Goal: Transaction & Acquisition: Book appointment/travel/reservation

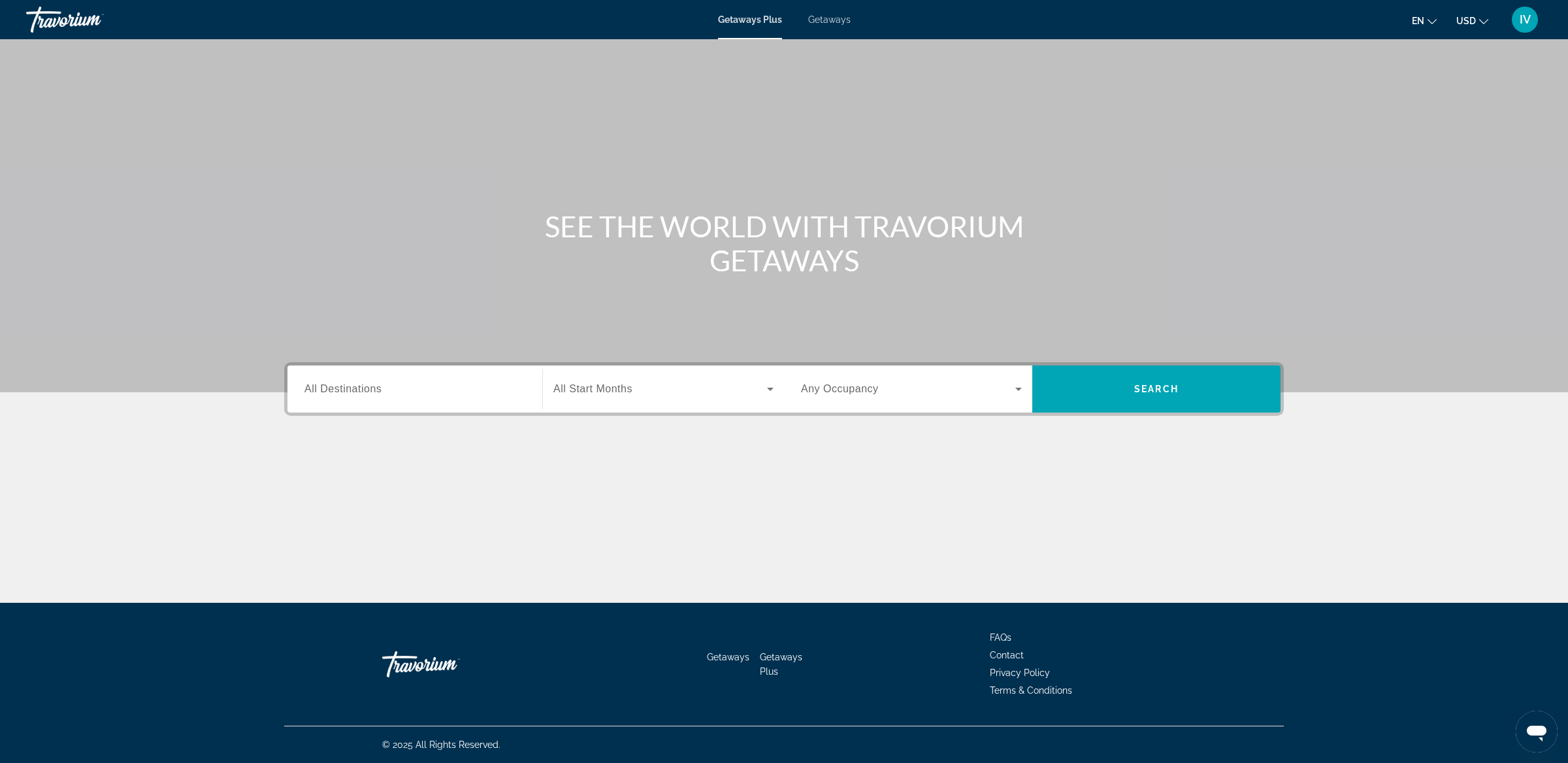
click at [831, 21] on span "Getaways" at bounding box center [829, 20] width 42 height 11
click at [439, 408] on div "Destination All Destinations" at bounding box center [415, 389] width 242 height 47
click at [434, 401] on div "Search widget" at bounding box center [415, 389] width 221 height 37
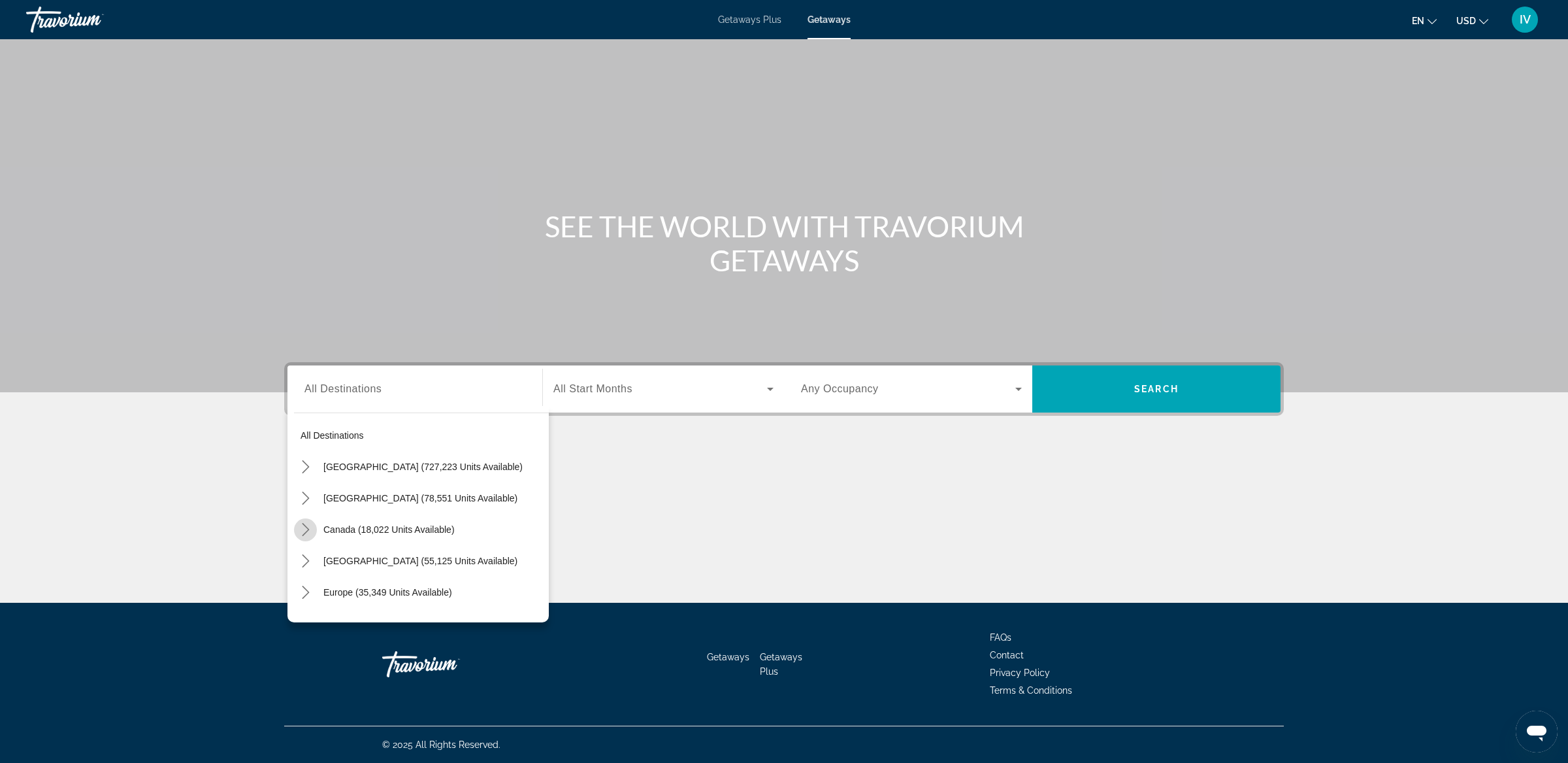
click at [309, 531] on icon "Toggle Canada (18,022 units available) submenu" at bounding box center [305, 529] width 13 height 13
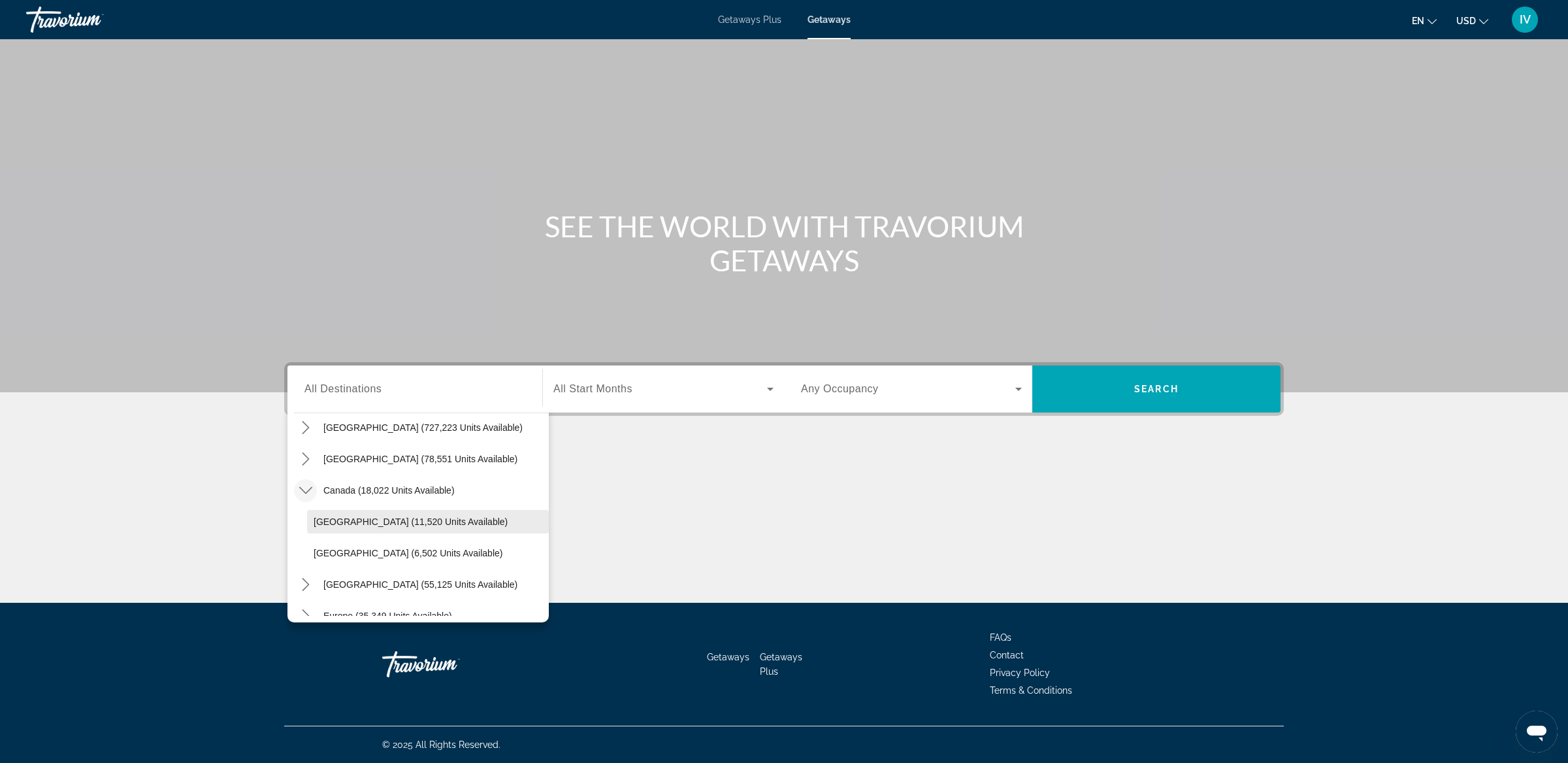
scroll to position [45, 0]
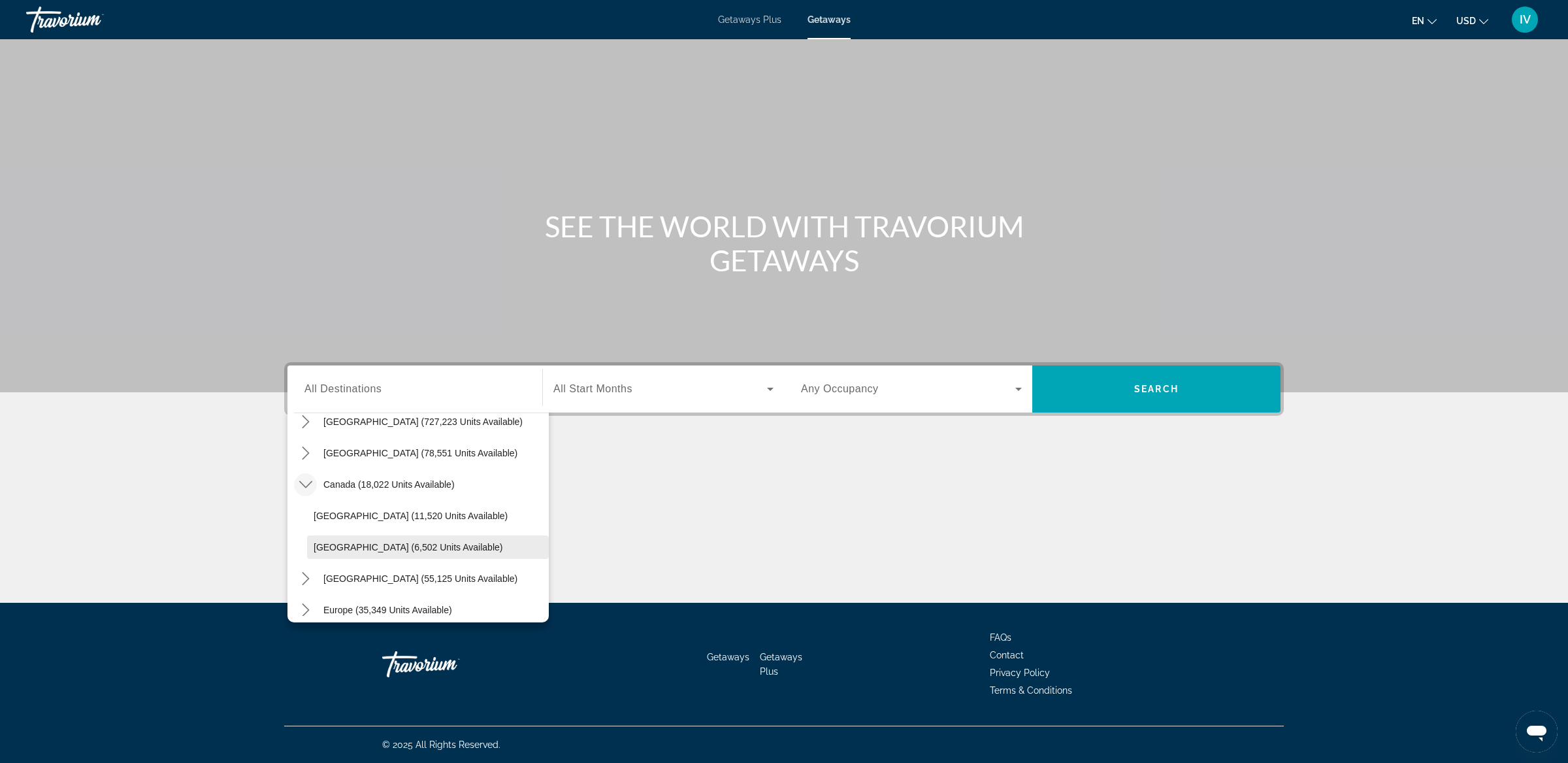
click at [387, 548] on span "Western Canada (6,502 units available)" at bounding box center [407, 547] width 188 height 11
type input "**********"
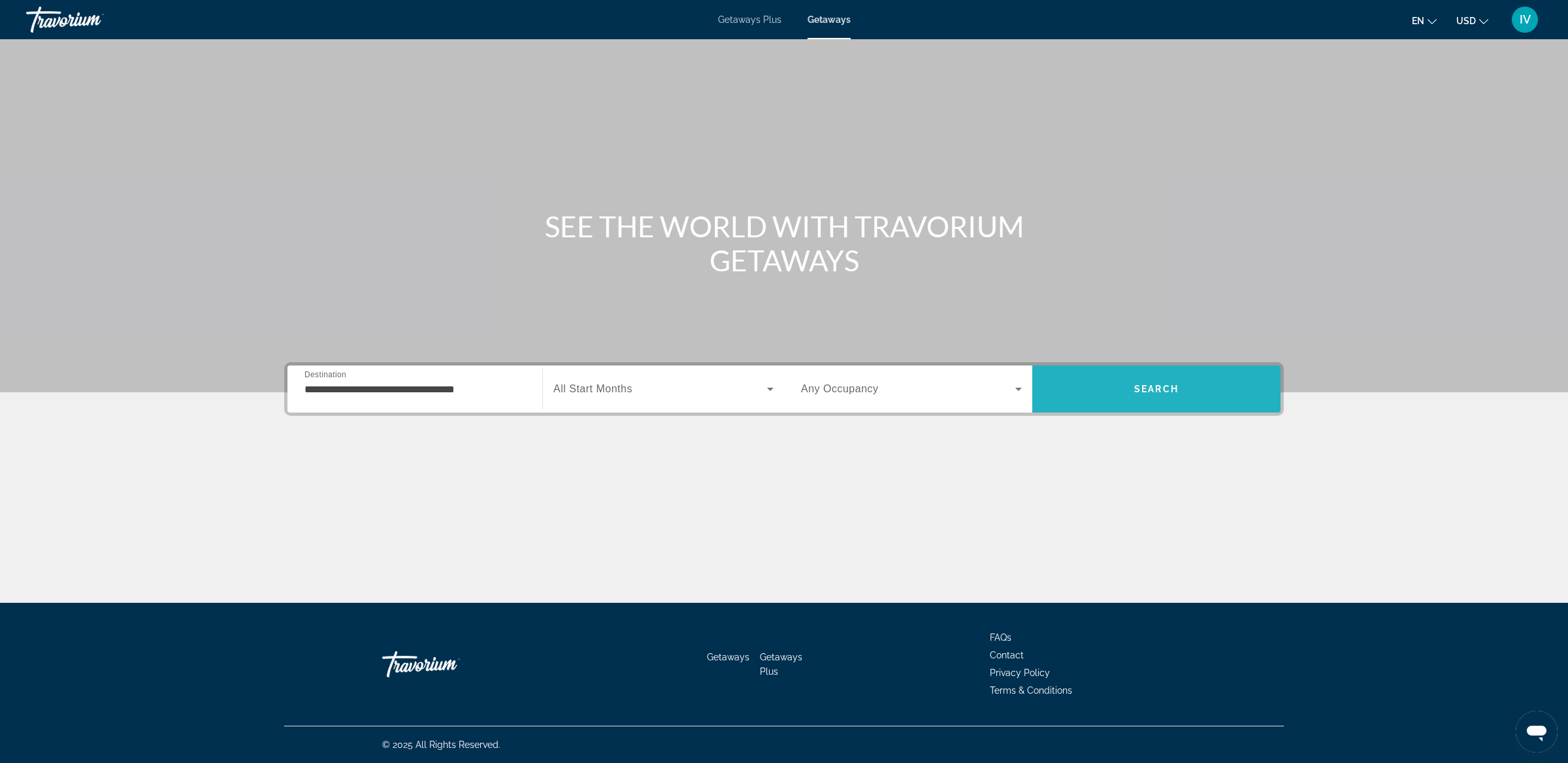
click at [1120, 382] on span "Search" at bounding box center [1156, 389] width 248 height 31
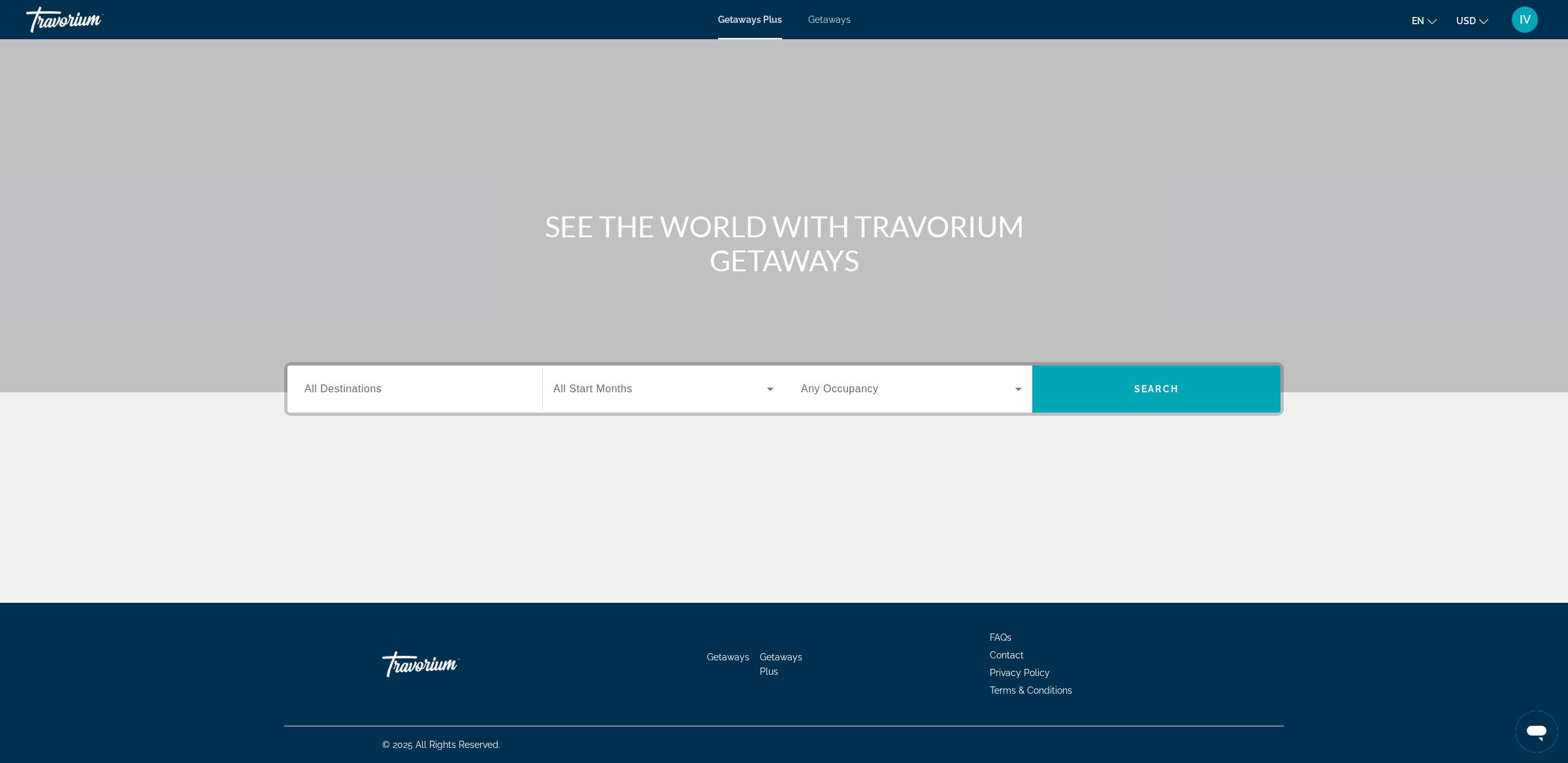
click at [837, 21] on span "Getaways" at bounding box center [829, 20] width 42 height 11
click at [477, 386] on input "Destination All Destinations" at bounding box center [415, 390] width 221 height 16
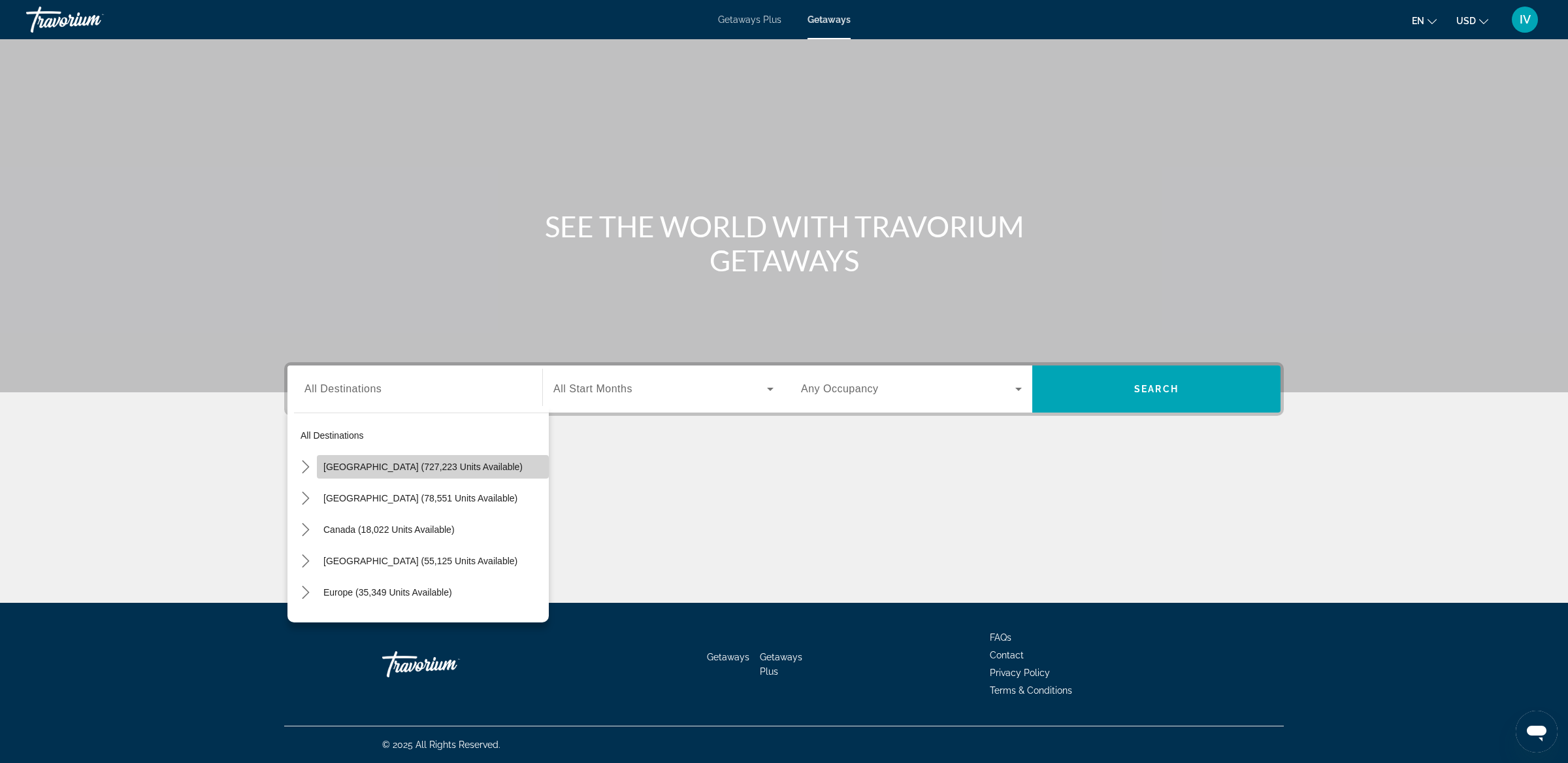
click at [343, 467] on span "[GEOGRAPHIC_DATA] (727,223 units available)" at bounding box center [423, 466] width 199 height 11
type input "**********"
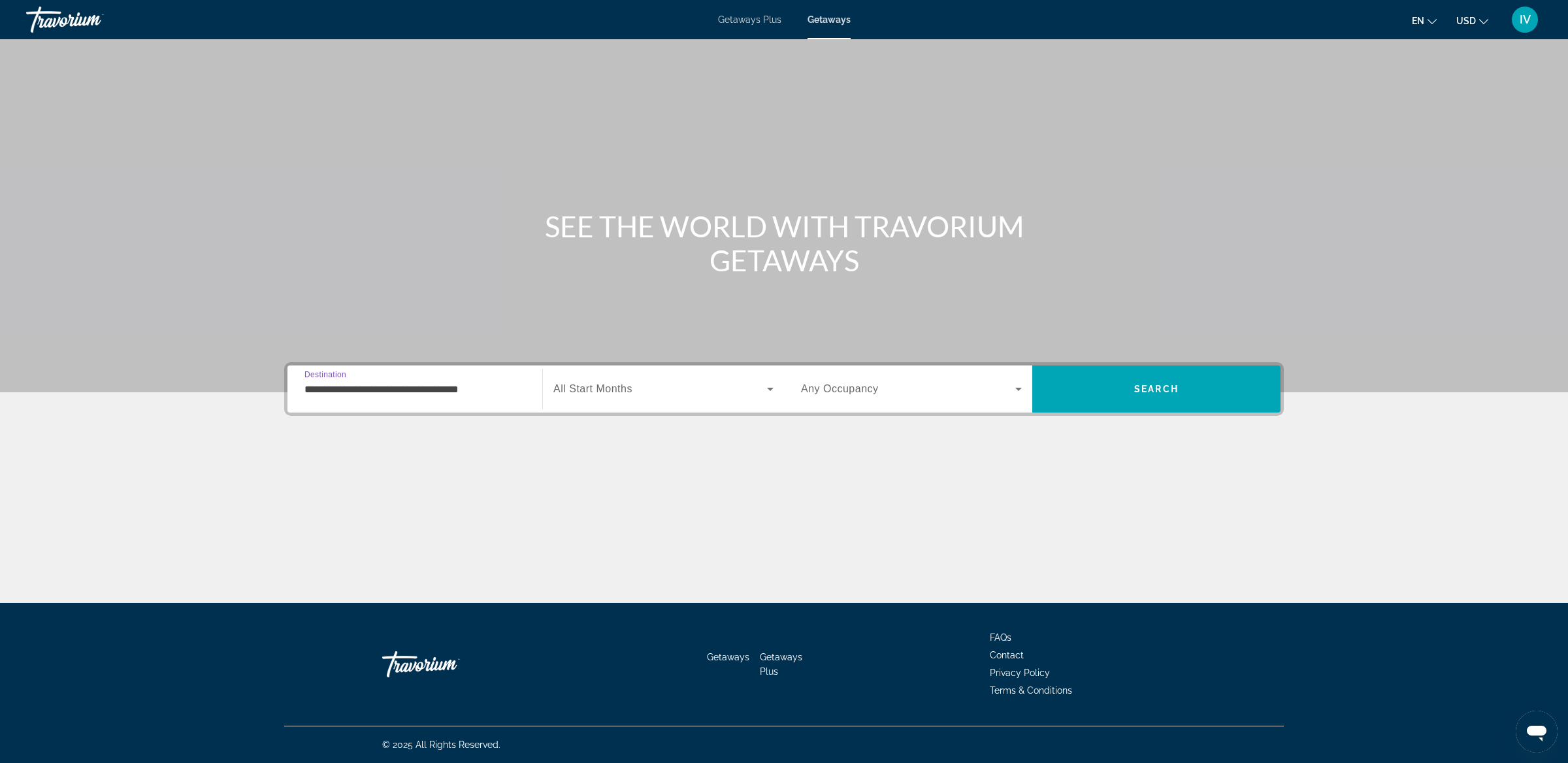
click at [453, 395] on input "**********" at bounding box center [415, 390] width 221 height 16
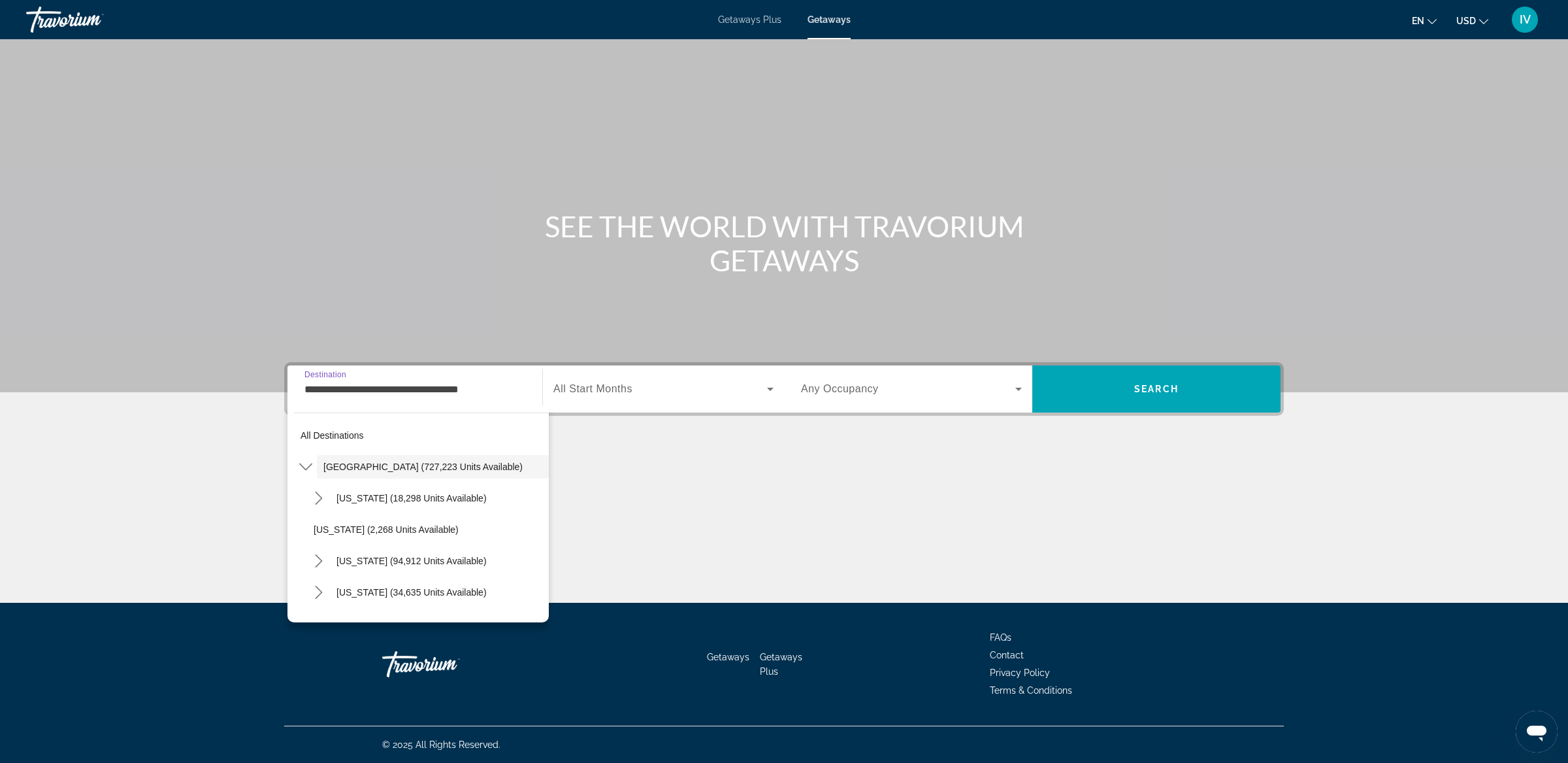
click at [770, 403] on div "Search widget" at bounding box center [664, 388] width 221 height 36
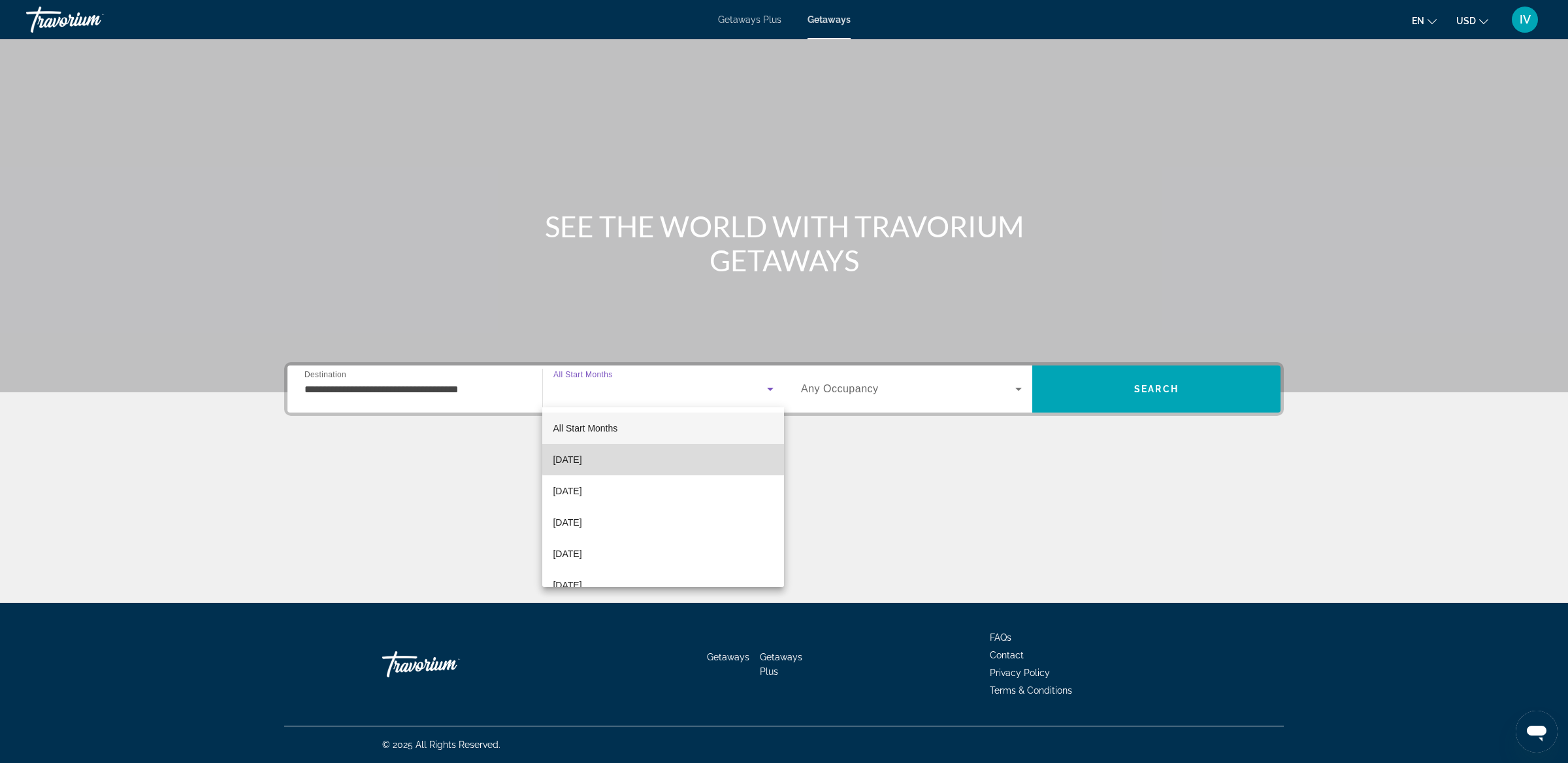
click at [718, 447] on mat-option "[DATE]" at bounding box center [663, 459] width 242 height 31
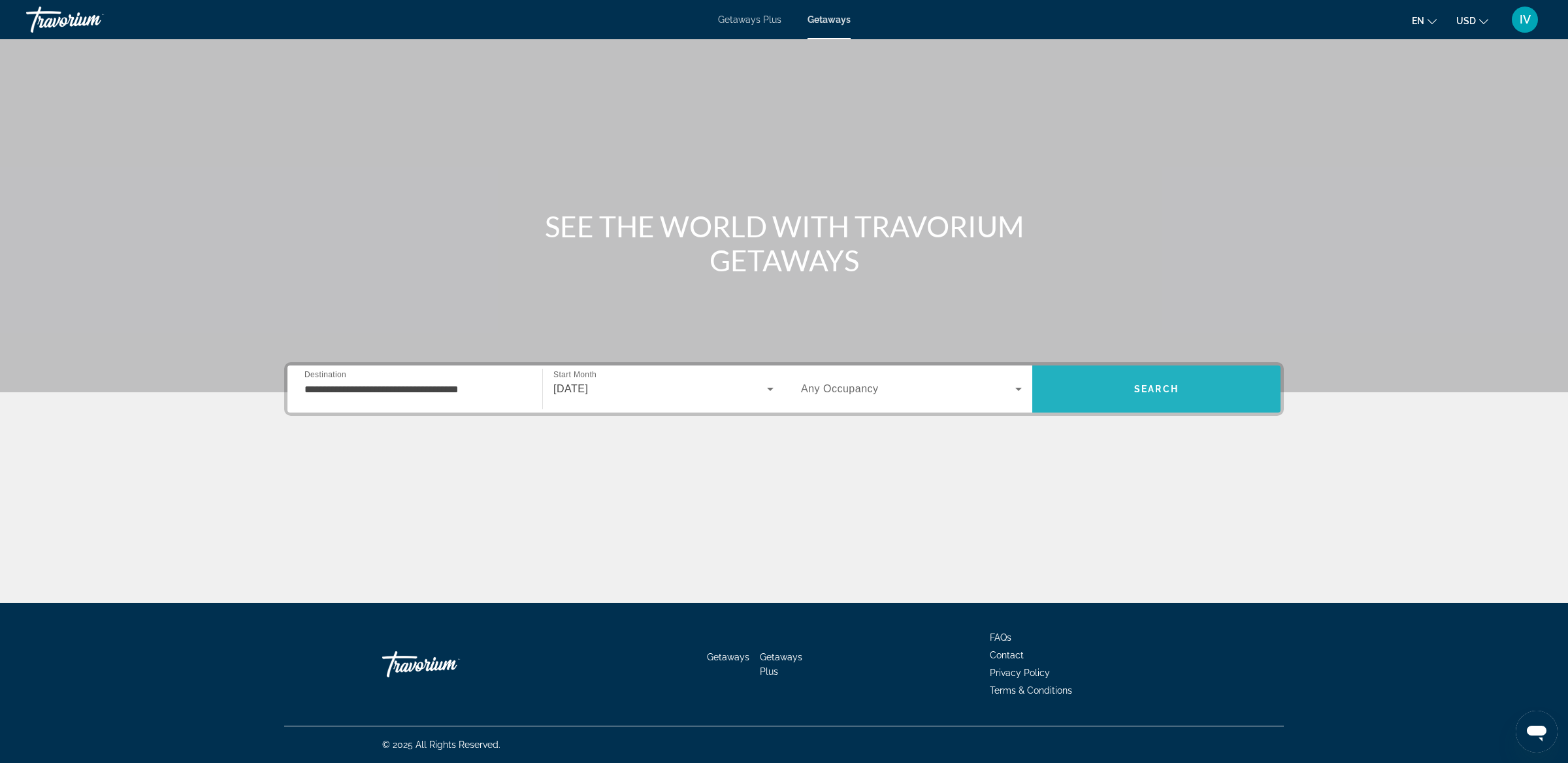
click at [1099, 399] on span "Search" at bounding box center [1156, 389] width 248 height 31
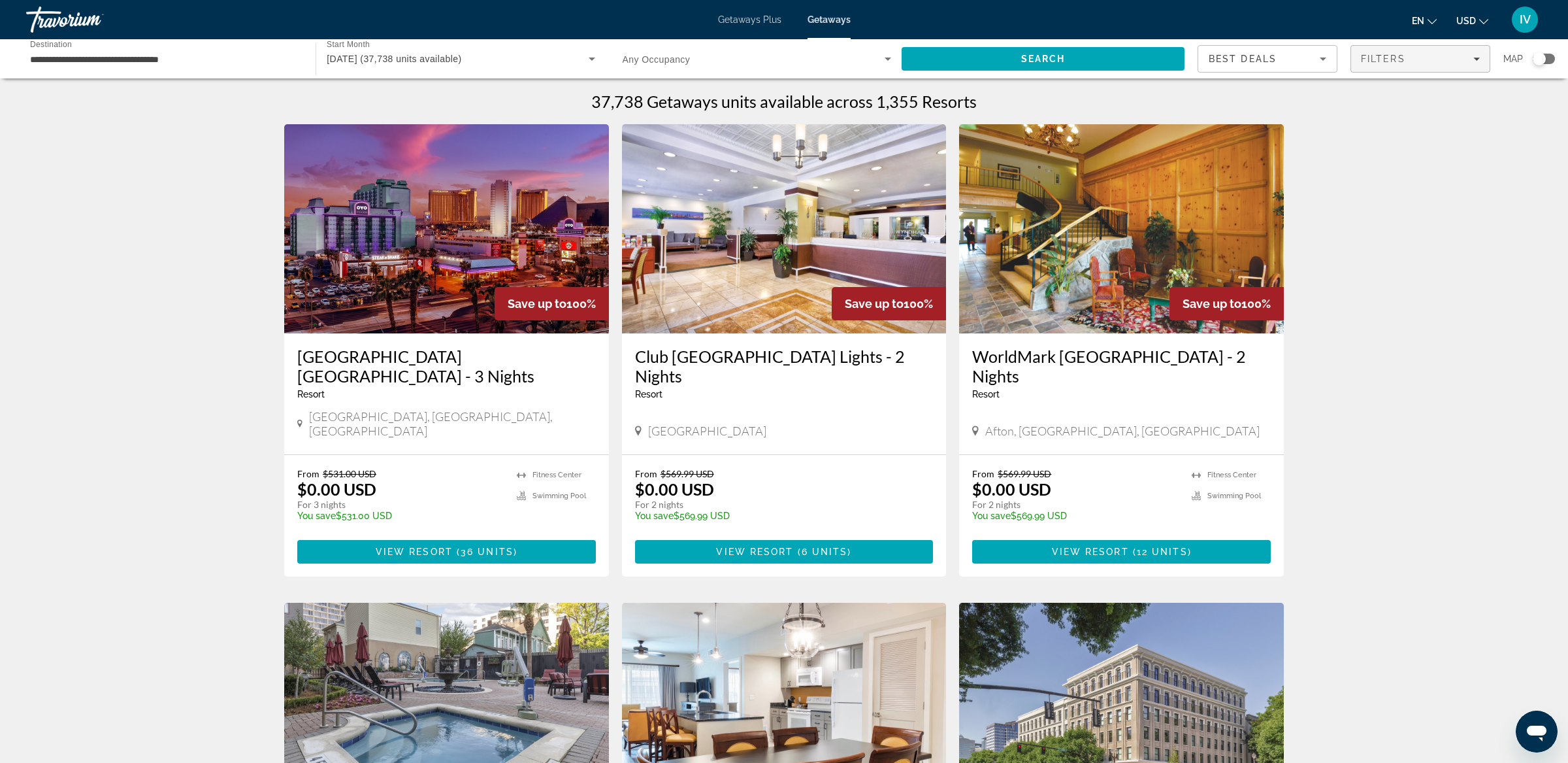
click at [1387, 54] on span "Filters" at bounding box center [1383, 59] width 45 height 11
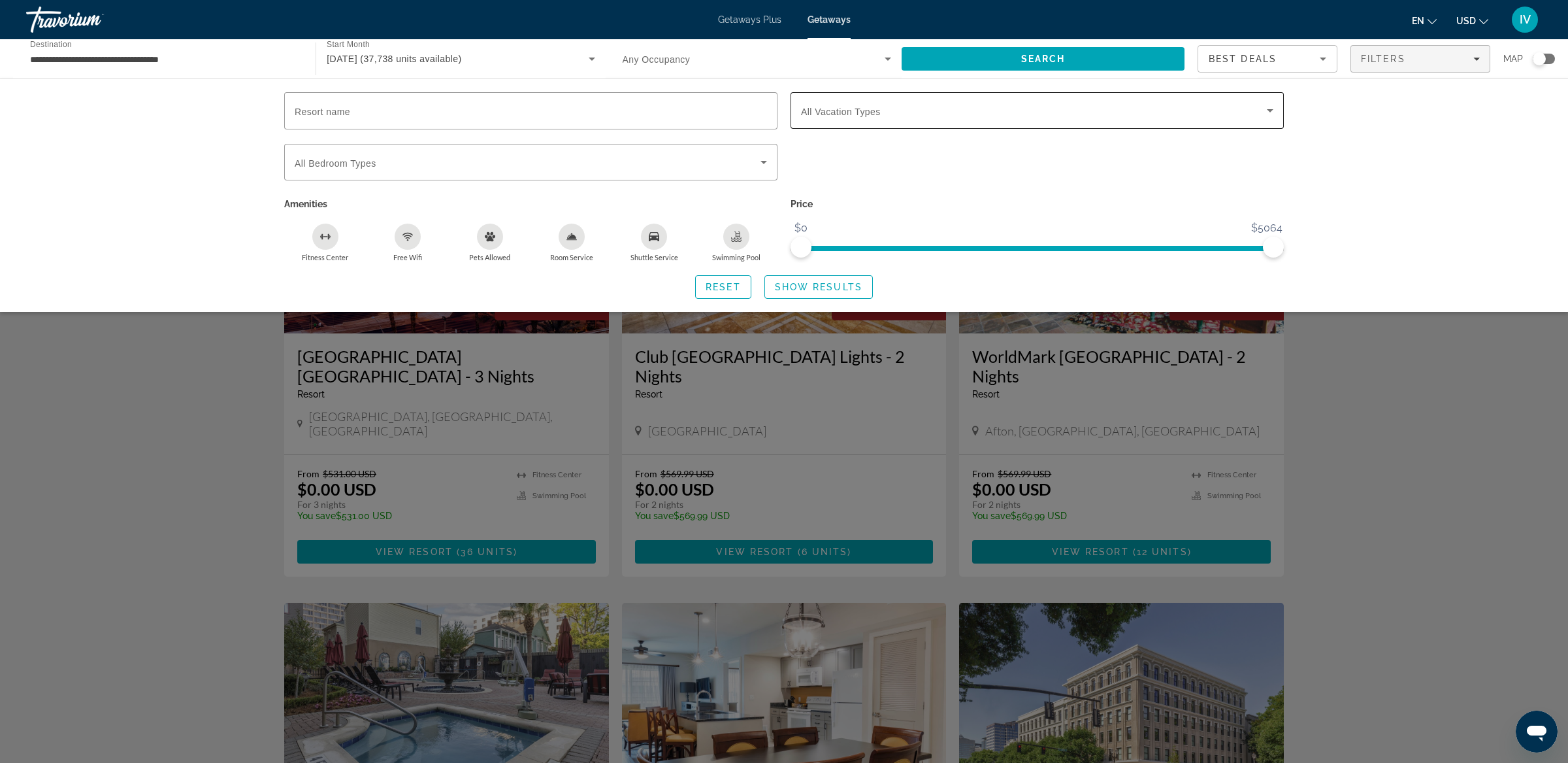
click at [1135, 121] on div "Search widget" at bounding box center [1037, 109] width 473 height 36
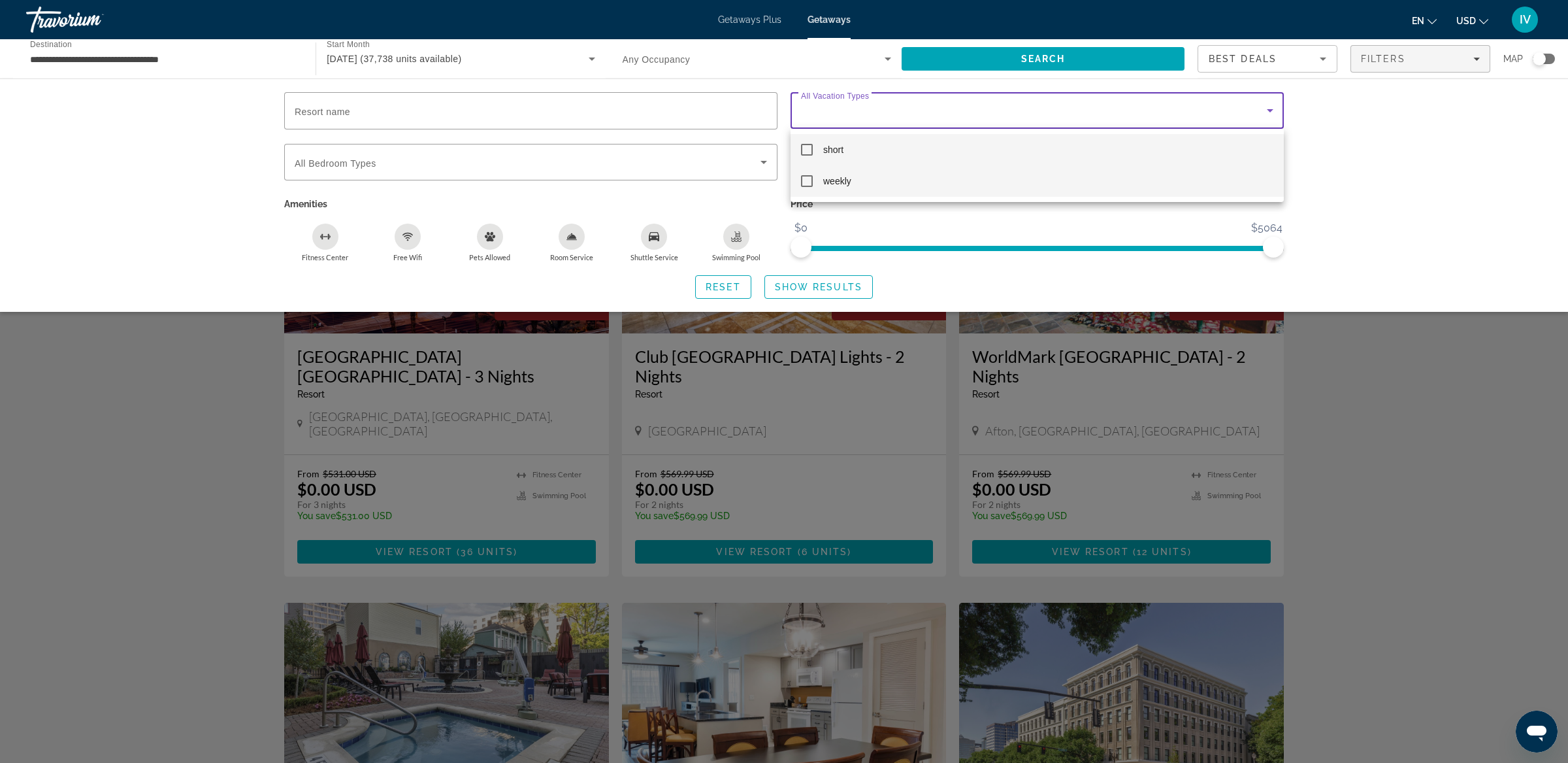
click at [803, 176] on mat-pseudo-checkbox at bounding box center [806, 181] width 12 height 12
click at [821, 281] on div at bounding box center [784, 381] width 1568 height 763
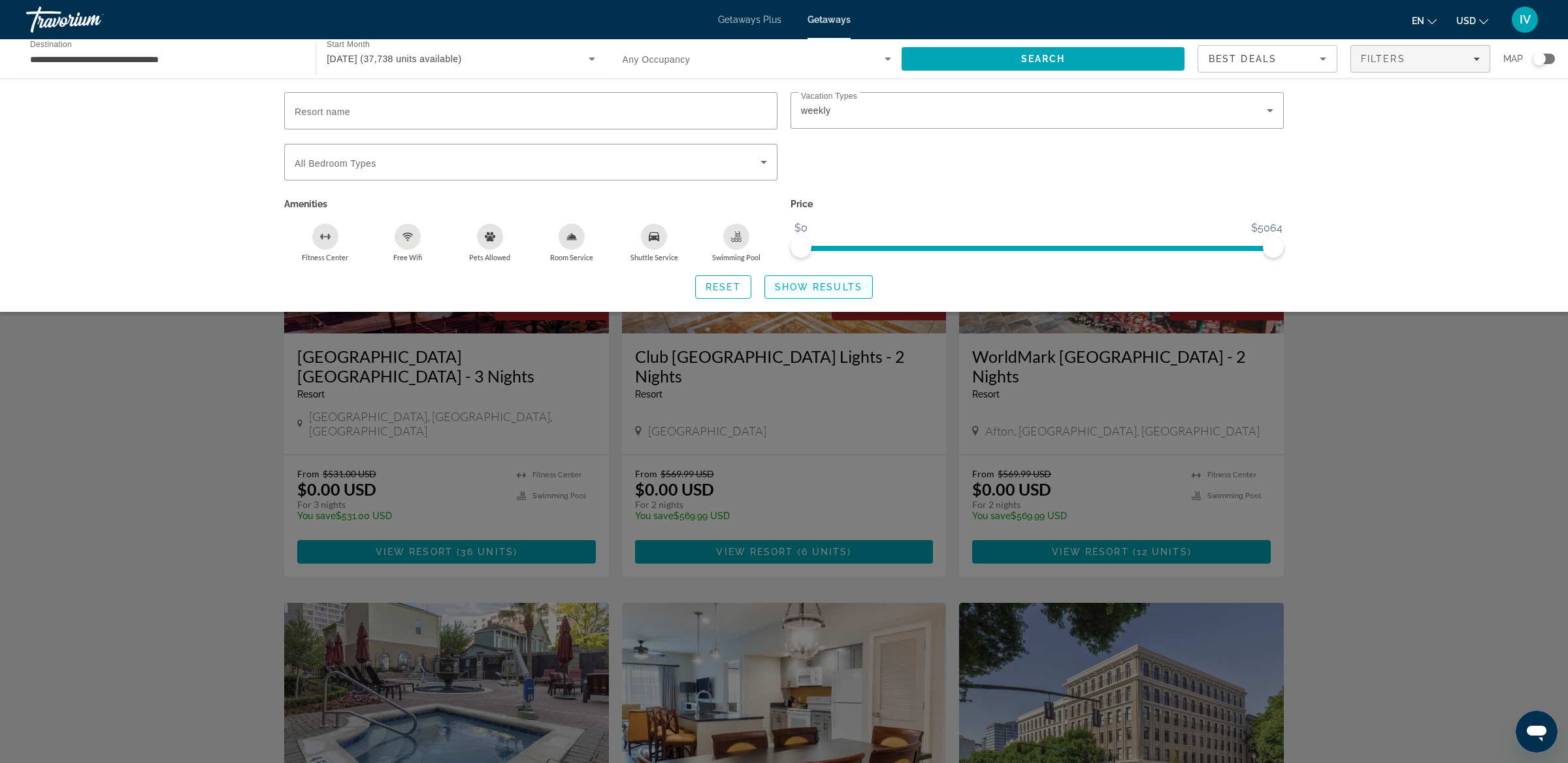
click at [823, 282] on span "Show Results" at bounding box center [819, 286] width 88 height 11
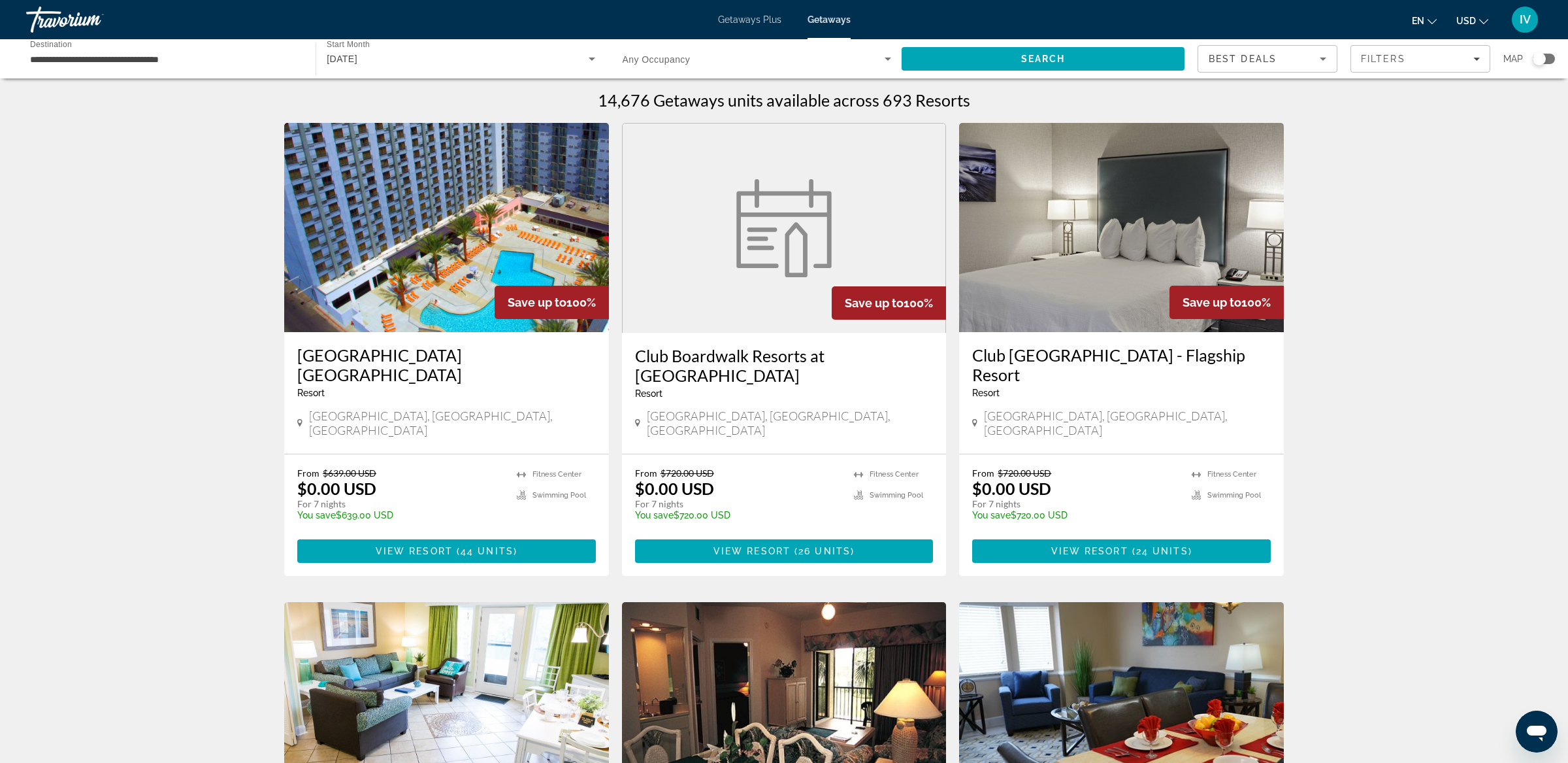
click at [522, 68] on div "[DATE]" at bounding box center [461, 58] width 268 height 36
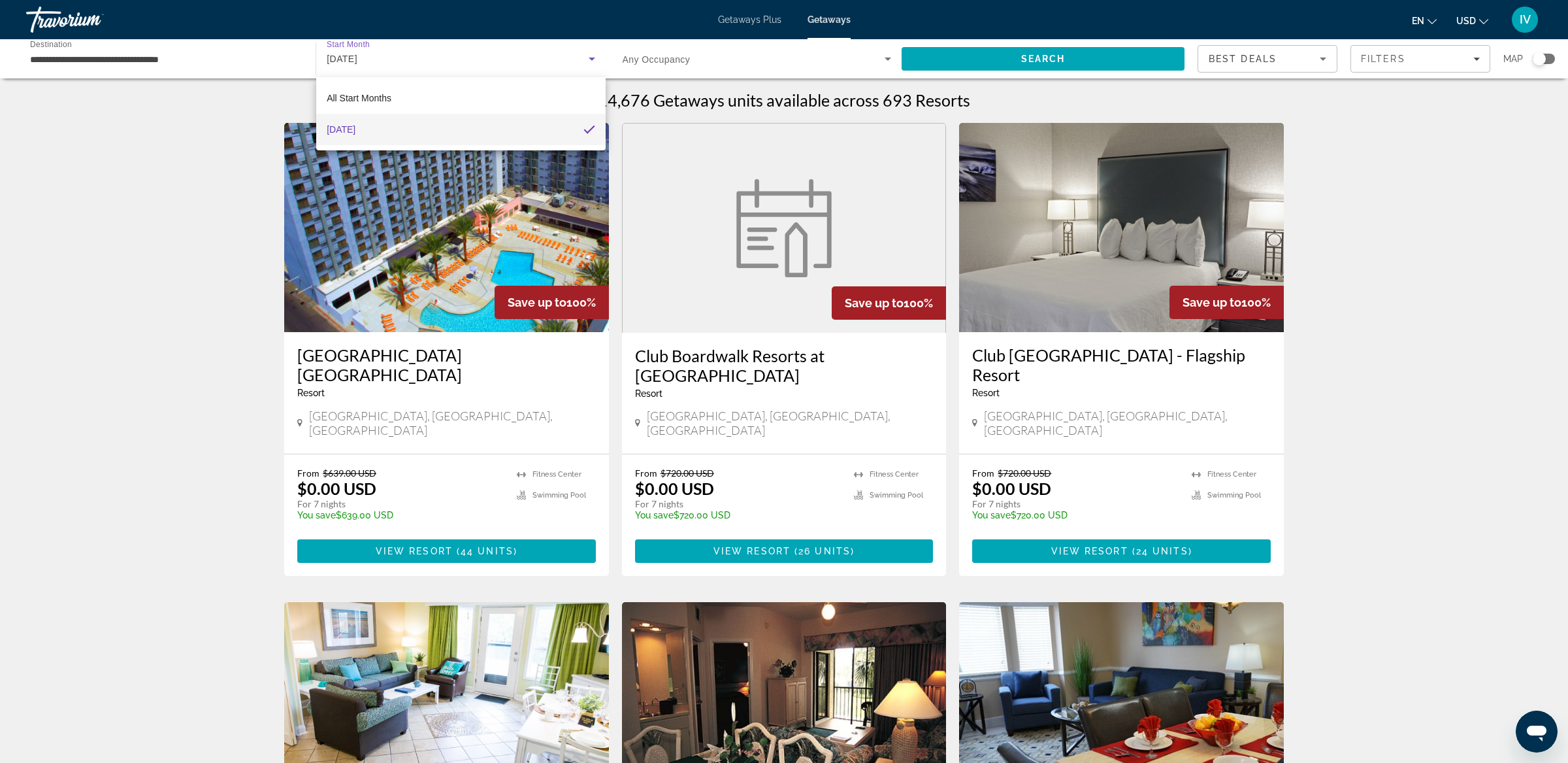
scroll to position [3, 0]
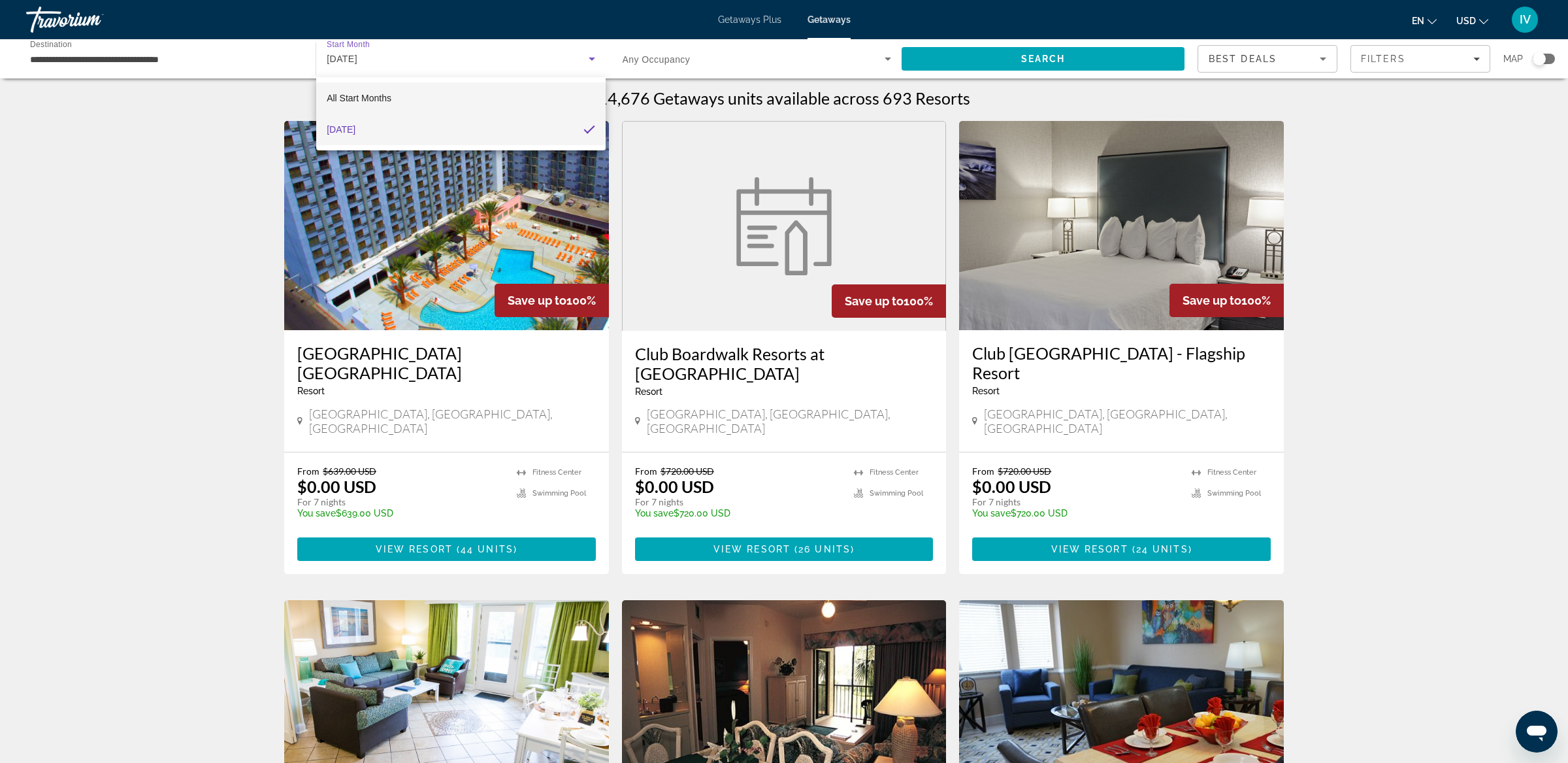
click at [359, 101] on span "All Start Months" at bounding box center [359, 98] width 64 height 11
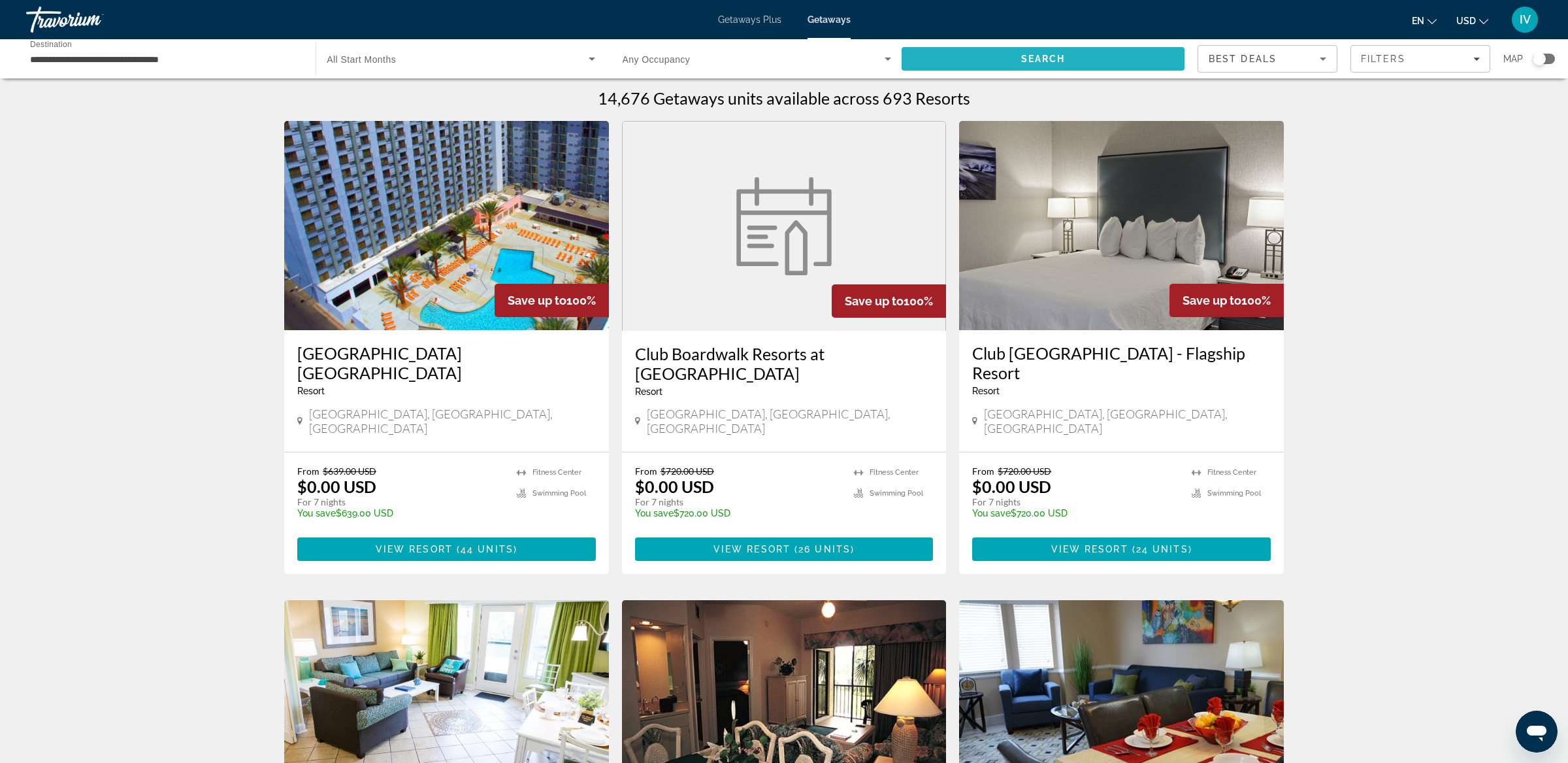
click at [1016, 63] on span "Search" at bounding box center [1043, 59] width 283 height 31
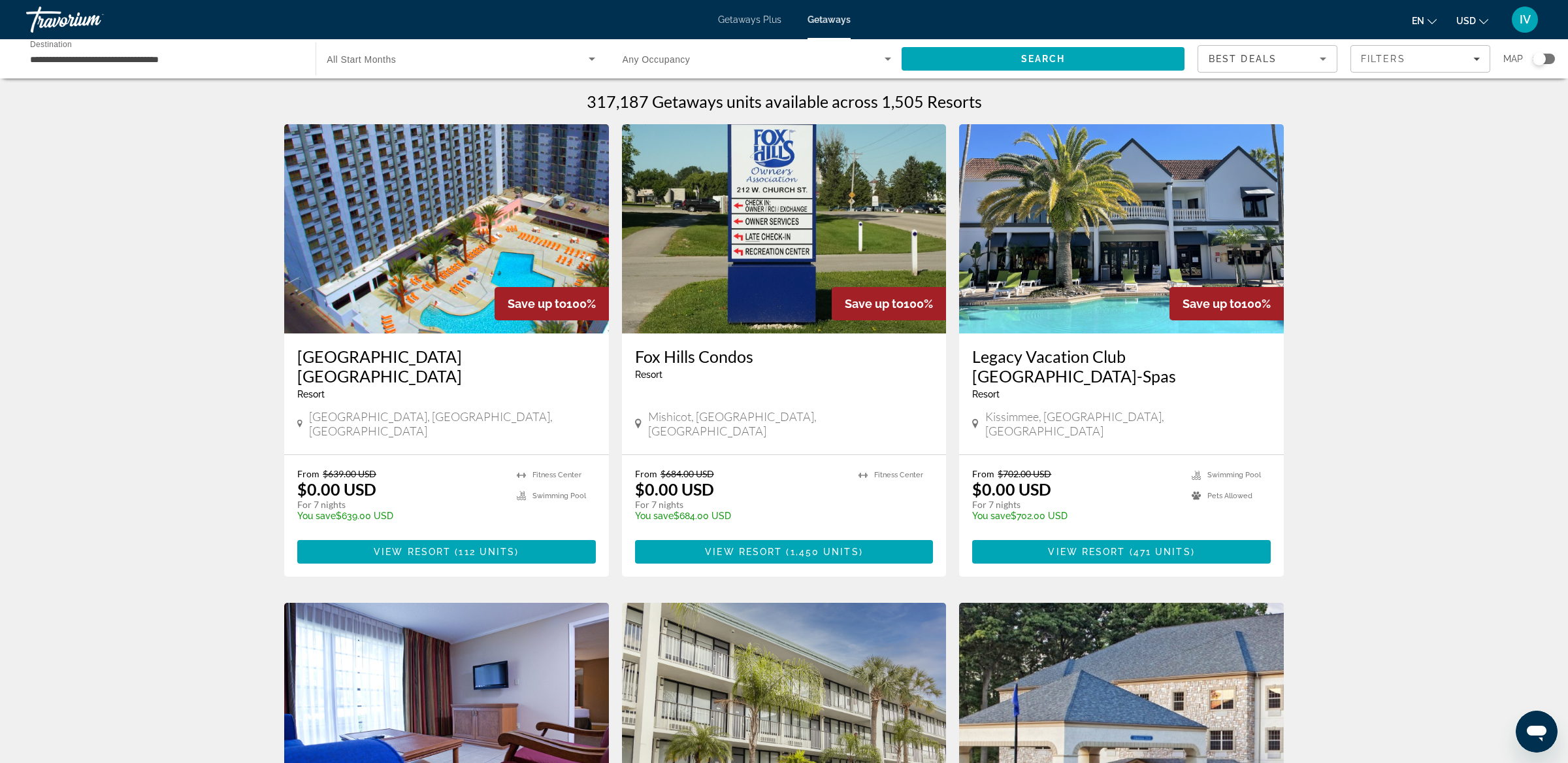
click at [458, 59] on span "Search widget" at bounding box center [458, 59] width 262 height 16
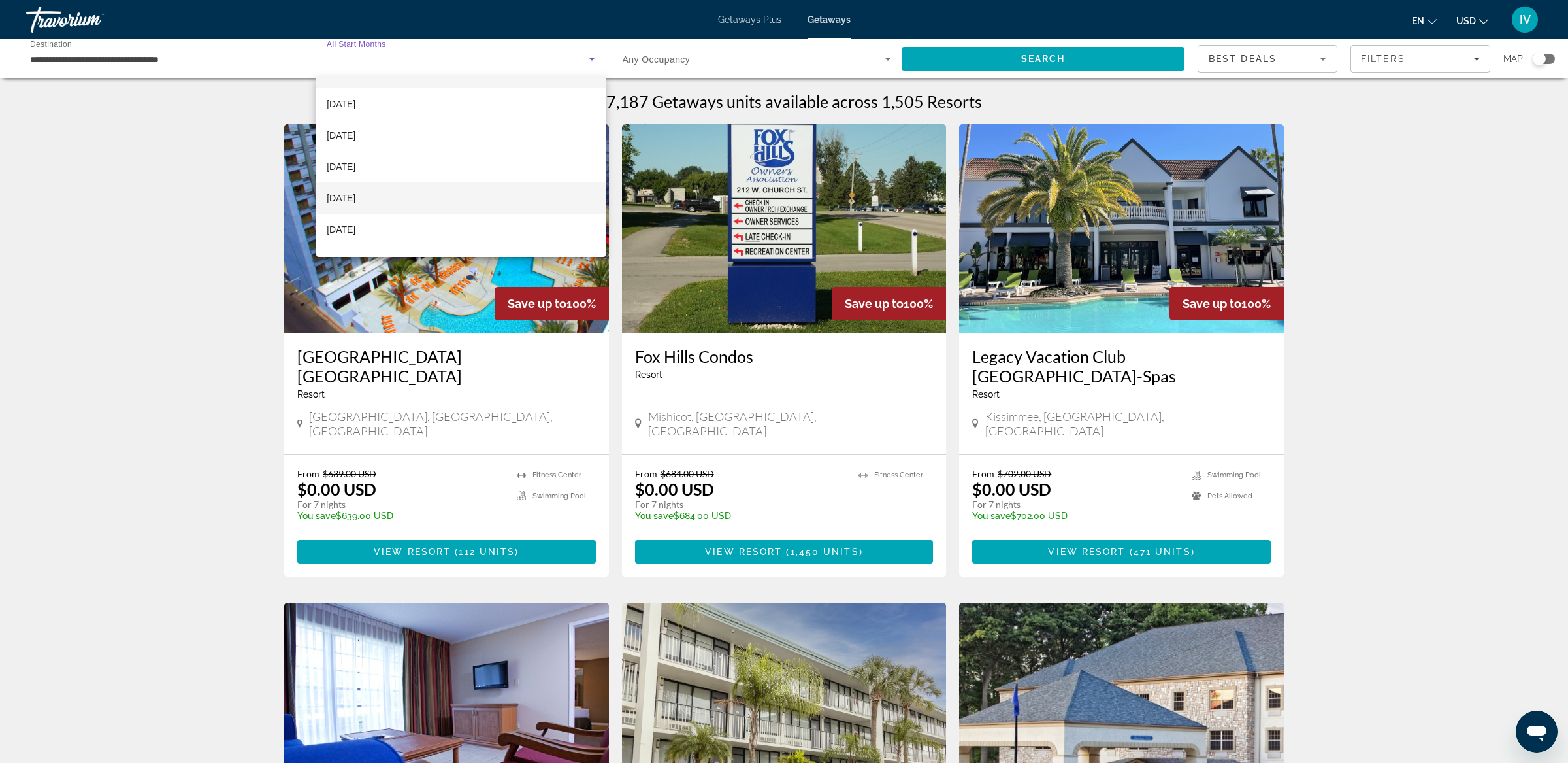
scroll to position [30, 0]
click at [422, 222] on mat-option "[DATE]" at bounding box center [461, 225] width 289 height 31
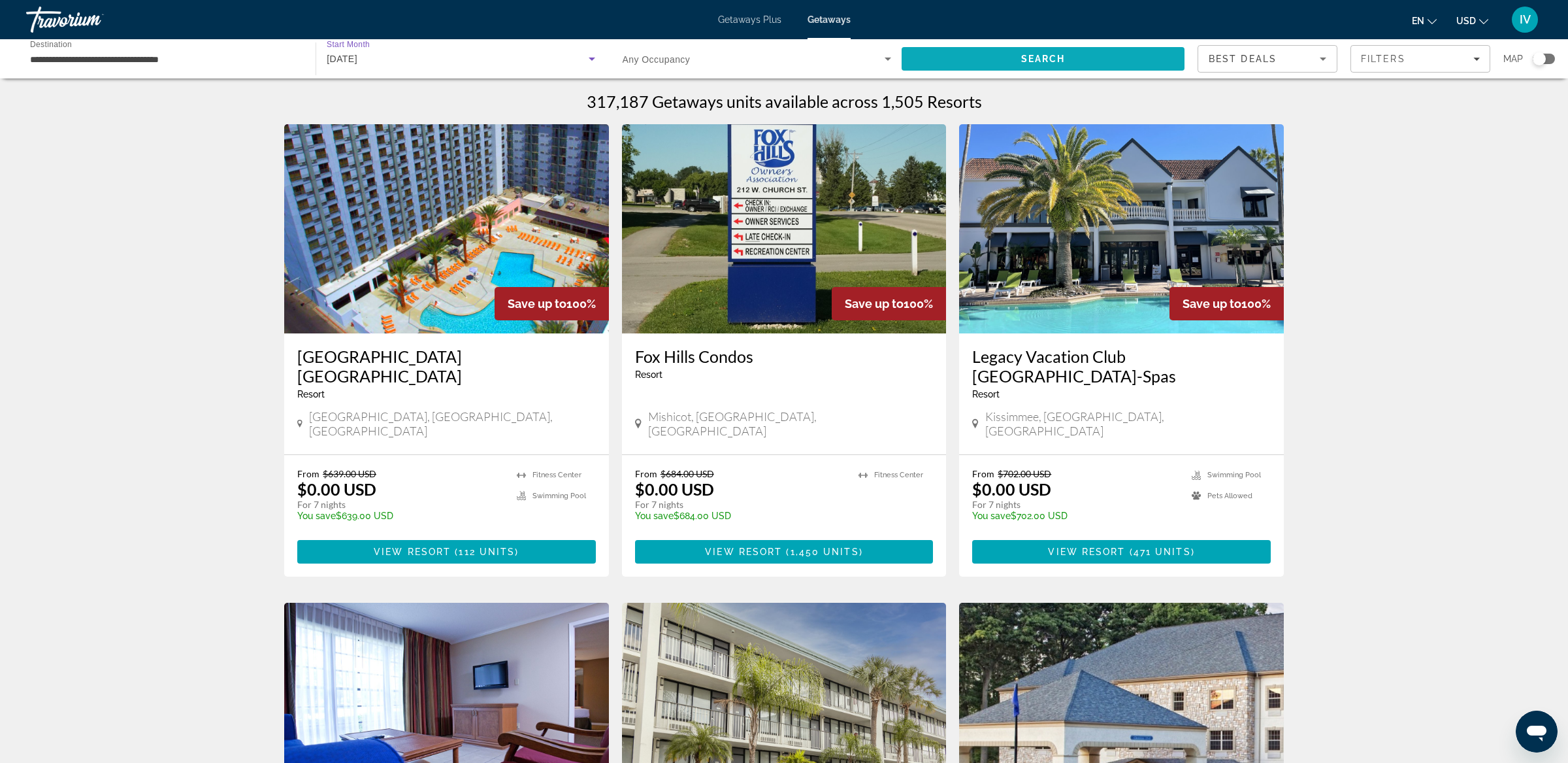
click at [990, 63] on span "Search" at bounding box center [1043, 59] width 283 height 31
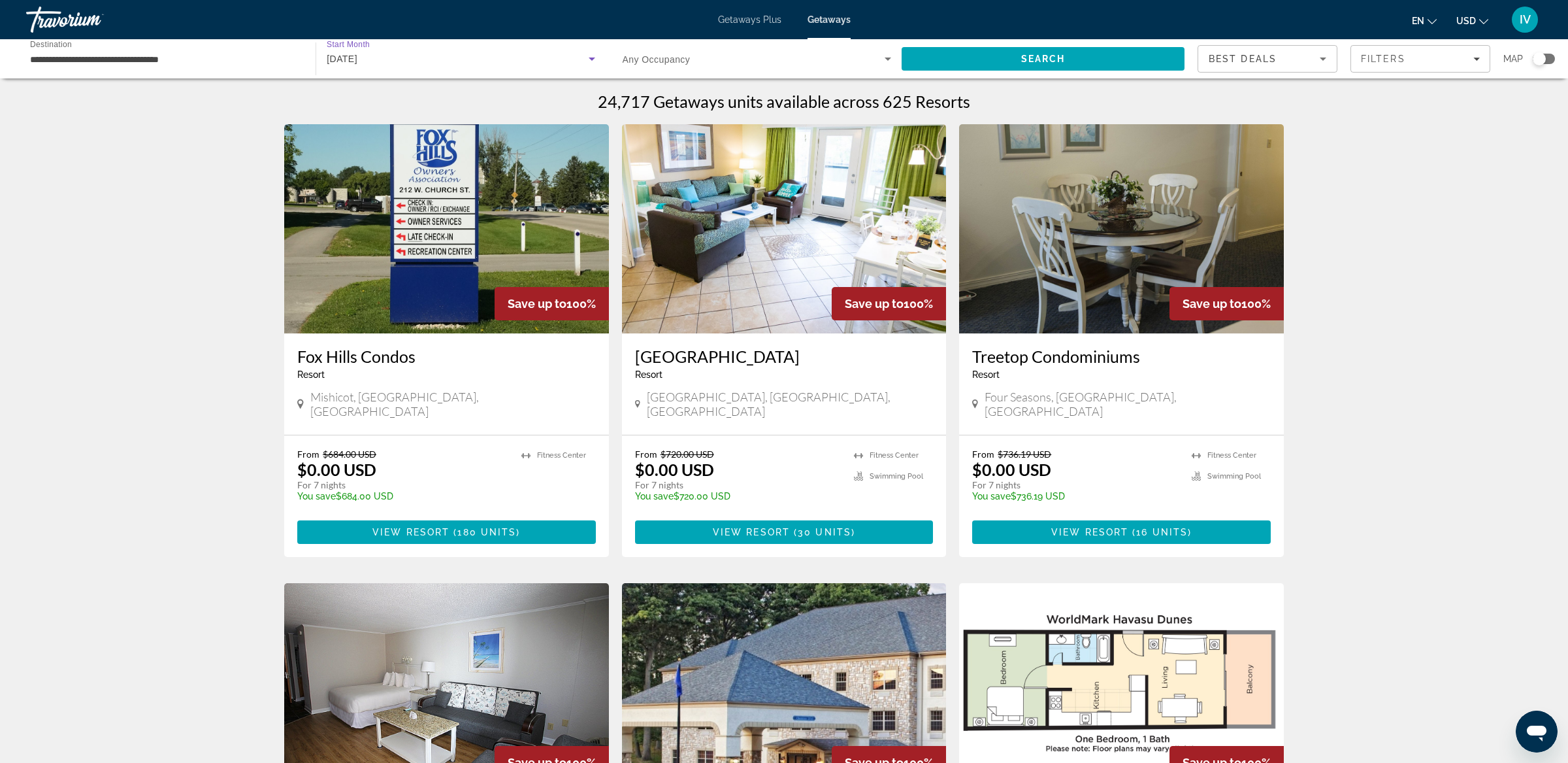
click at [383, 52] on div "[DATE]" at bounding box center [458, 59] width 262 height 16
click at [396, 98] on mat-option "All Start Months" at bounding box center [461, 98] width 289 height 31
click at [159, 59] on input "**********" at bounding box center [164, 60] width 268 height 16
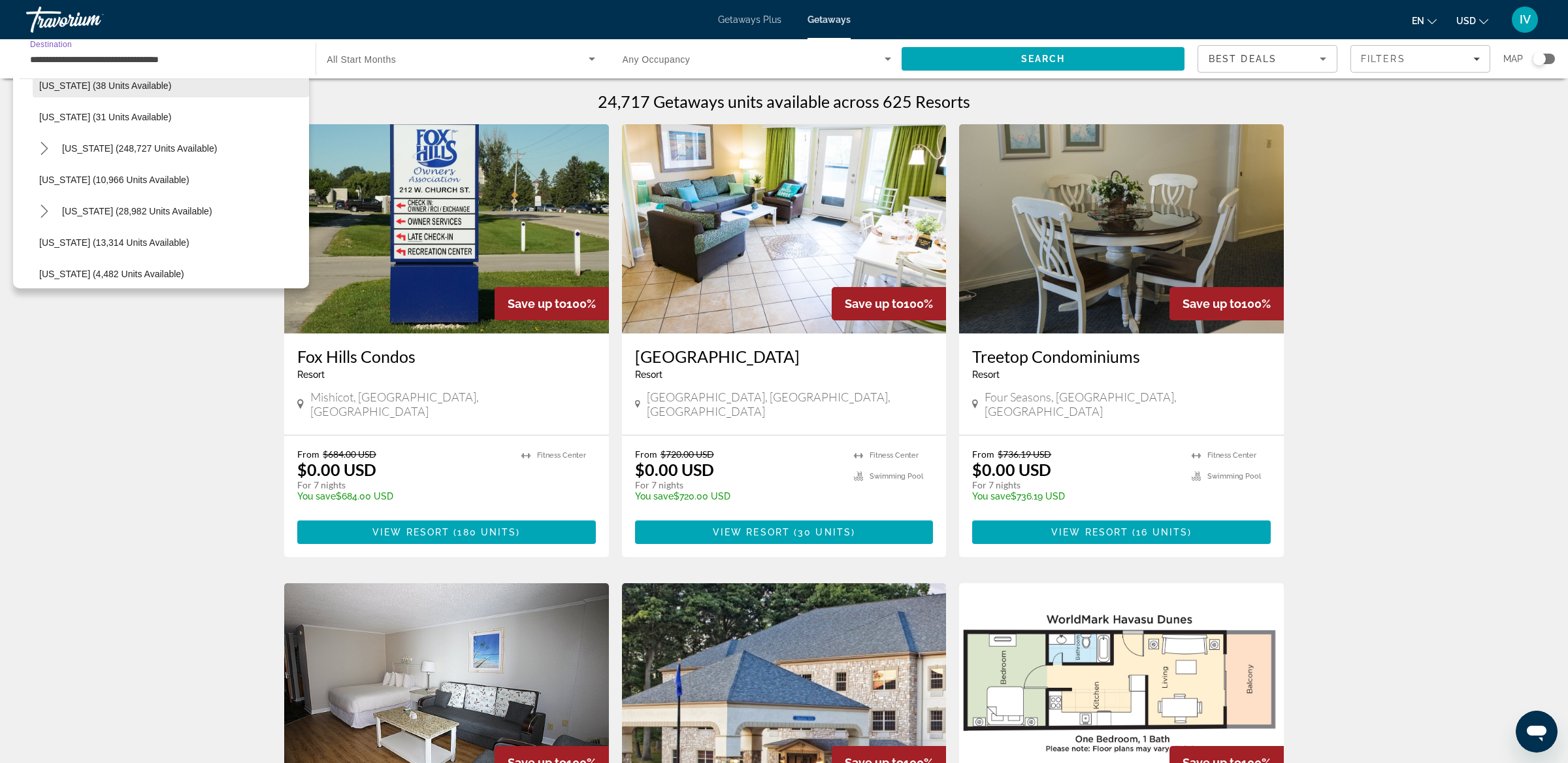
scroll to position [204, 0]
click at [115, 151] on span "[US_STATE] (248,727 units available)" at bounding box center [140, 148] width 155 height 11
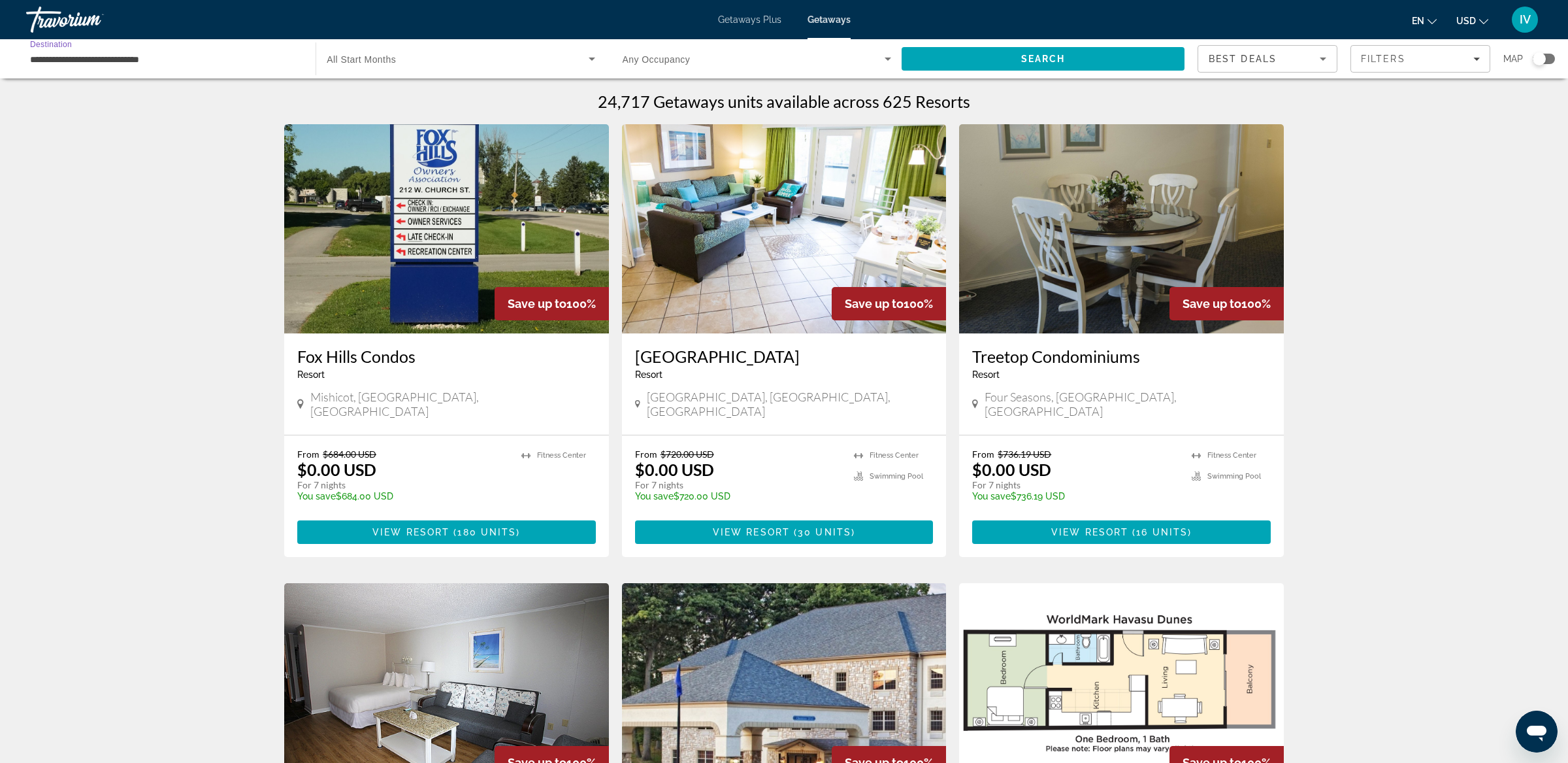
click at [556, 68] on div "Search widget" at bounding box center [461, 58] width 268 height 36
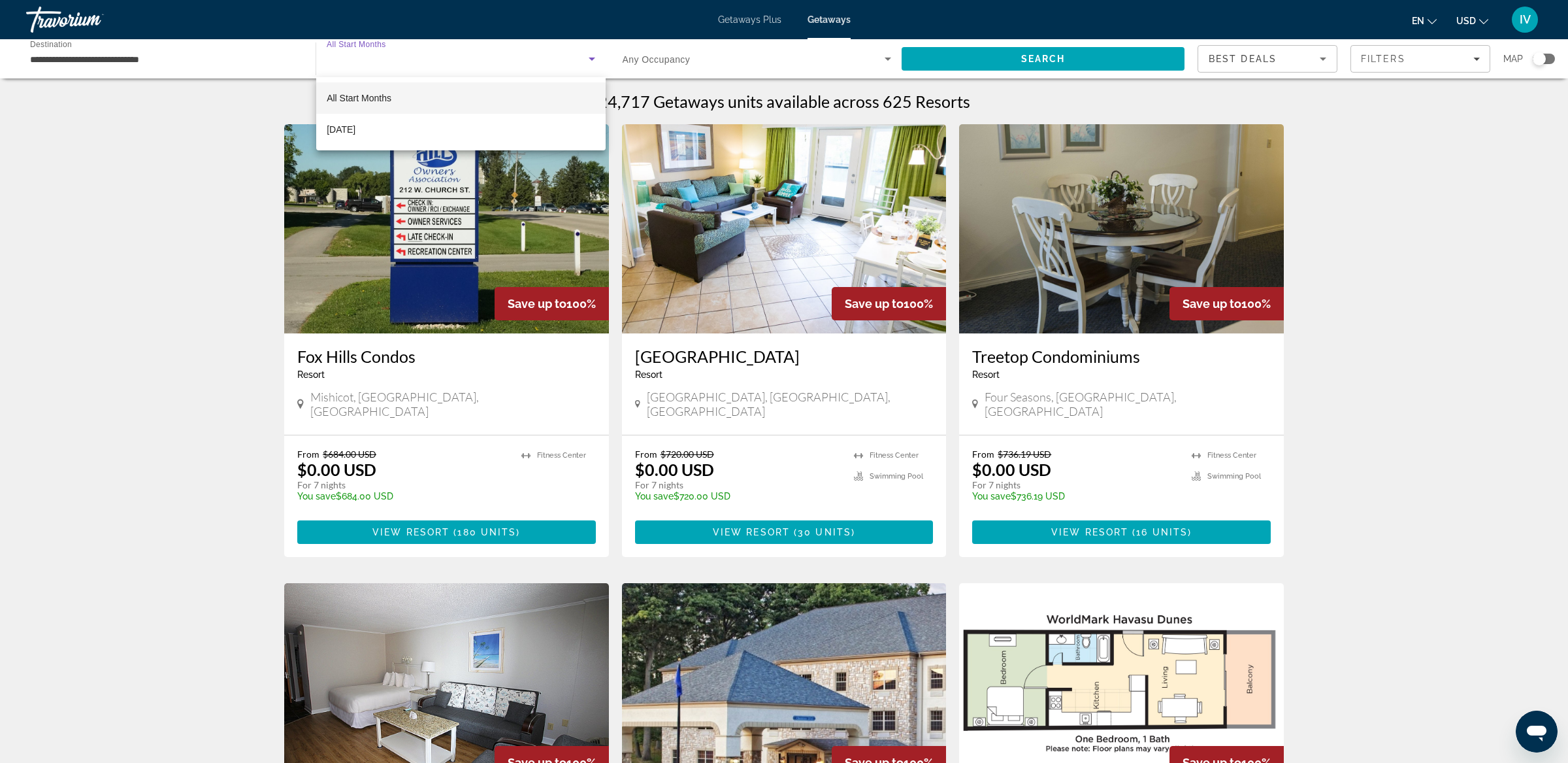
click at [41, 48] on div at bounding box center [784, 381] width 1568 height 763
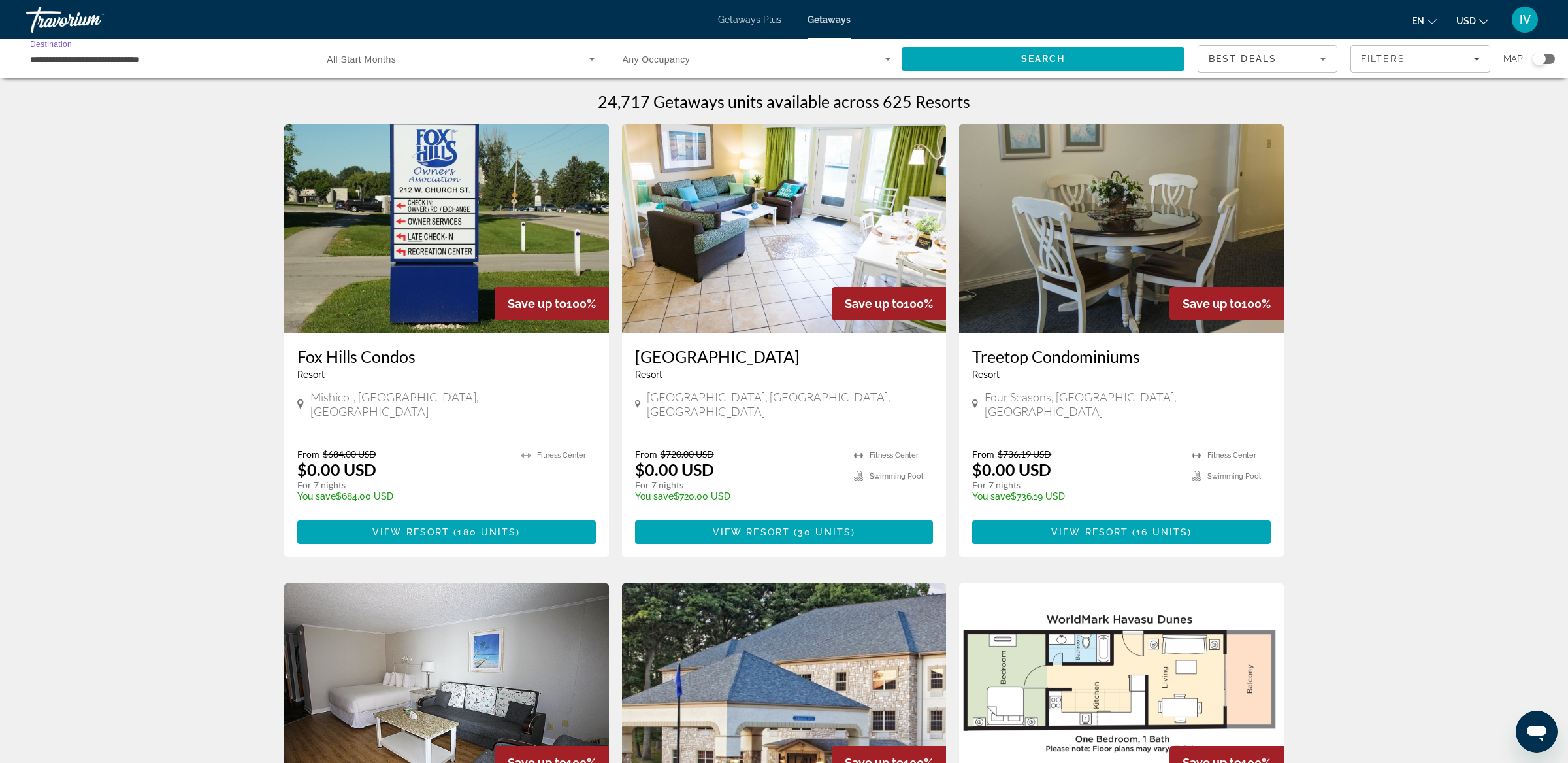
click at [72, 58] on input "**********" at bounding box center [164, 60] width 268 height 16
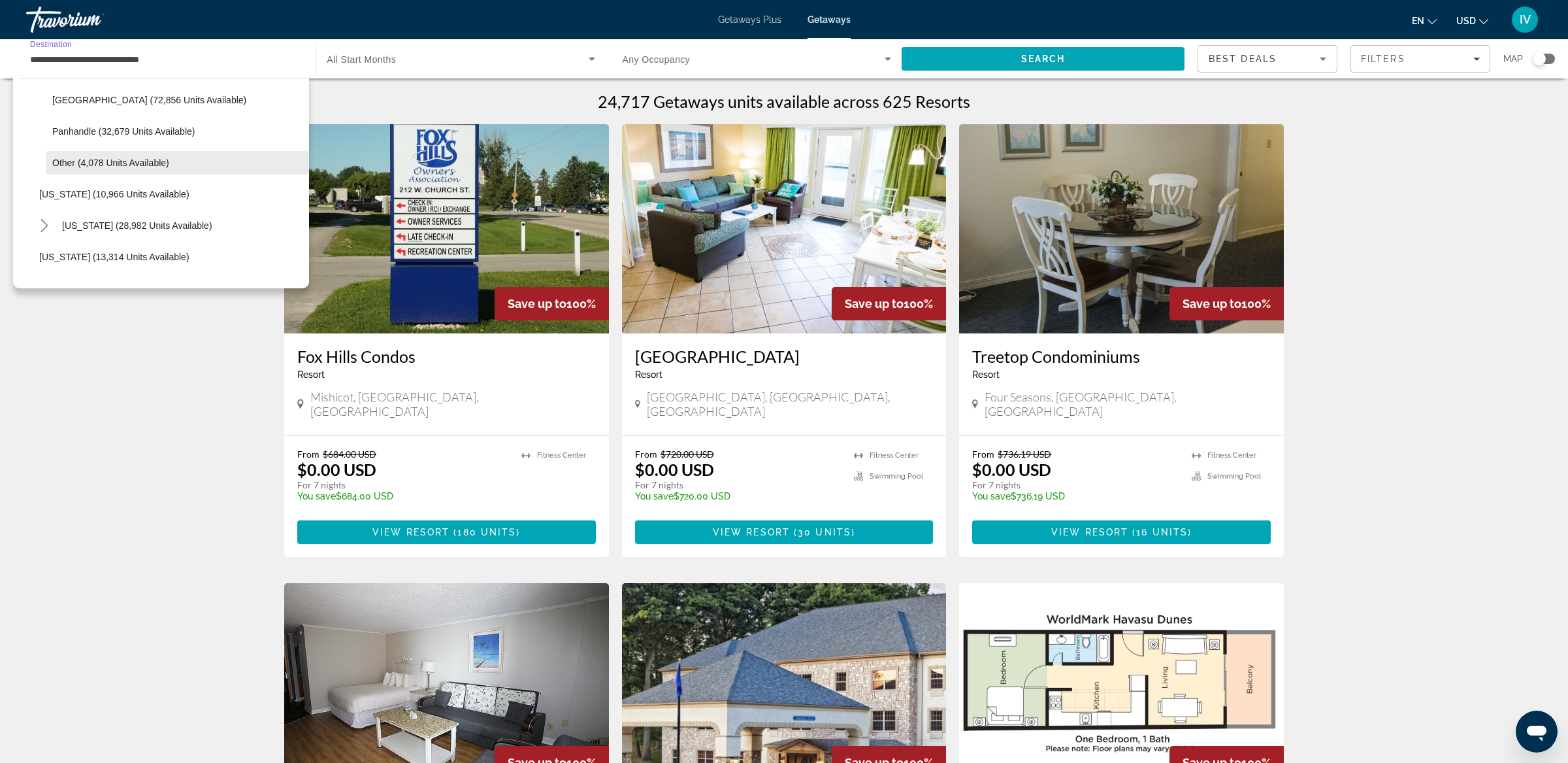
scroll to position [360, 0]
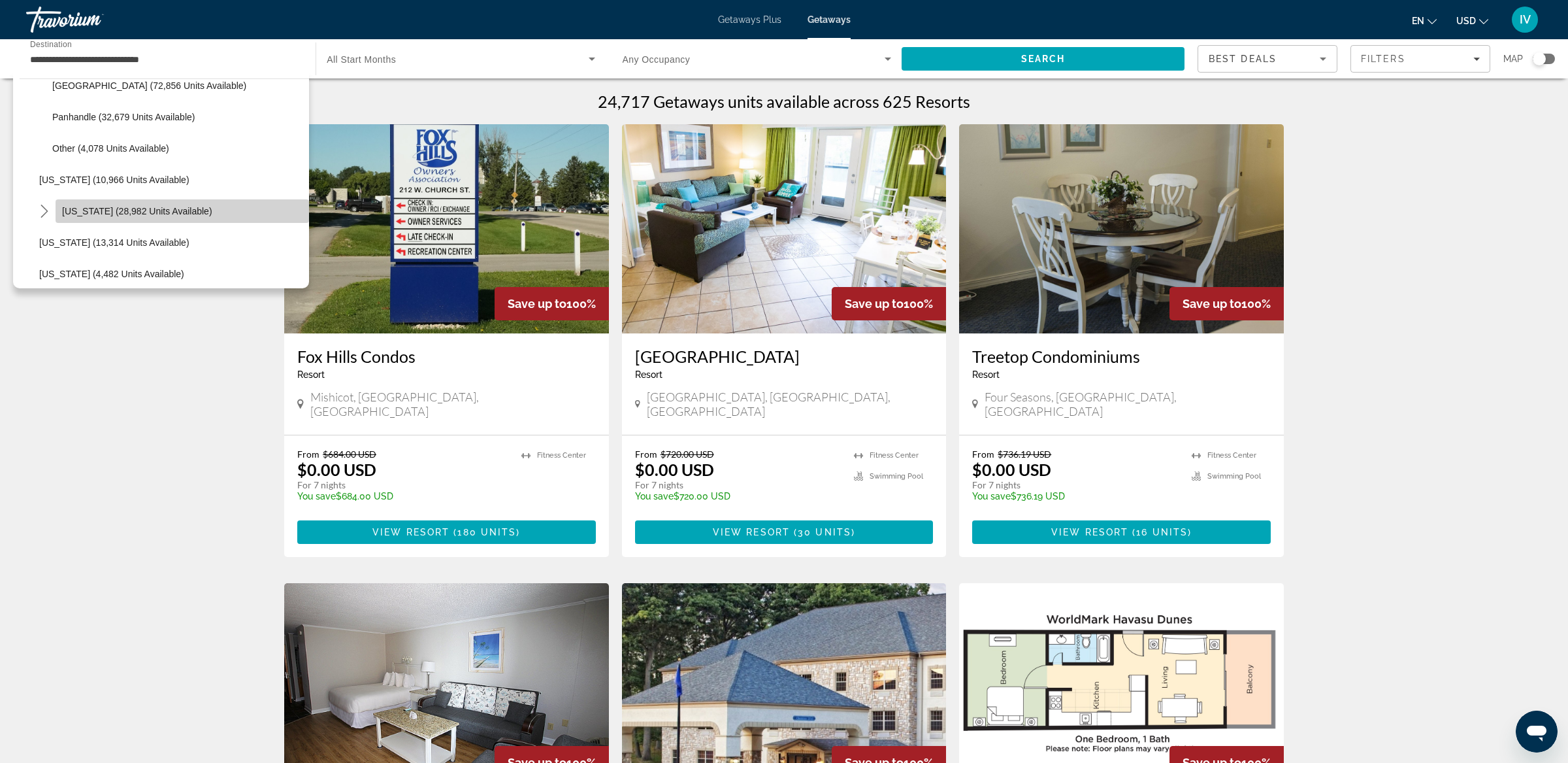
click at [163, 208] on span "[US_STATE] (28,982 units available)" at bounding box center [138, 211] width 150 height 11
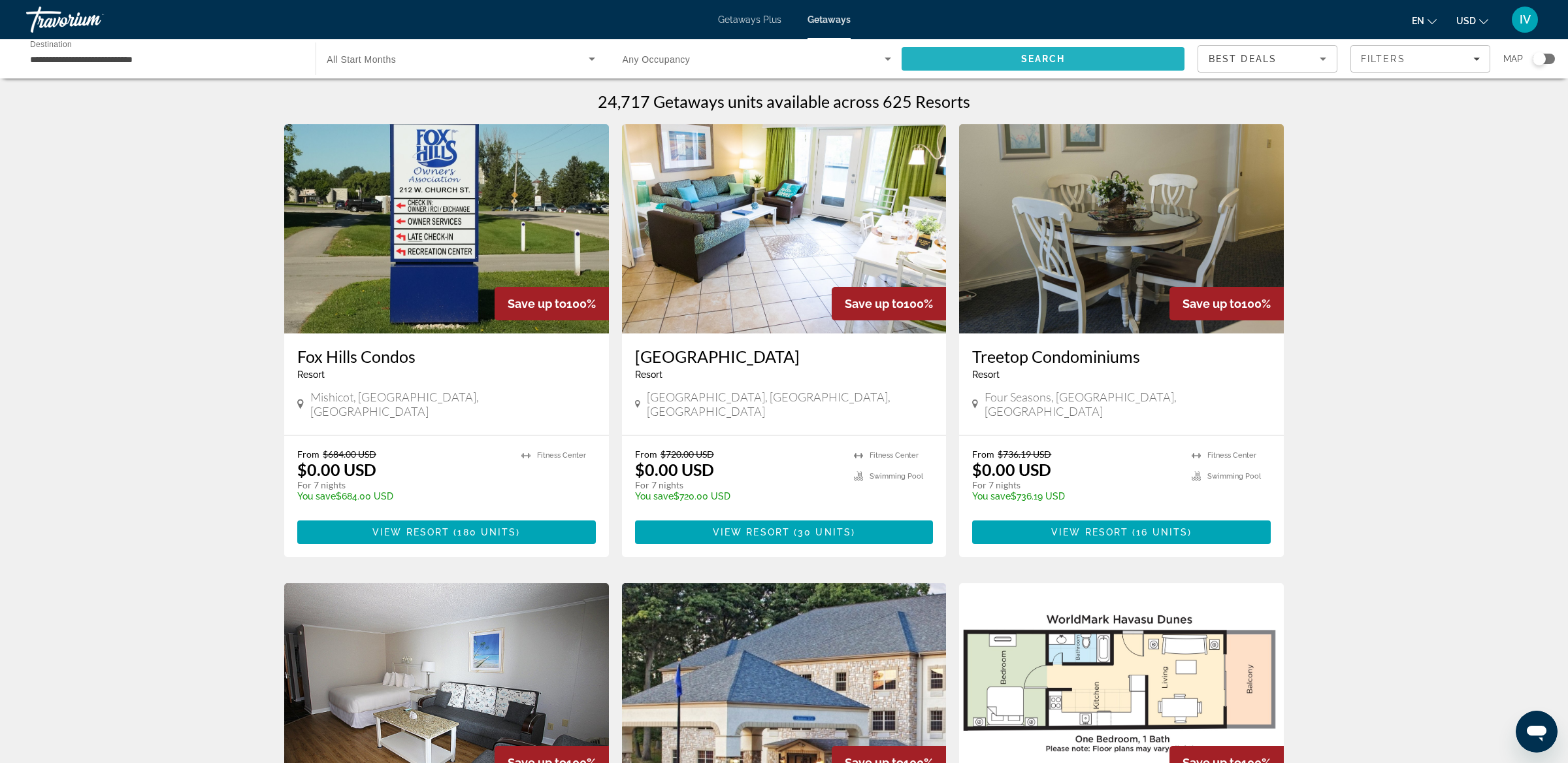
click at [1003, 63] on span "Search" at bounding box center [1043, 59] width 283 height 31
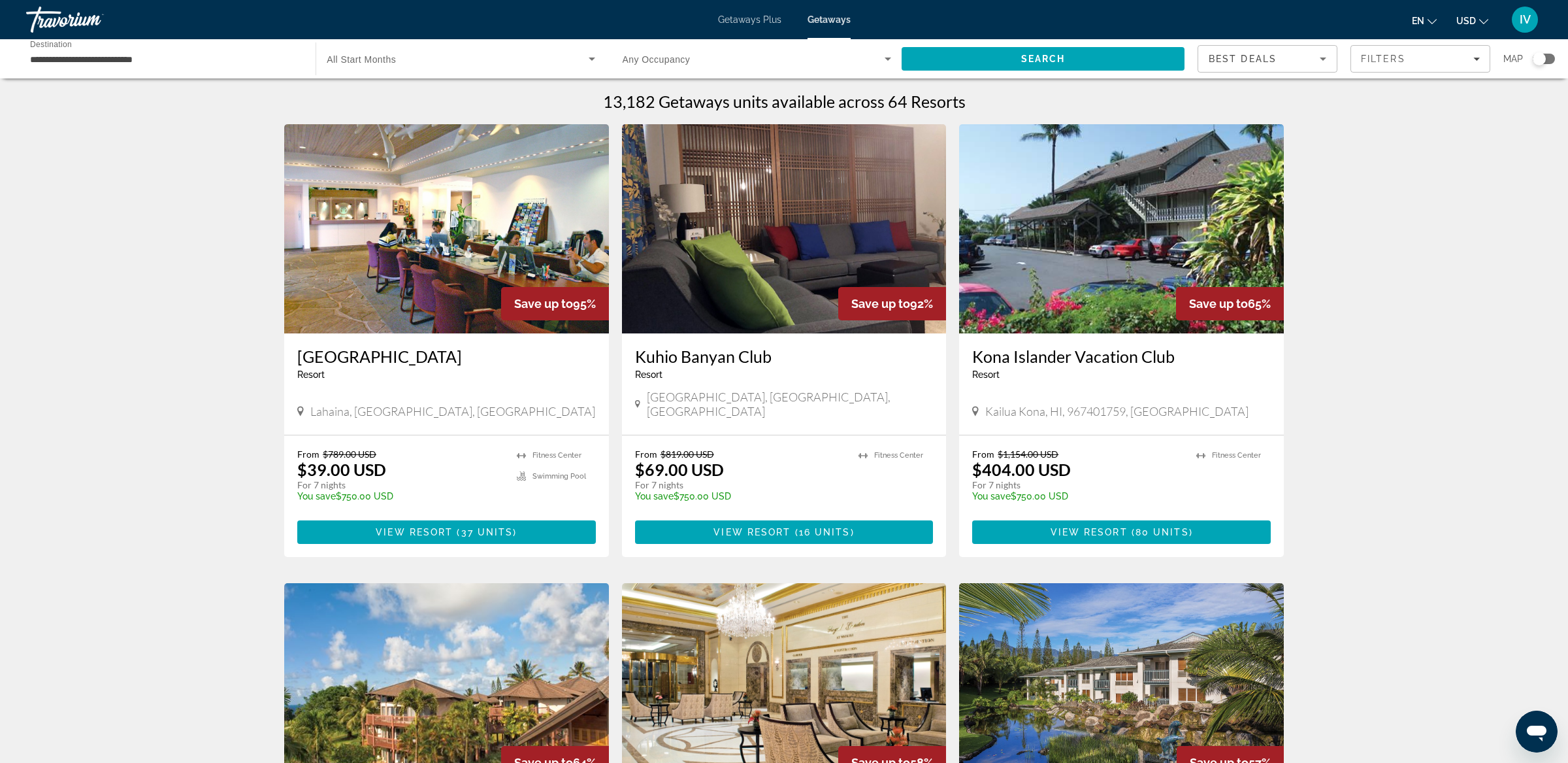
click at [125, 55] on input "**********" at bounding box center [164, 60] width 268 height 16
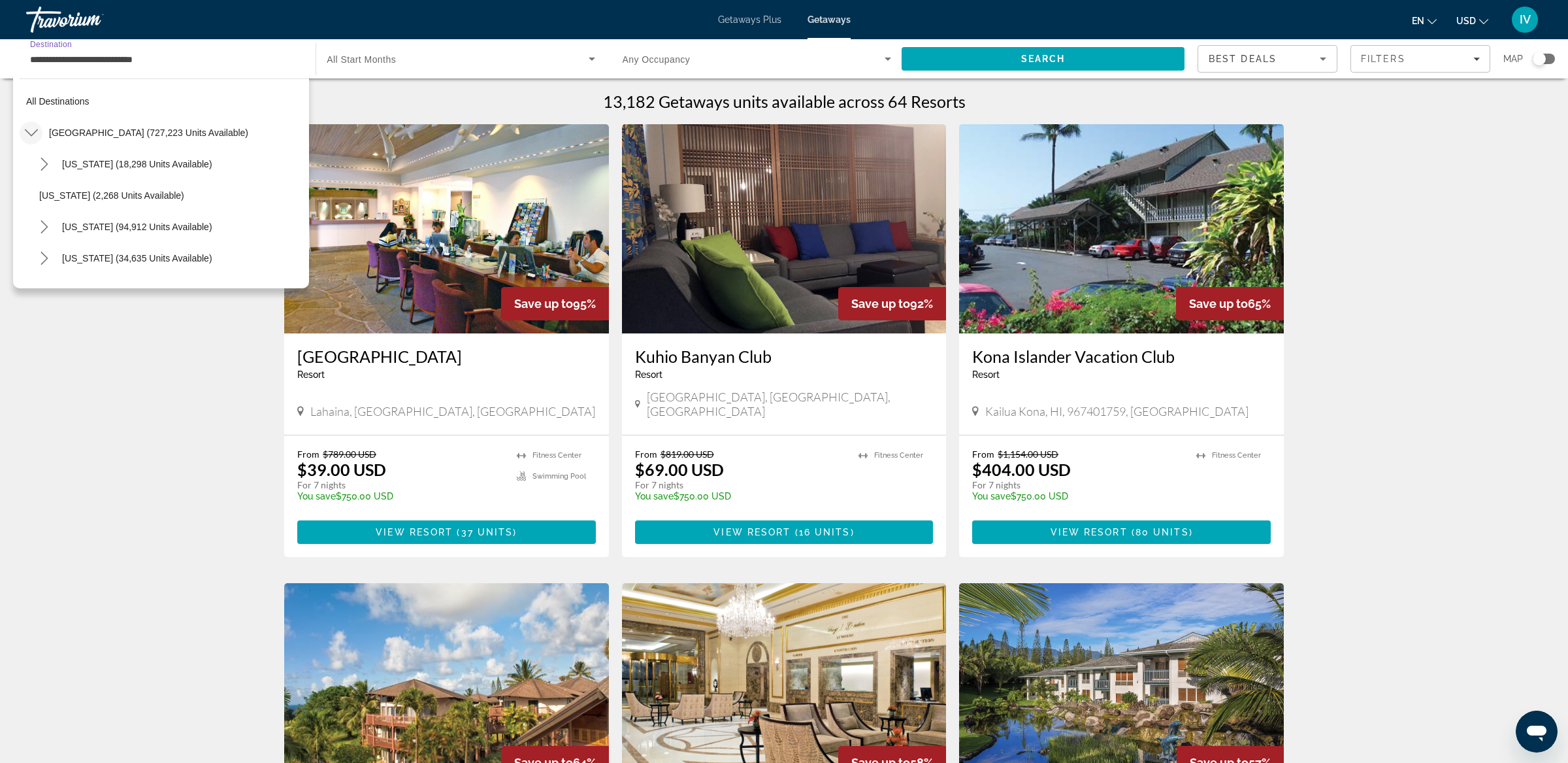
click at [35, 136] on icon "Toggle United States (727,223 units available) submenu" at bounding box center [30, 132] width 13 height 13
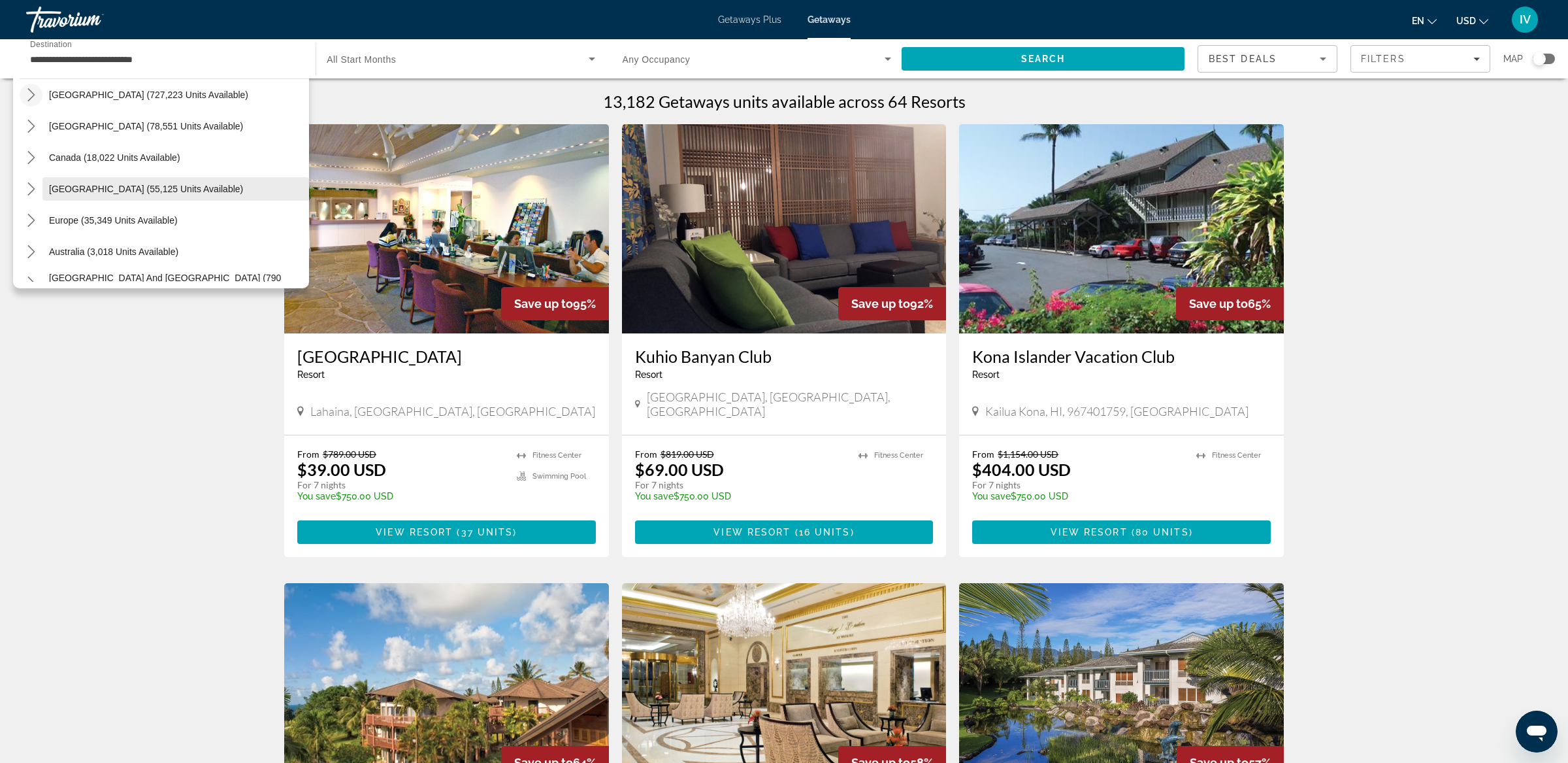
click at [119, 184] on span "[GEOGRAPHIC_DATA] (55,125 units available)" at bounding box center [145, 189] width 194 height 11
type input "**********"
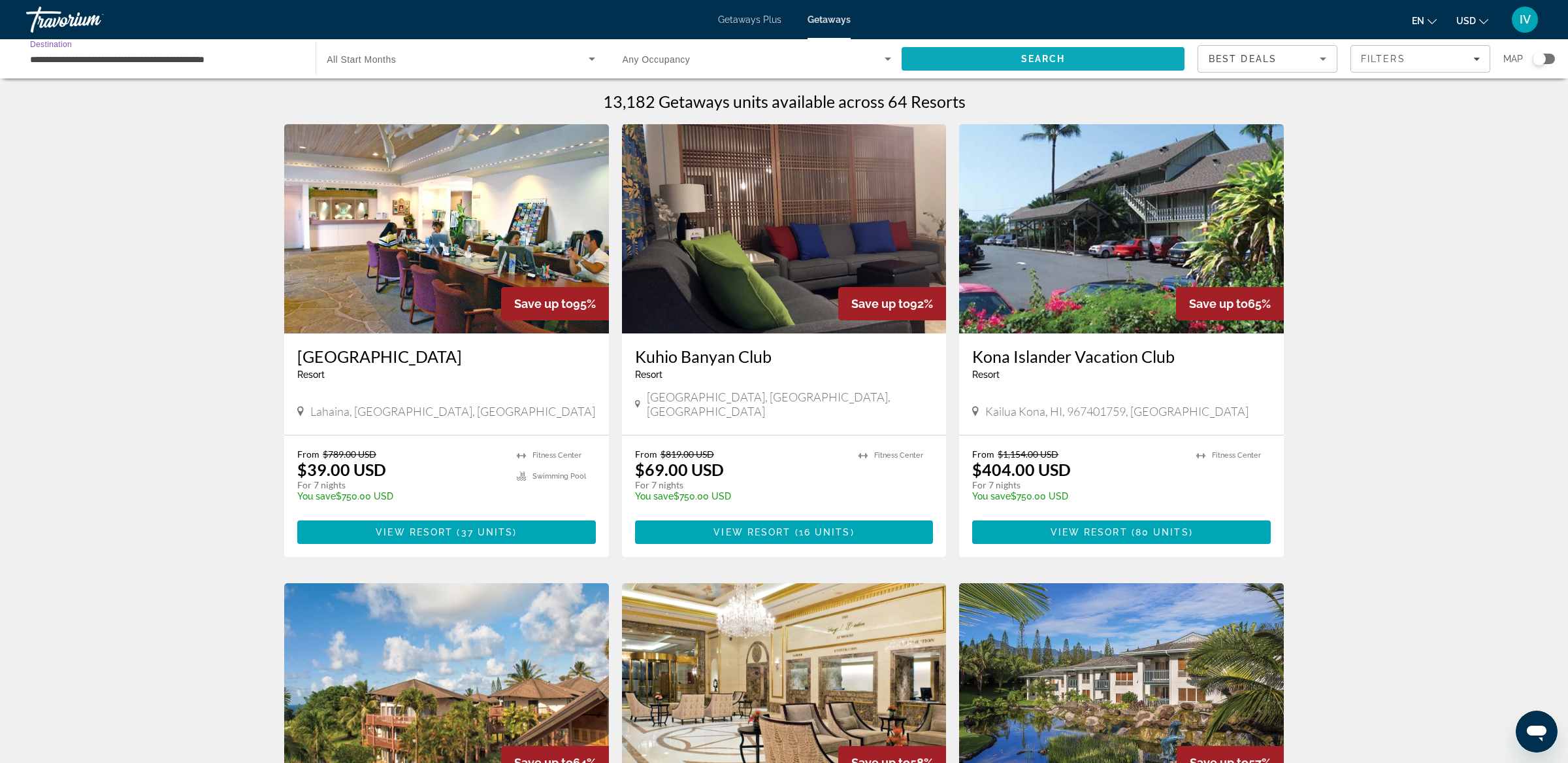
click at [962, 61] on span "Search" at bounding box center [1043, 59] width 283 height 31
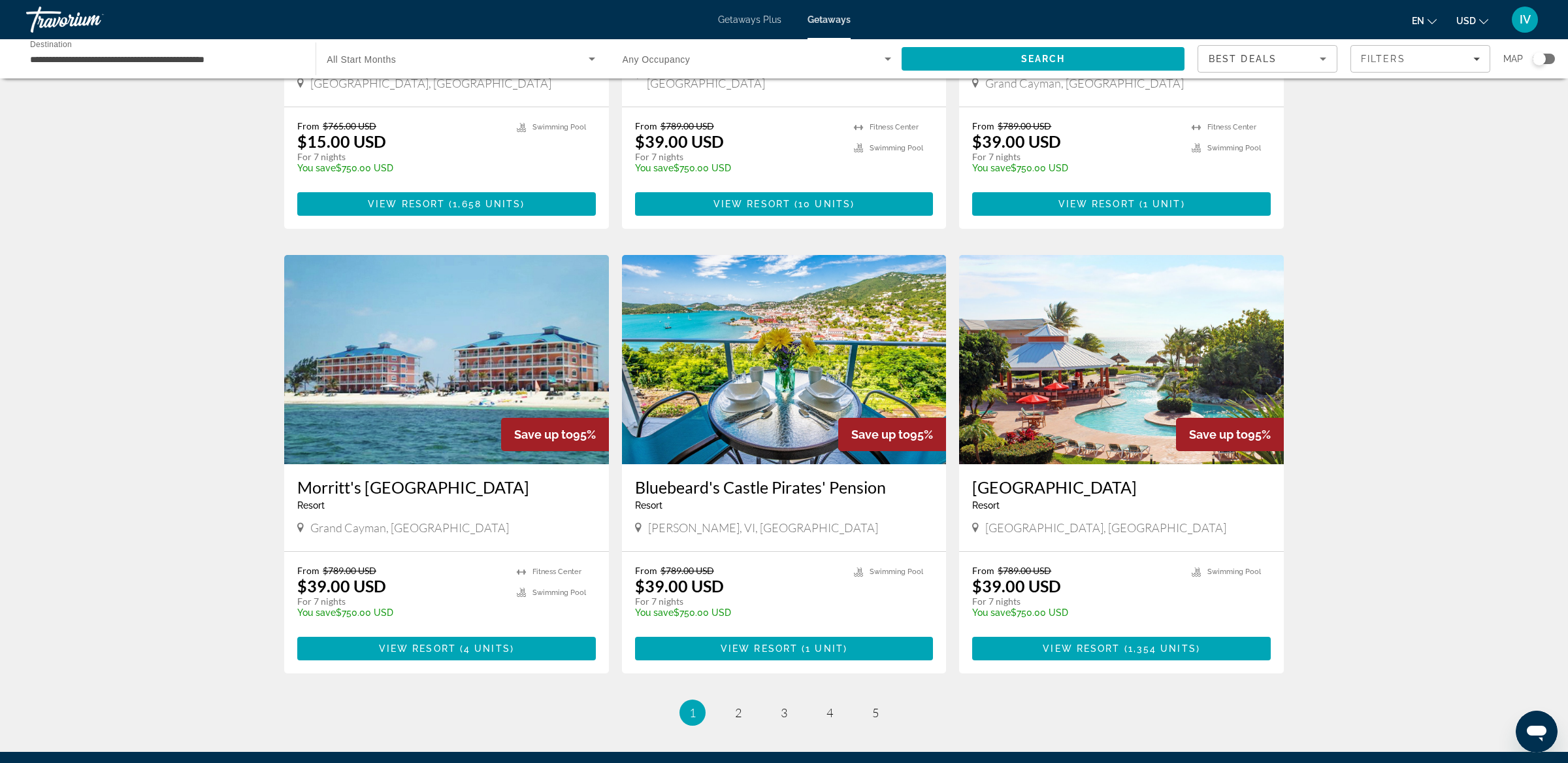
scroll to position [1351, 0]
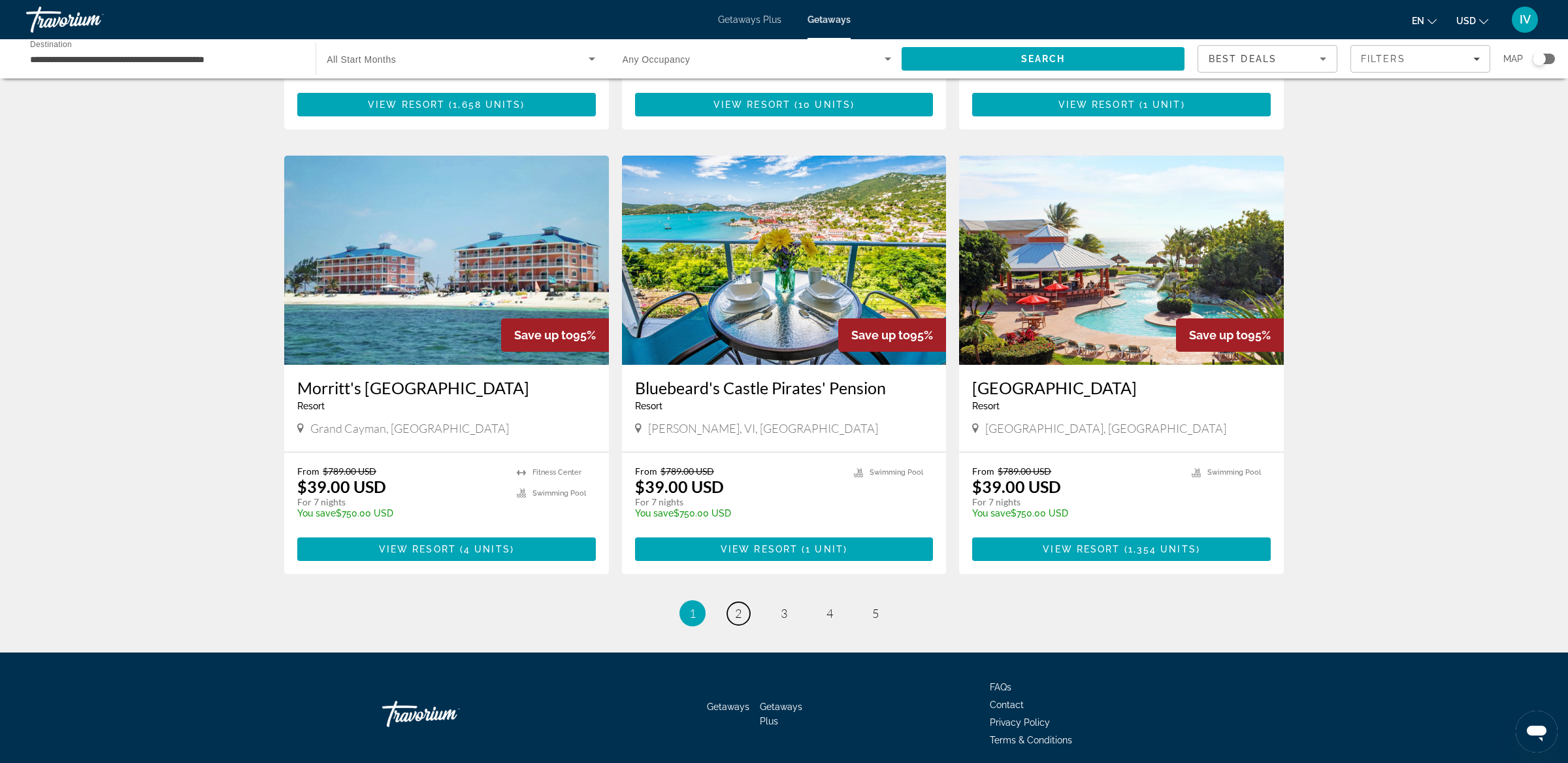
click at [738, 606] on span "2" at bounding box center [738, 613] width 7 height 15
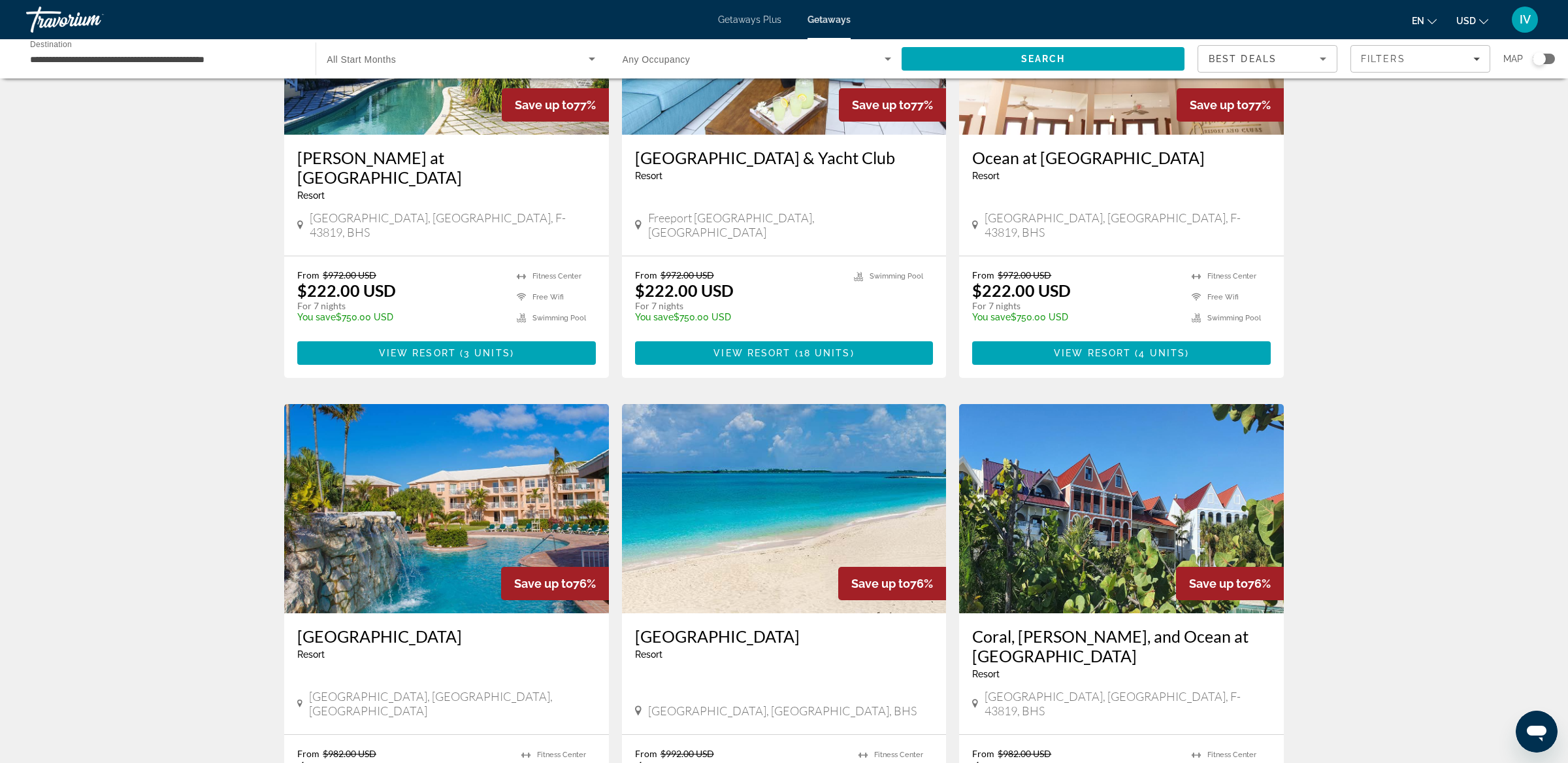
scroll to position [1329, 0]
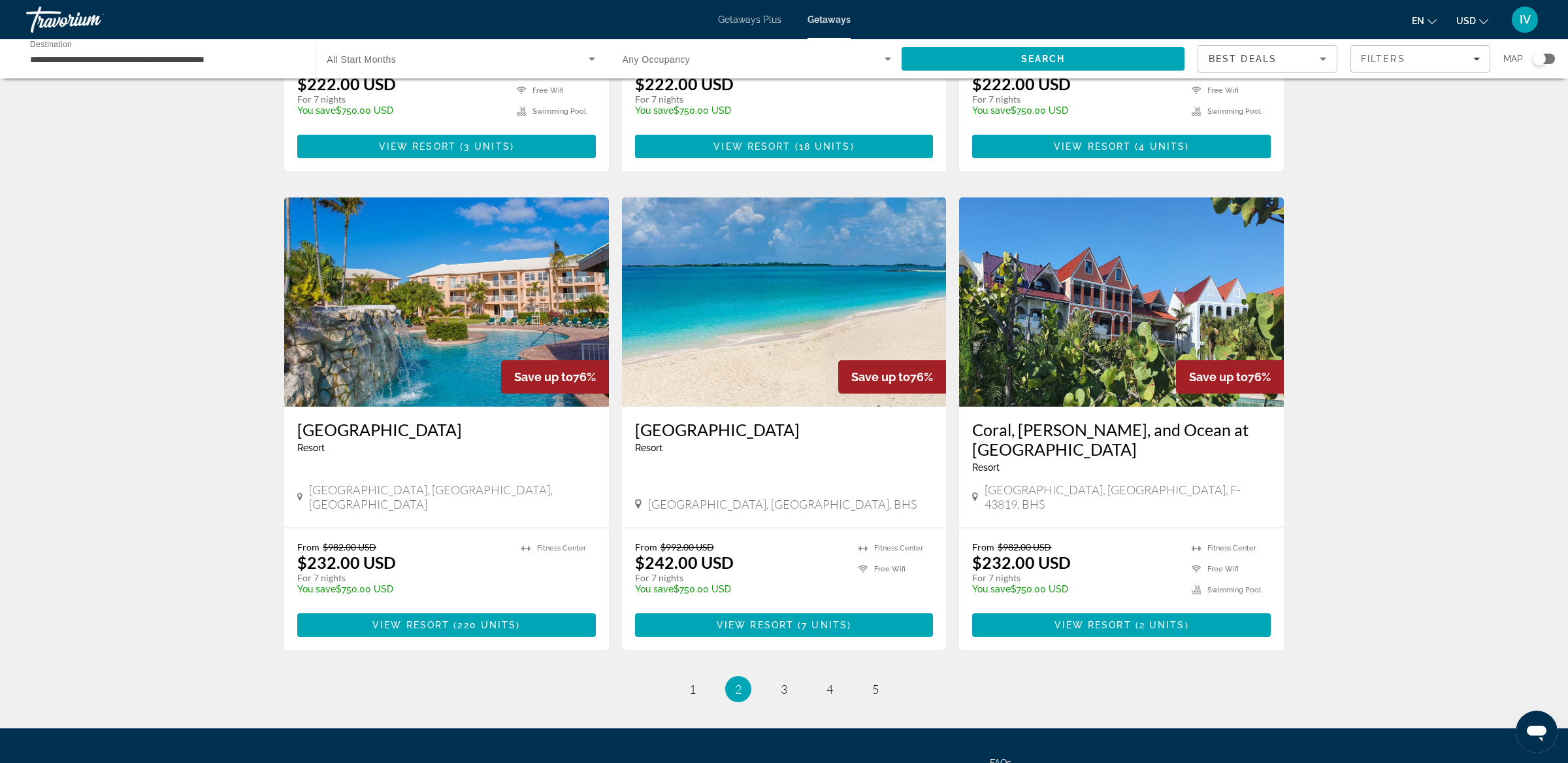
click at [748, 334] on img "Main content" at bounding box center [784, 302] width 325 height 209
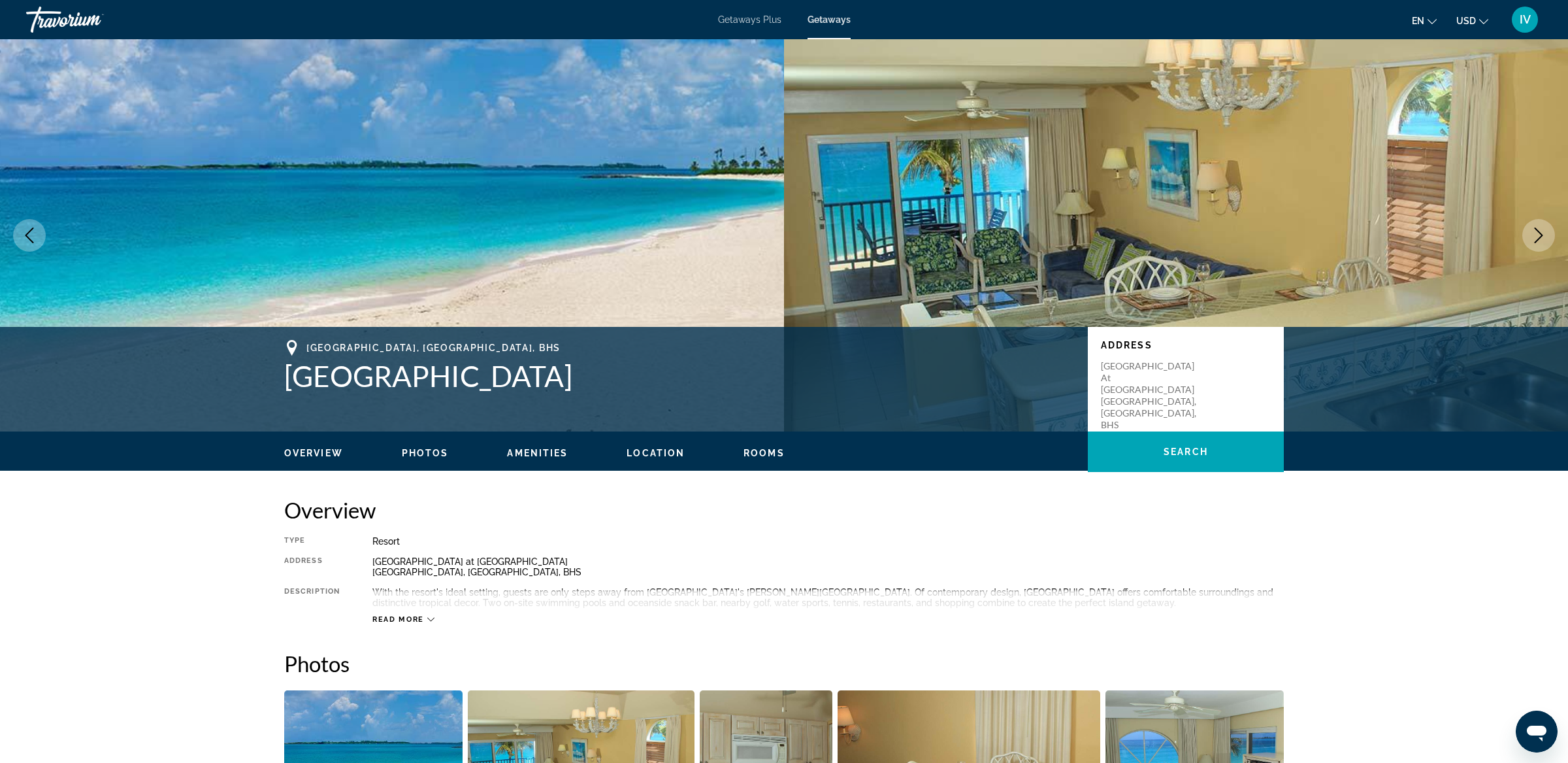
click at [1542, 242] on icon "Next image" at bounding box center [1539, 235] width 16 height 16
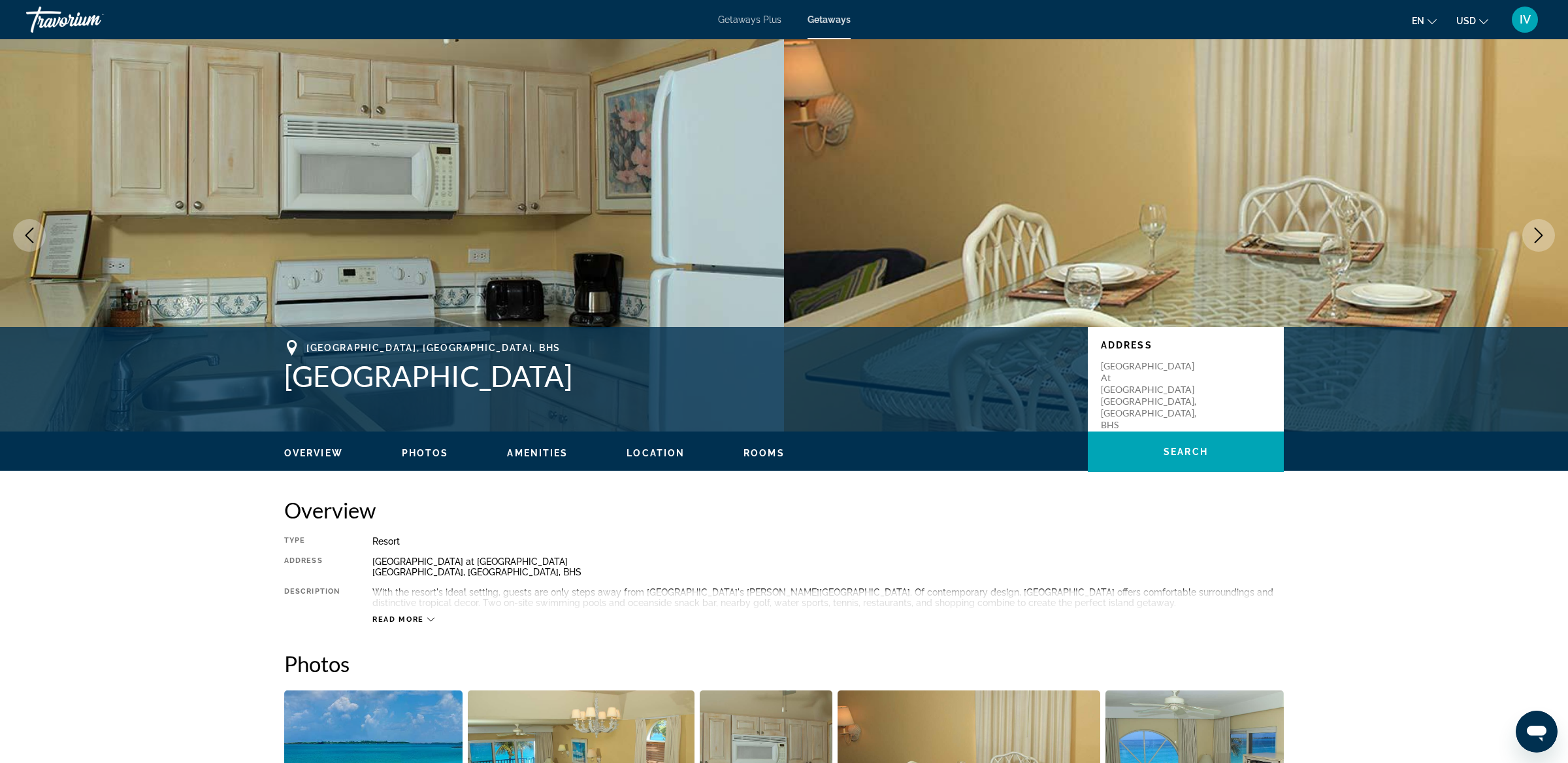
click at [1542, 242] on icon "Next image" at bounding box center [1539, 235] width 16 height 16
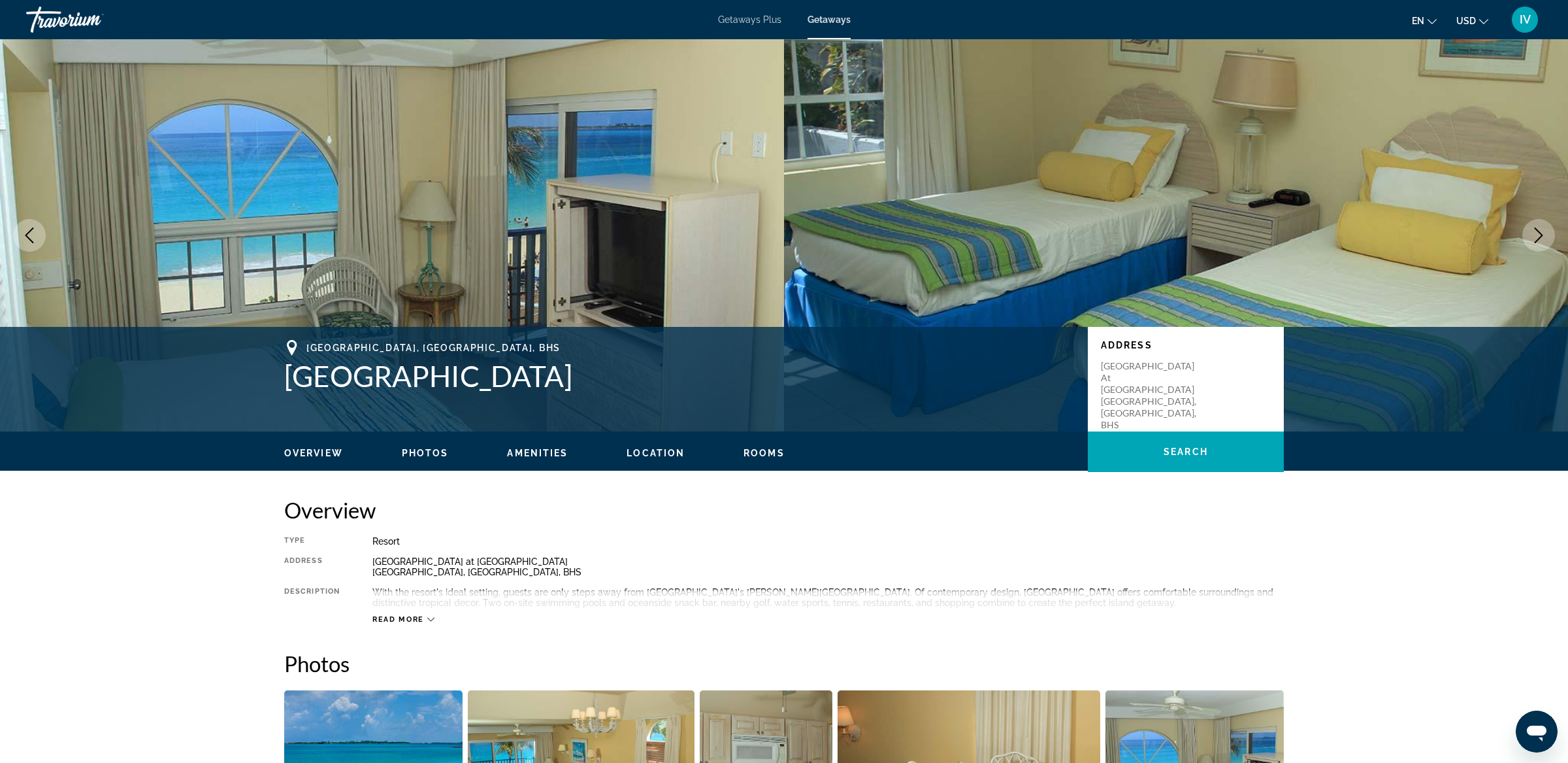
click at [1542, 242] on icon "Next image" at bounding box center [1539, 235] width 16 height 16
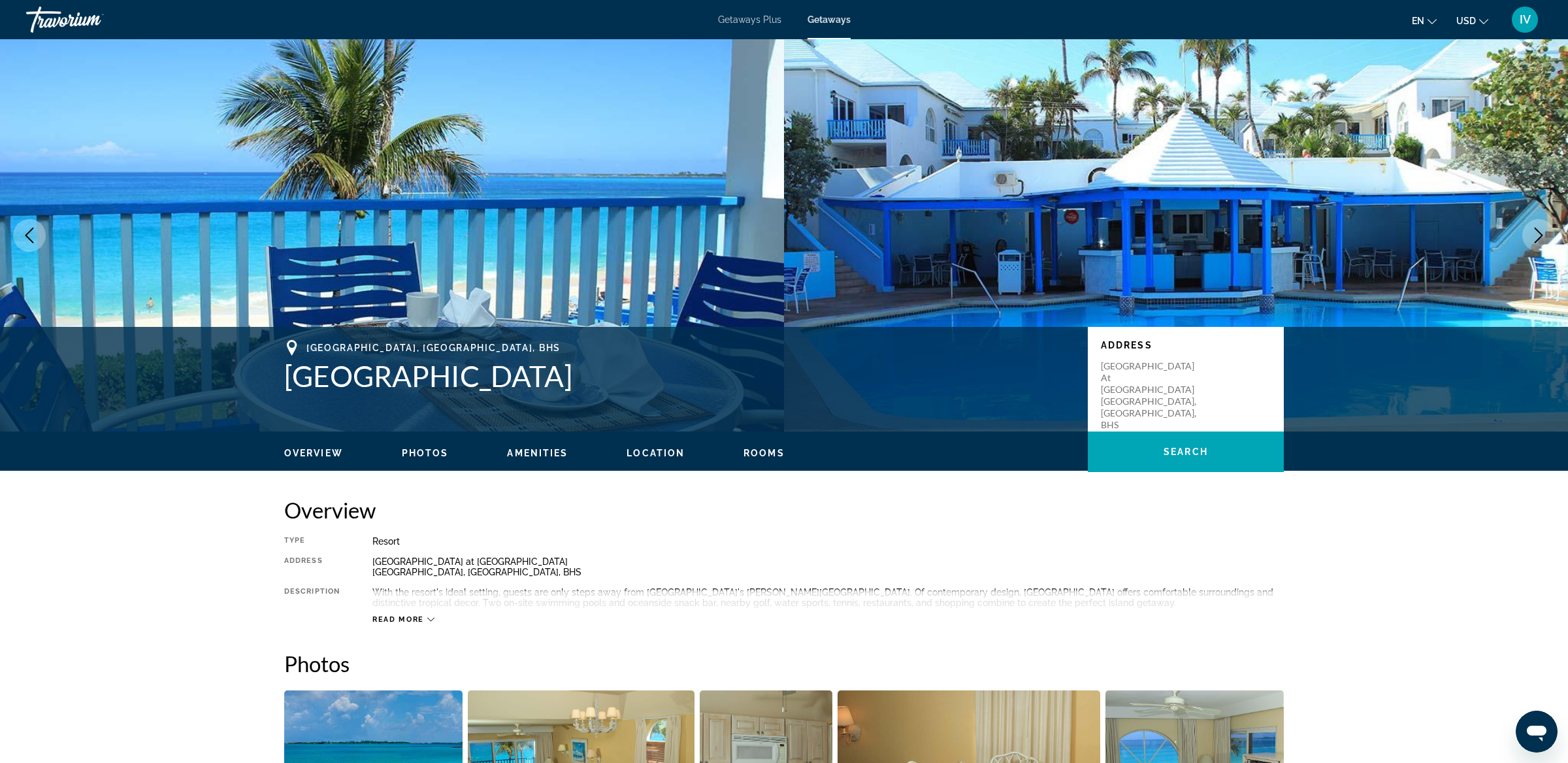
click at [1542, 242] on icon "Next image" at bounding box center [1539, 235] width 16 height 16
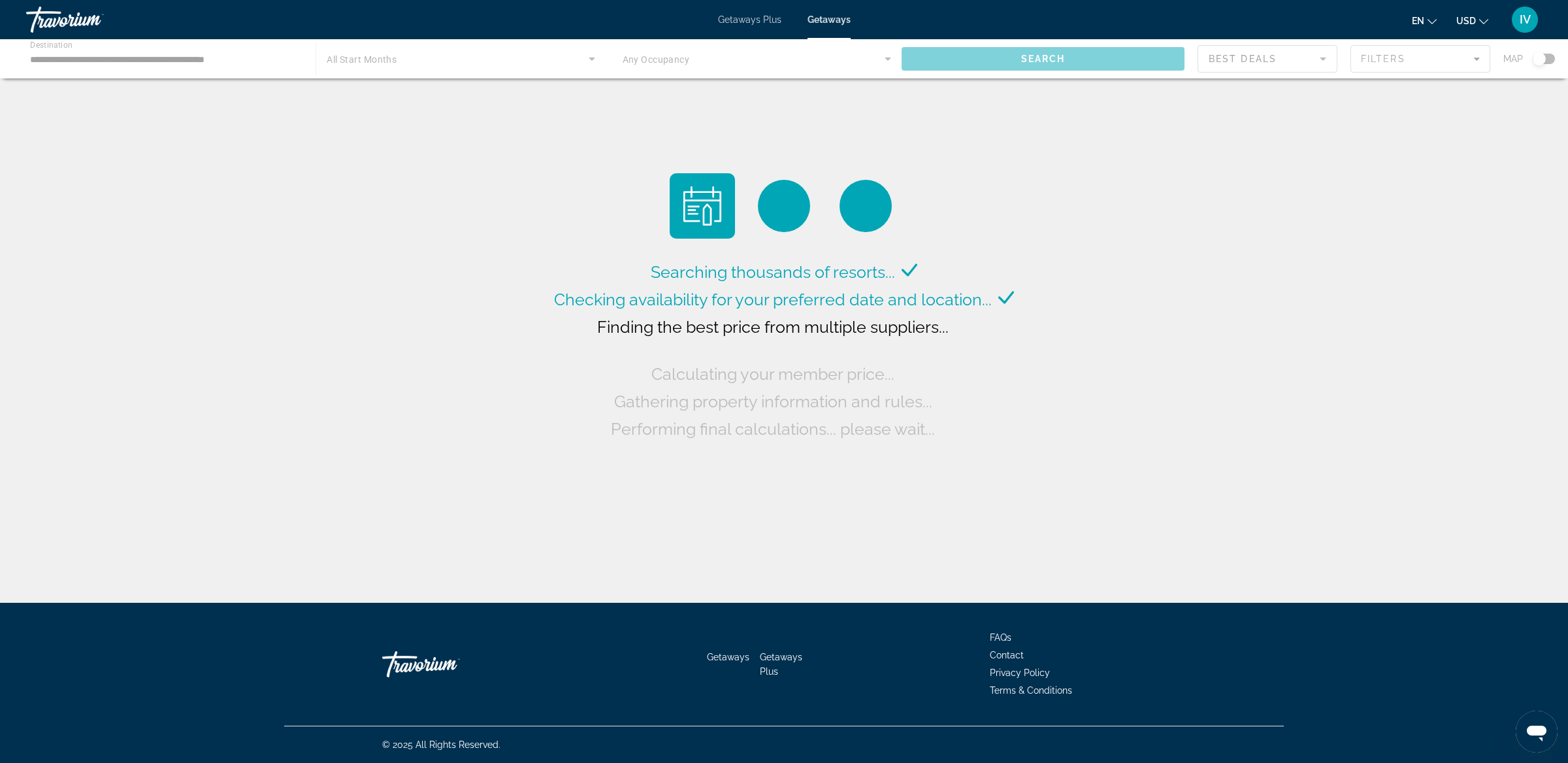
click at [140, 57] on div "Main content" at bounding box center [784, 59] width 1568 height 39
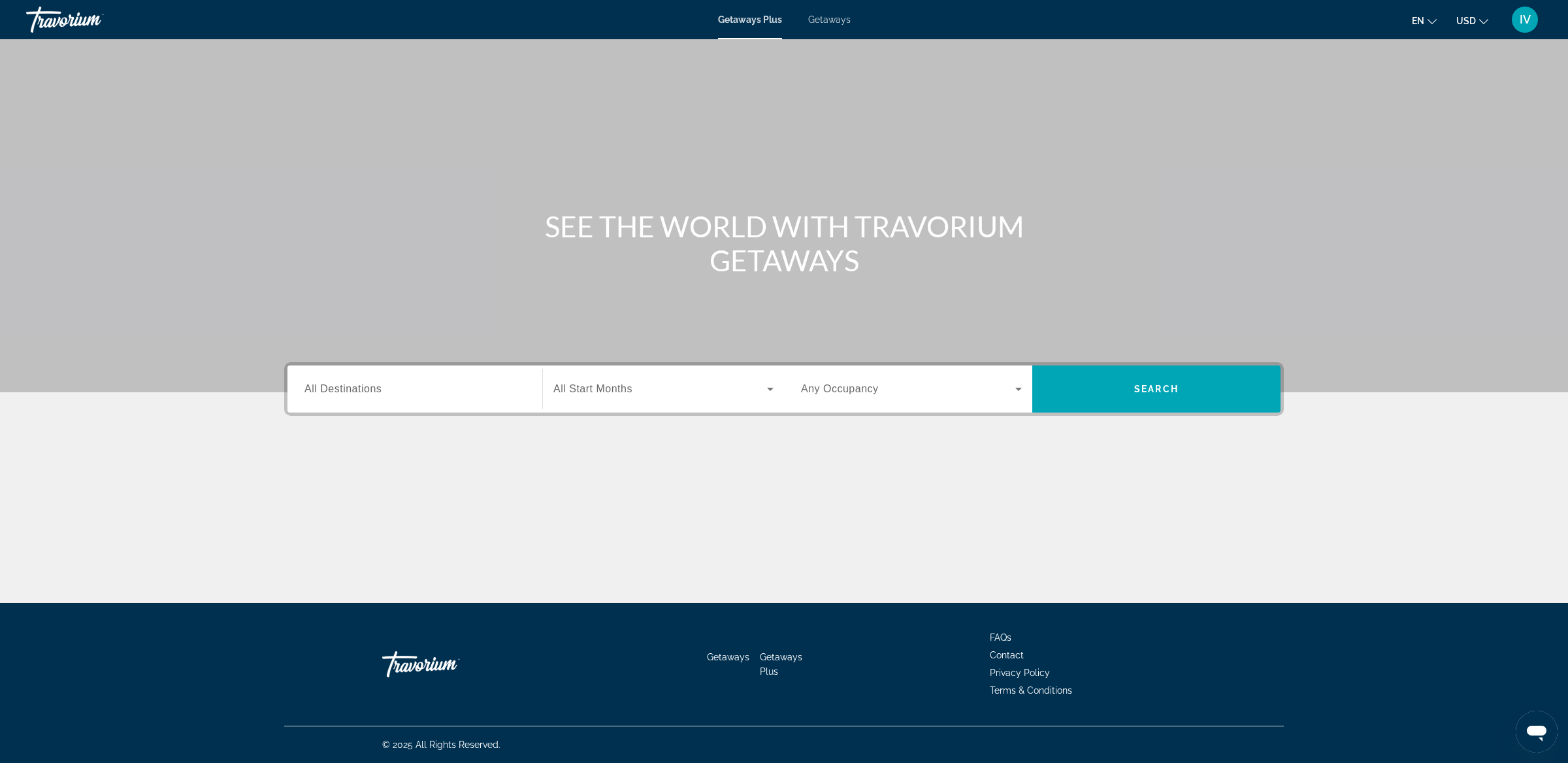
click at [829, 21] on span "Getaways" at bounding box center [829, 20] width 42 height 11
click at [388, 388] on input "Destination All Destinations" at bounding box center [415, 390] width 221 height 16
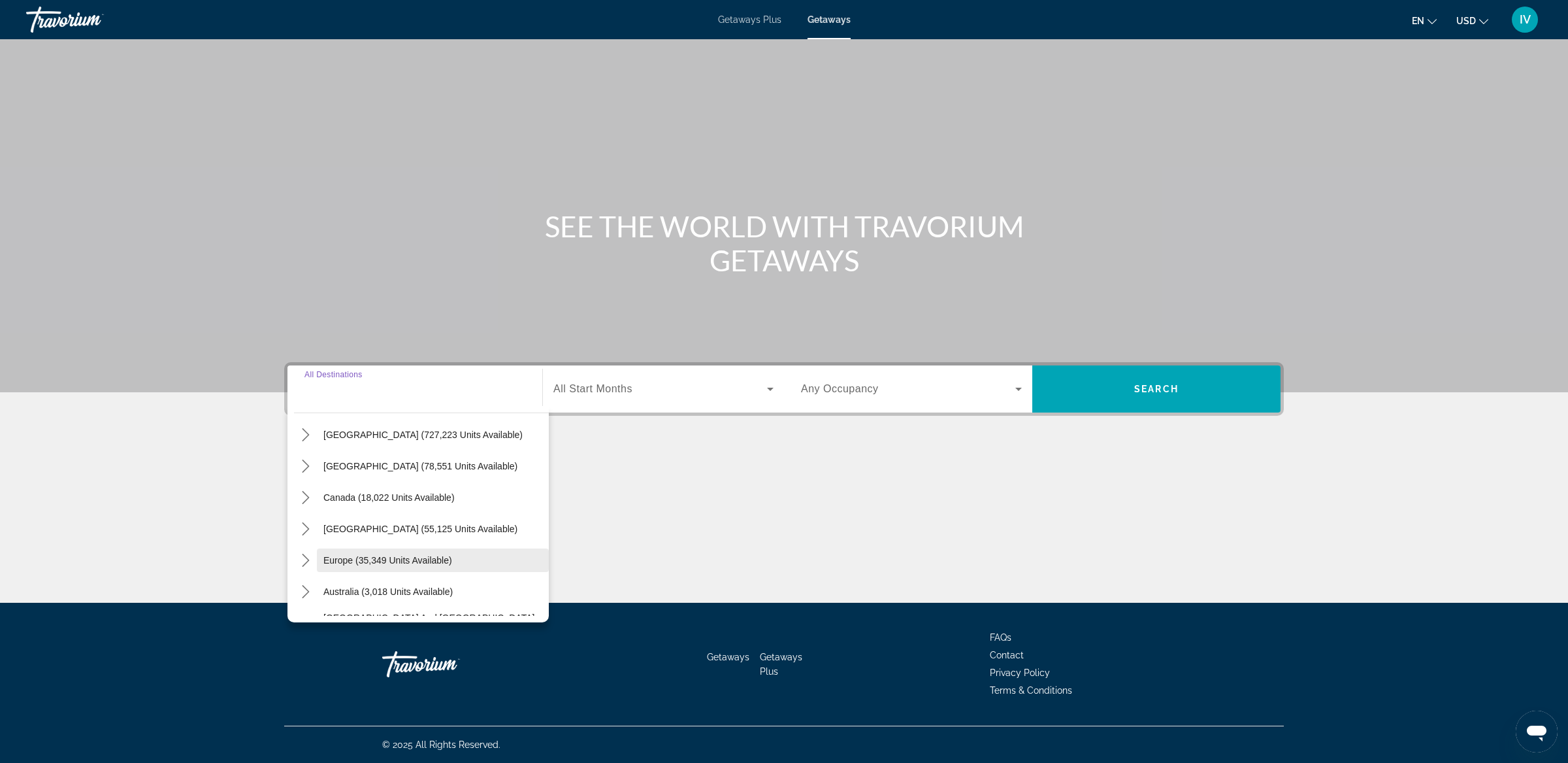
scroll to position [41, 0]
click at [301, 424] on icon "Toggle United States (727,223 units available) submenu" at bounding box center [305, 425] width 13 height 13
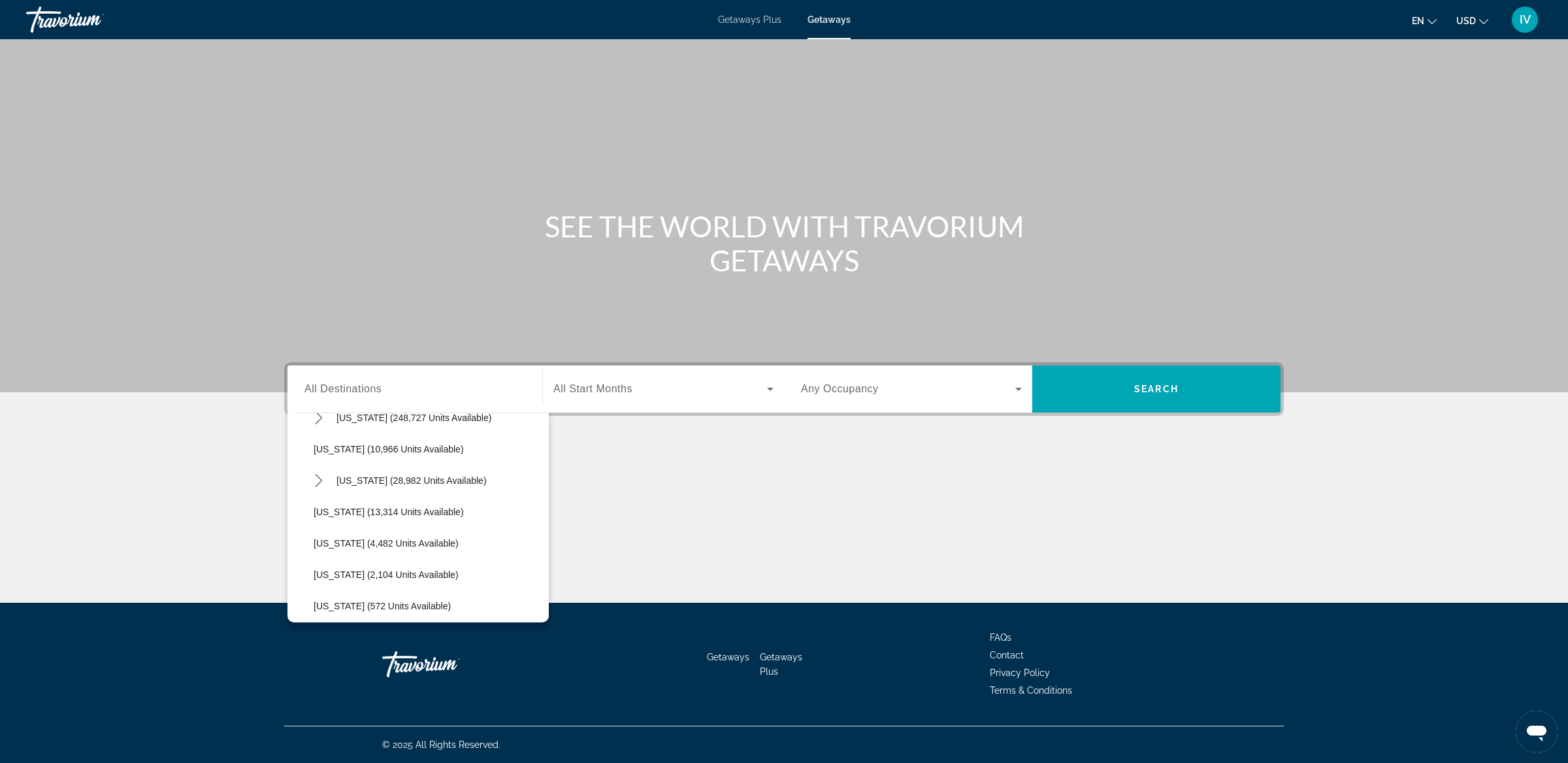
scroll to position [276, 0]
click at [356, 500] on span "[US_STATE] (13,314 units available)" at bounding box center [389, 505] width 150 height 11
type input "**********"
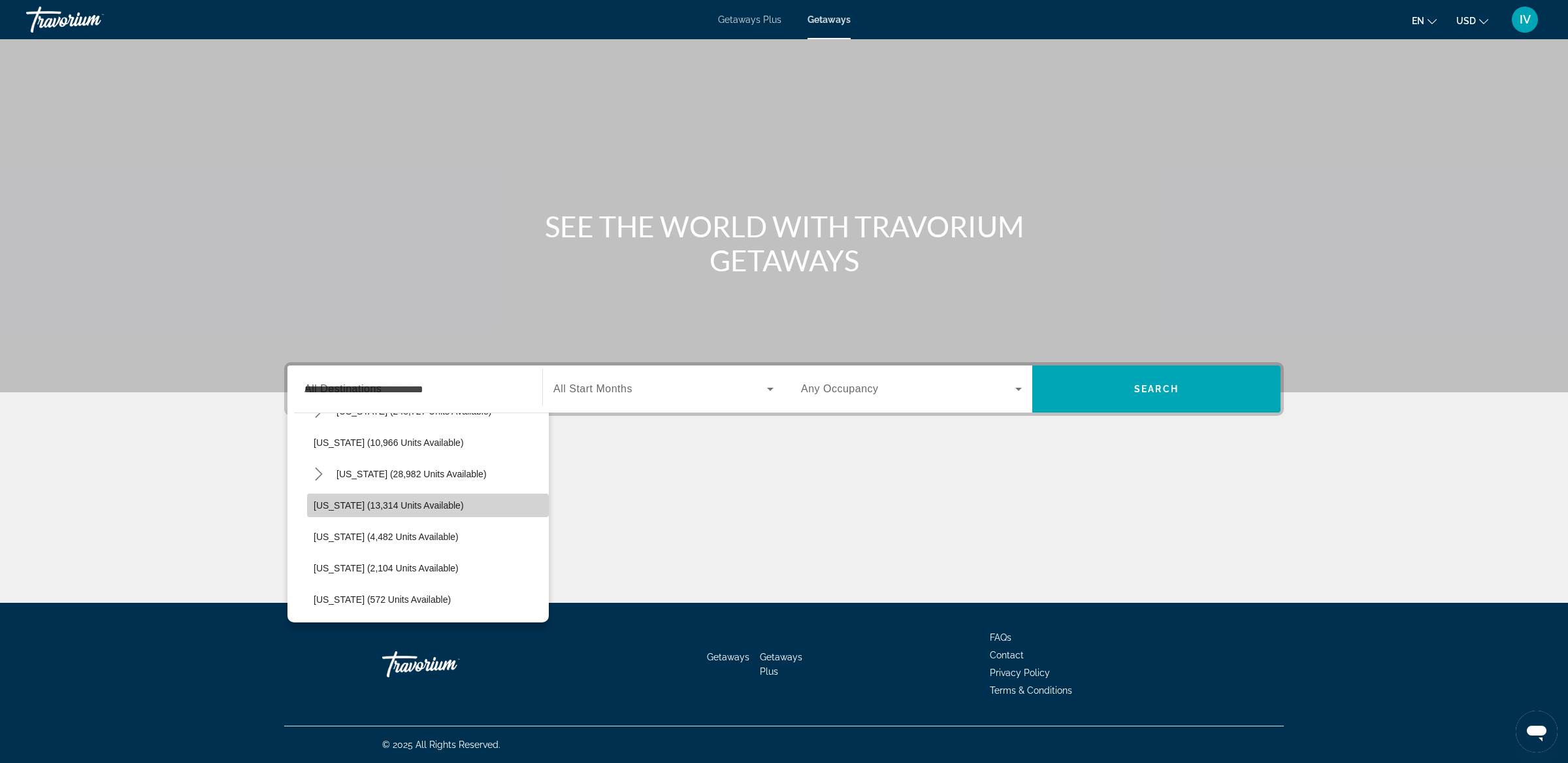
scroll to position [0, 0]
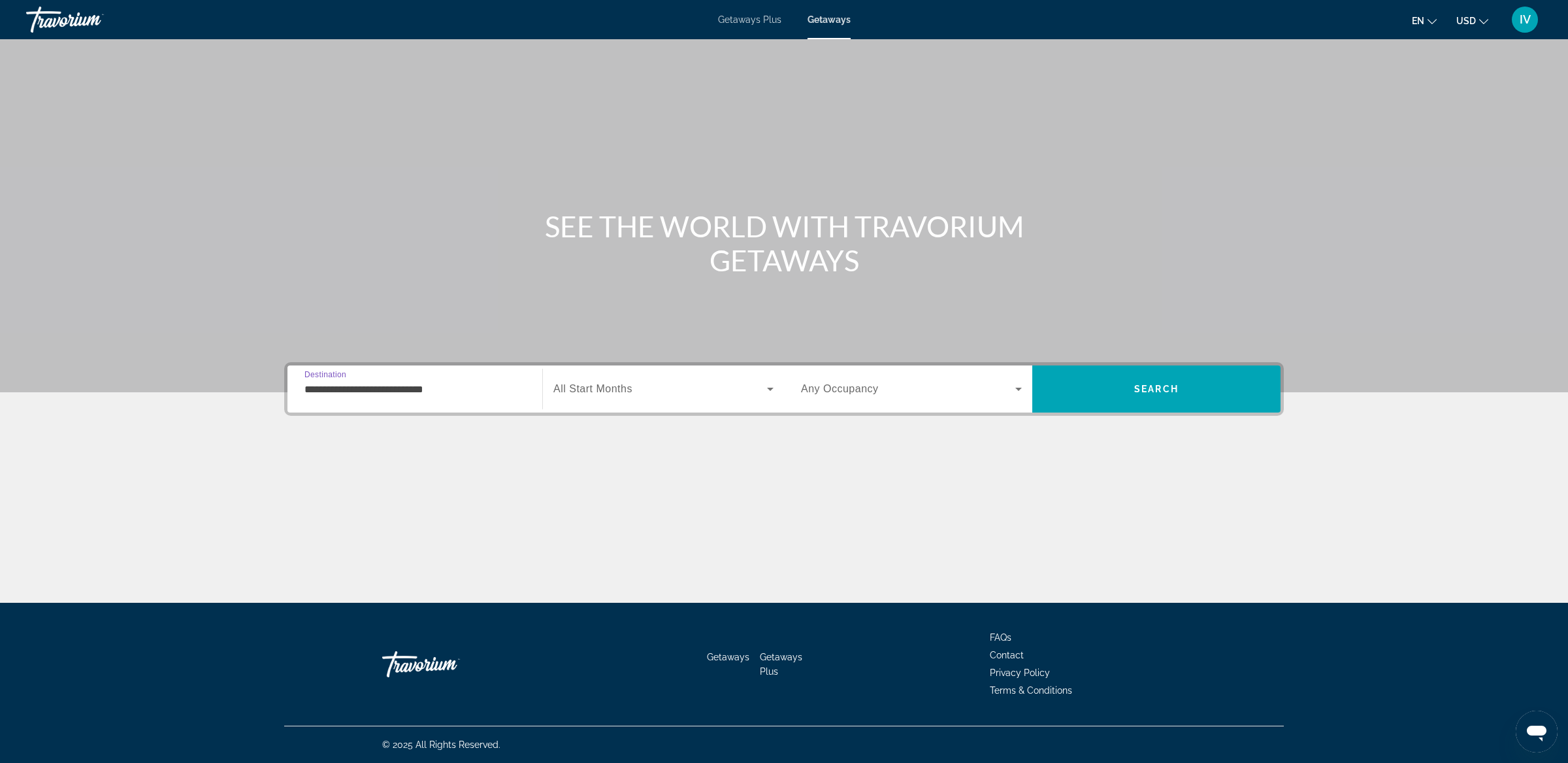
click at [627, 400] on div "Search widget" at bounding box center [664, 388] width 221 height 36
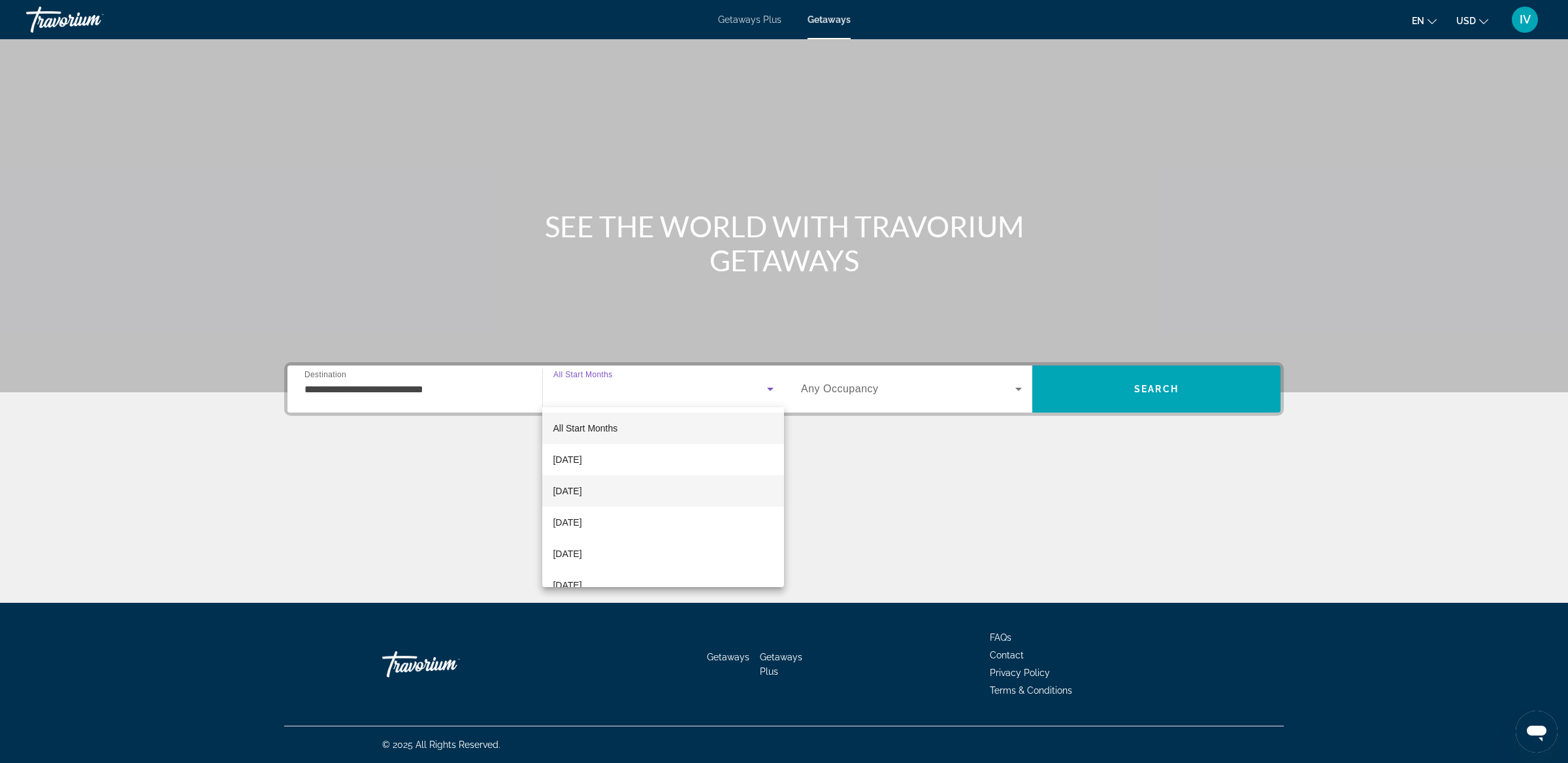
click at [582, 487] on span "[DATE]" at bounding box center [566, 491] width 28 height 16
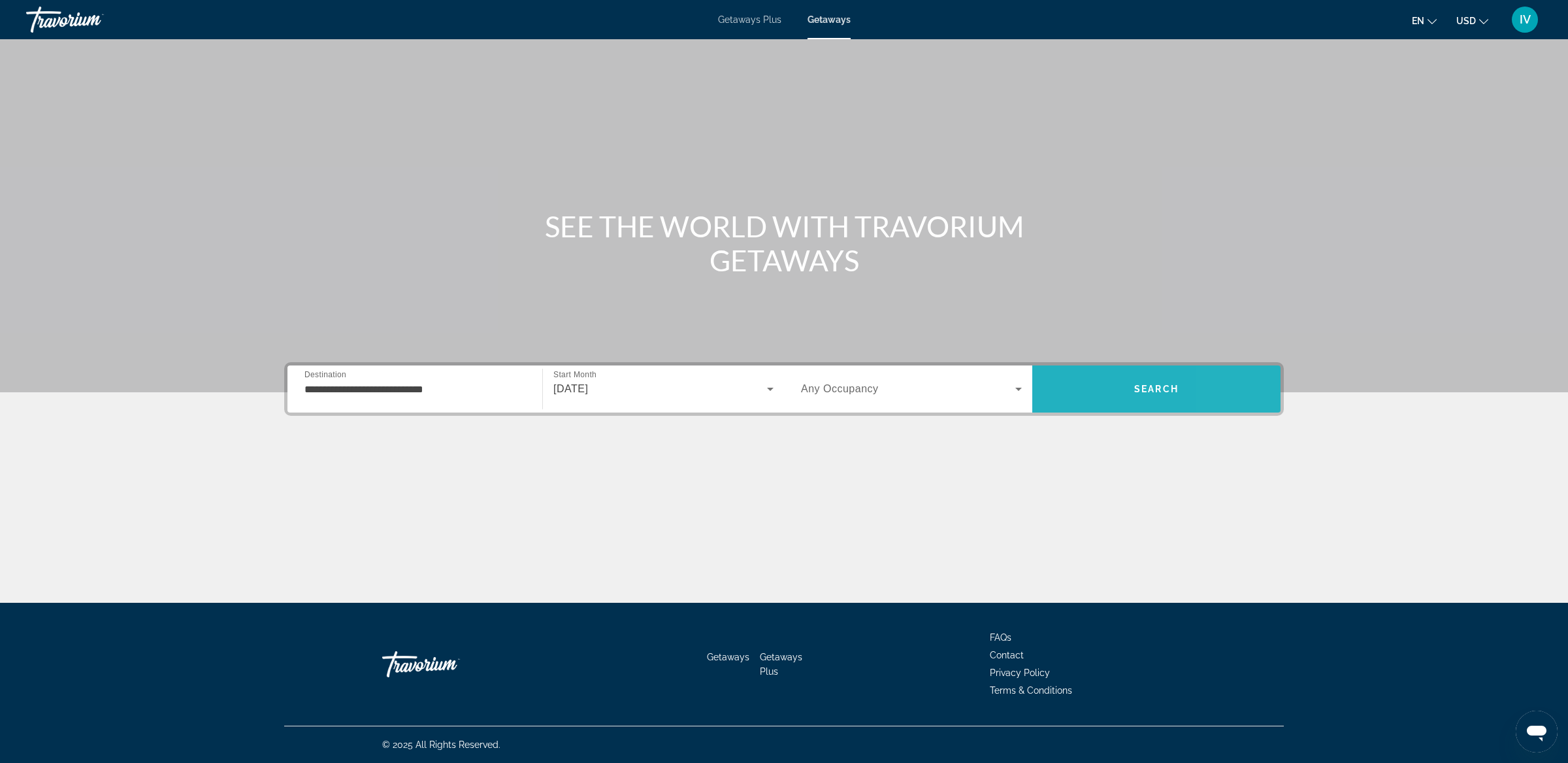
click at [1229, 399] on span "Search" at bounding box center [1156, 389] width 248 height 31
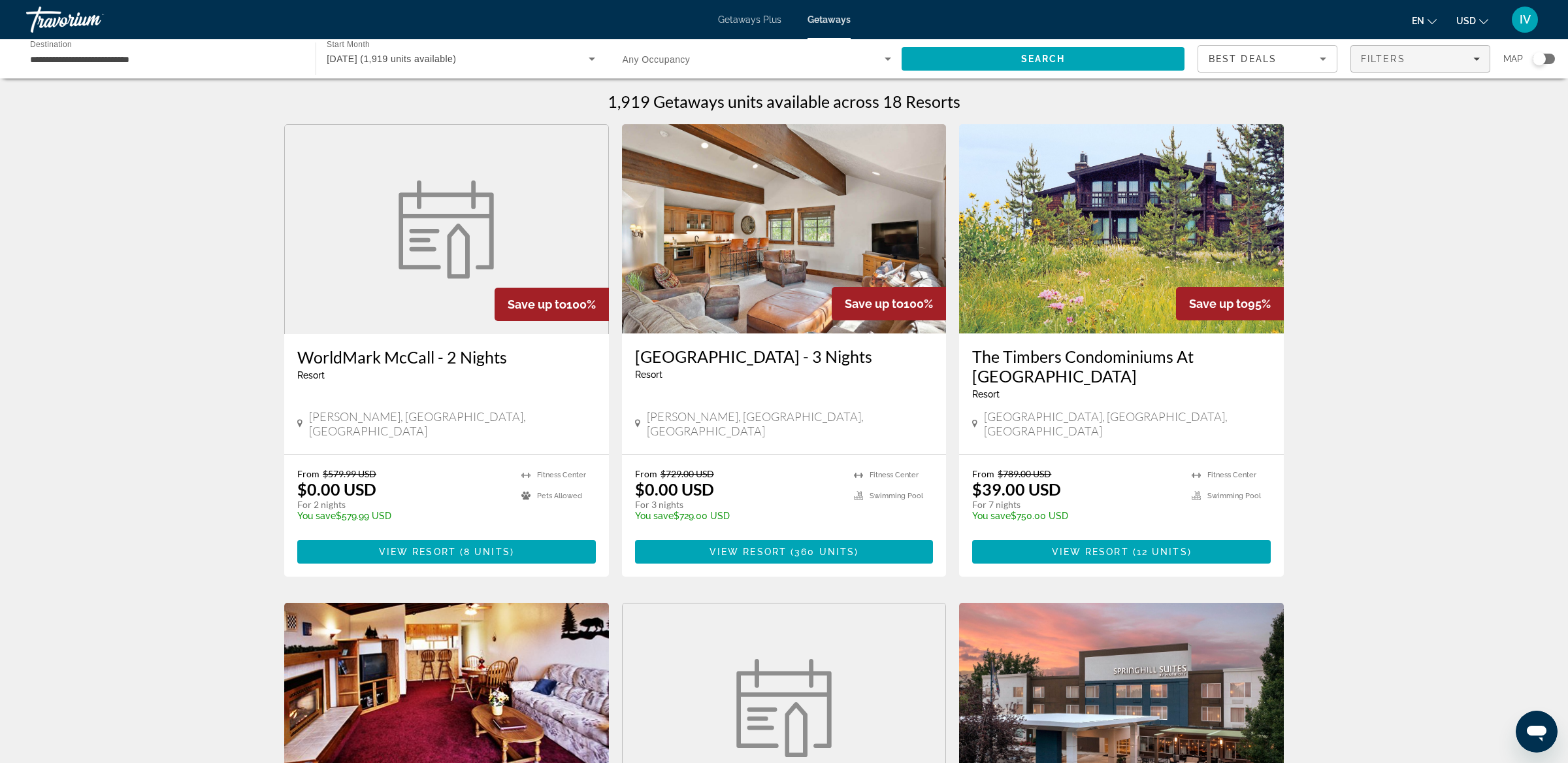
click at [1443, 54] on div "Filters" at bounding box center [1421, 59] width 119 height 11
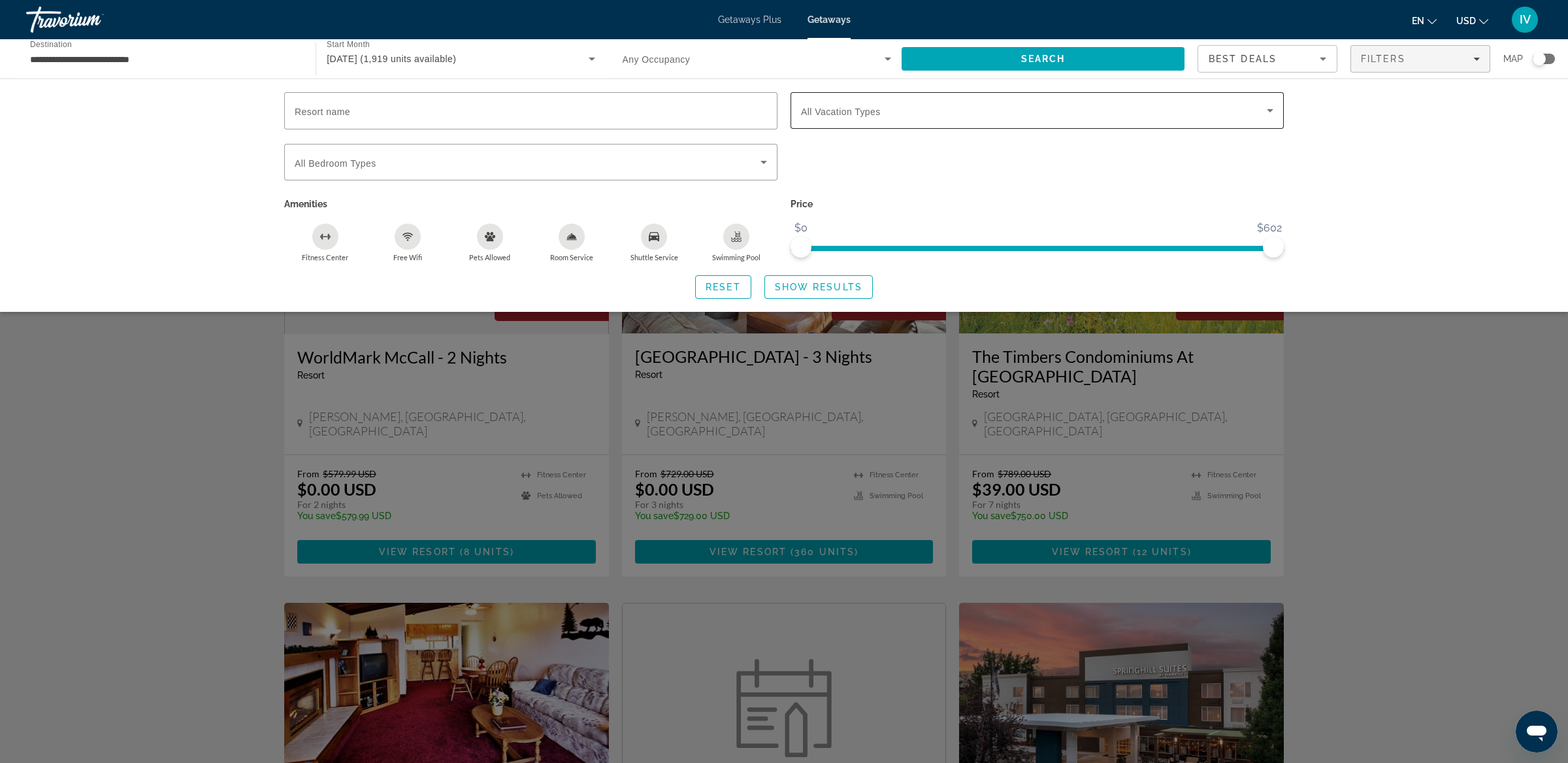
click at [871, 106] on span "All Vacation Types" at bounding box center [841, 111] width 80 height 11
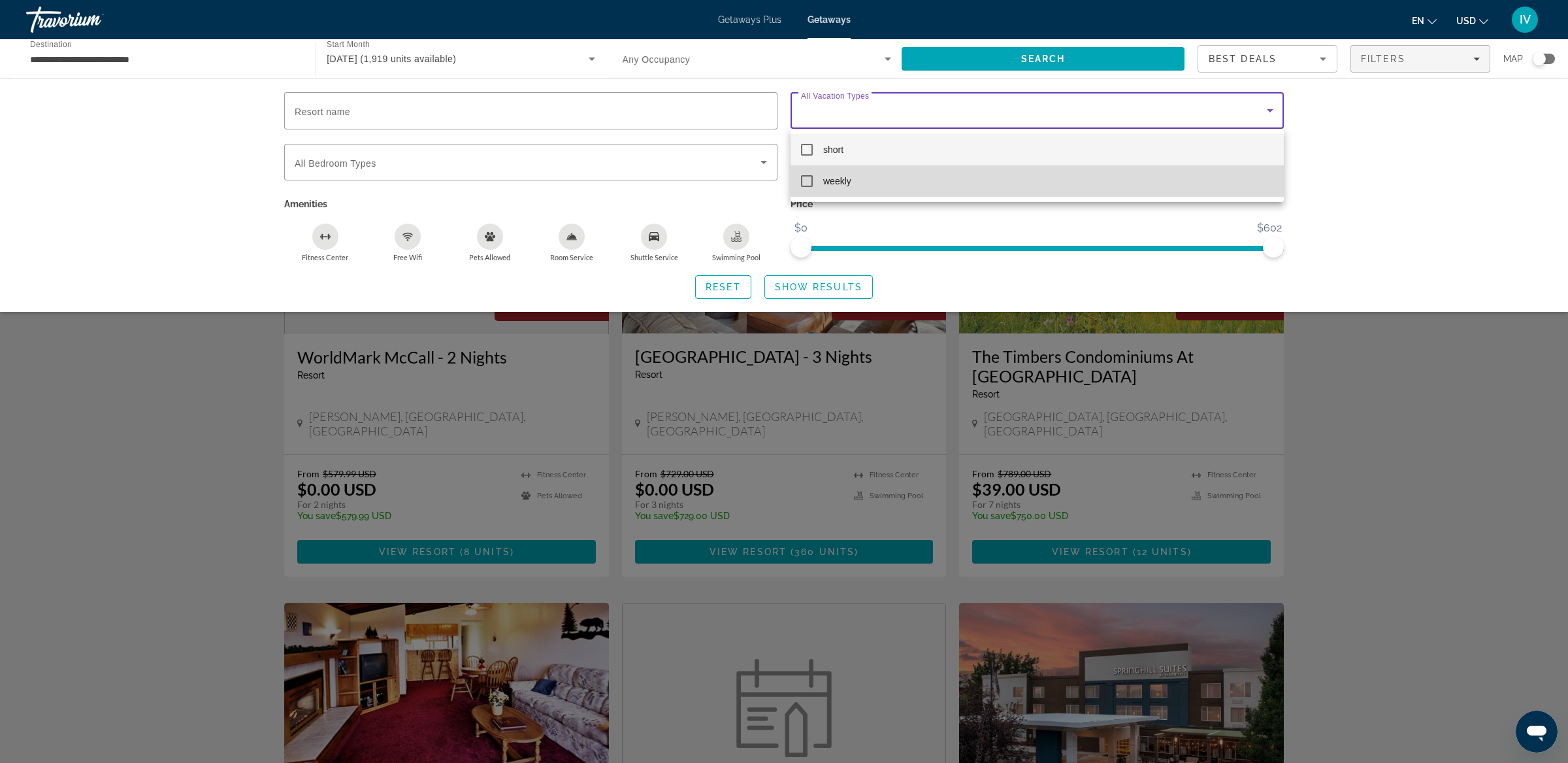
click at [812, 178] on mat-option "weekly" at bounding box center [1037, 181] width 493 height 31
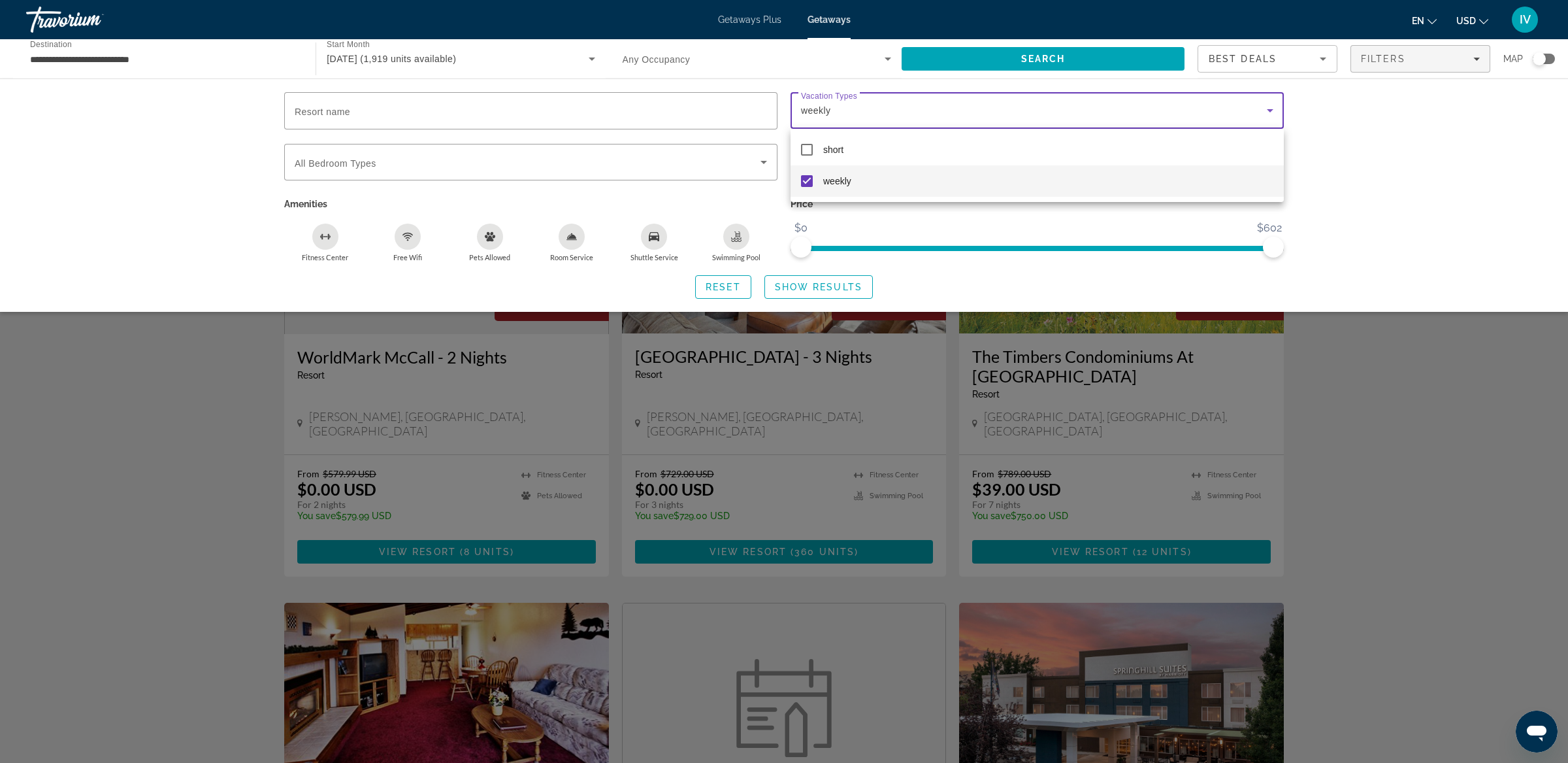
click at [843, 289] on div at bounding box center [784, 381] width 1568 height 763
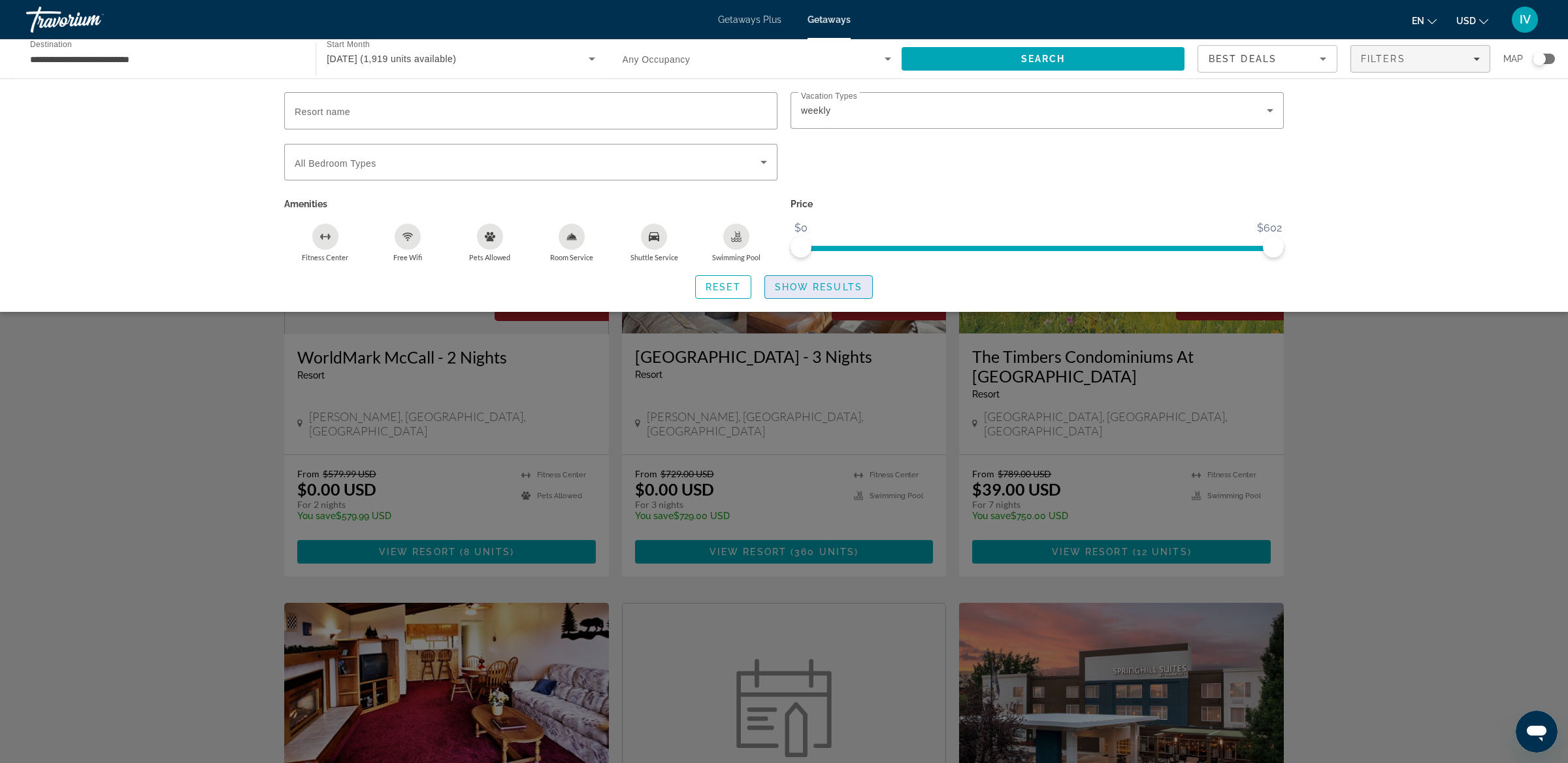
click at [844, 290] on span "Show Results" at bounding box center [819, 286] width 88 height 11
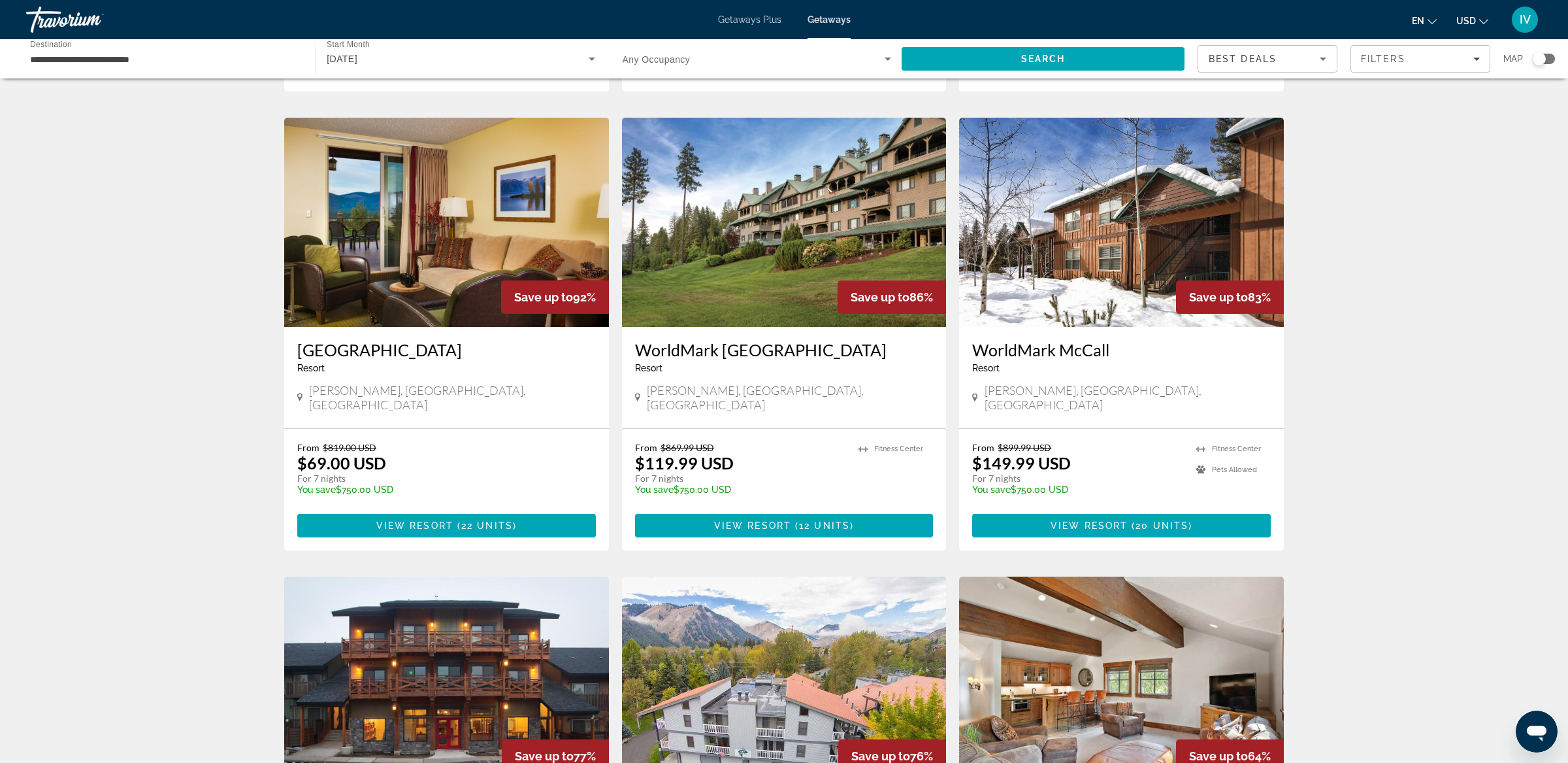
scroll to position [481, 0]
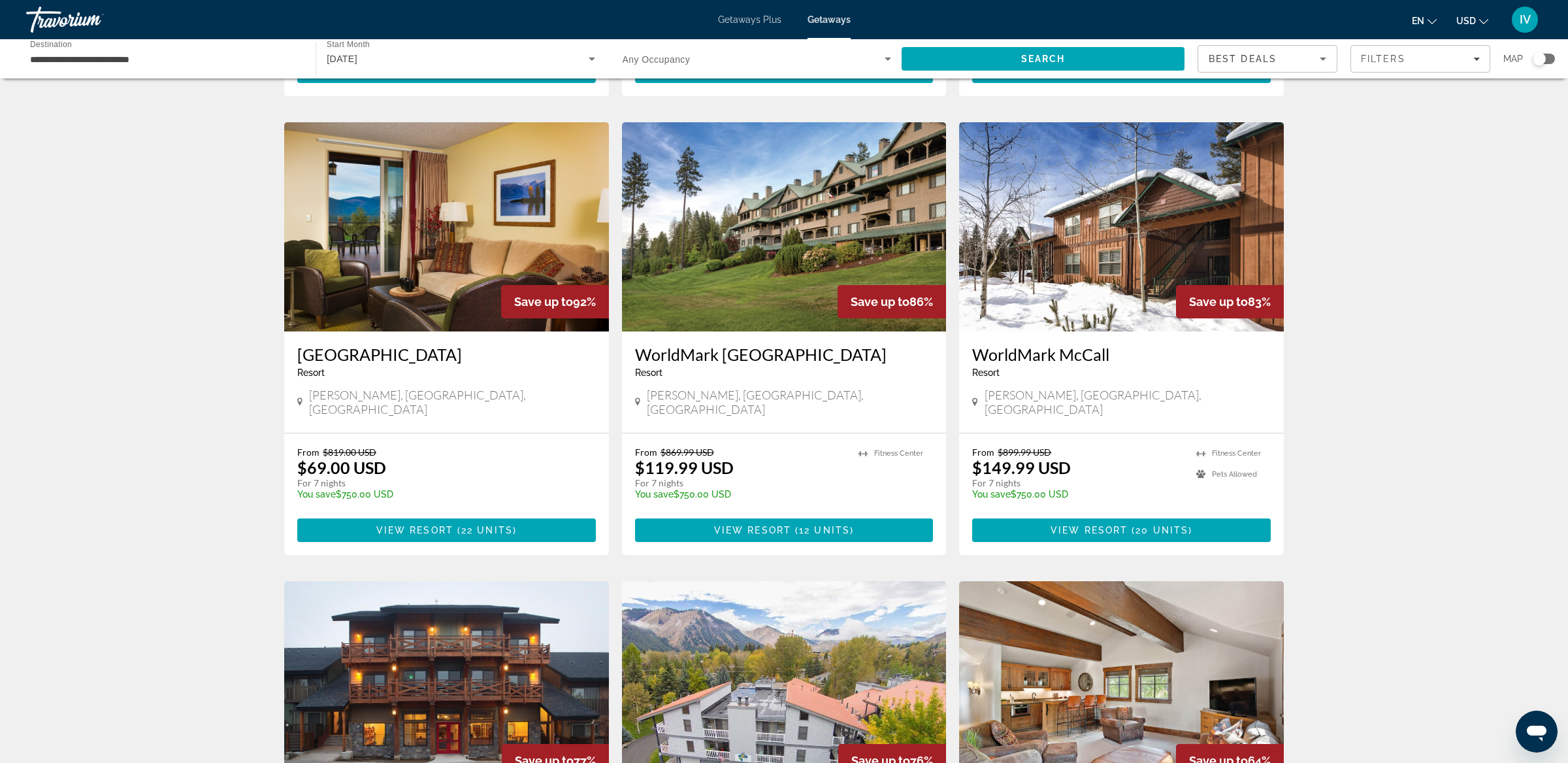
click at [481, 243] on img "Main content" at bounding box center [446, 227] width 325 height 209
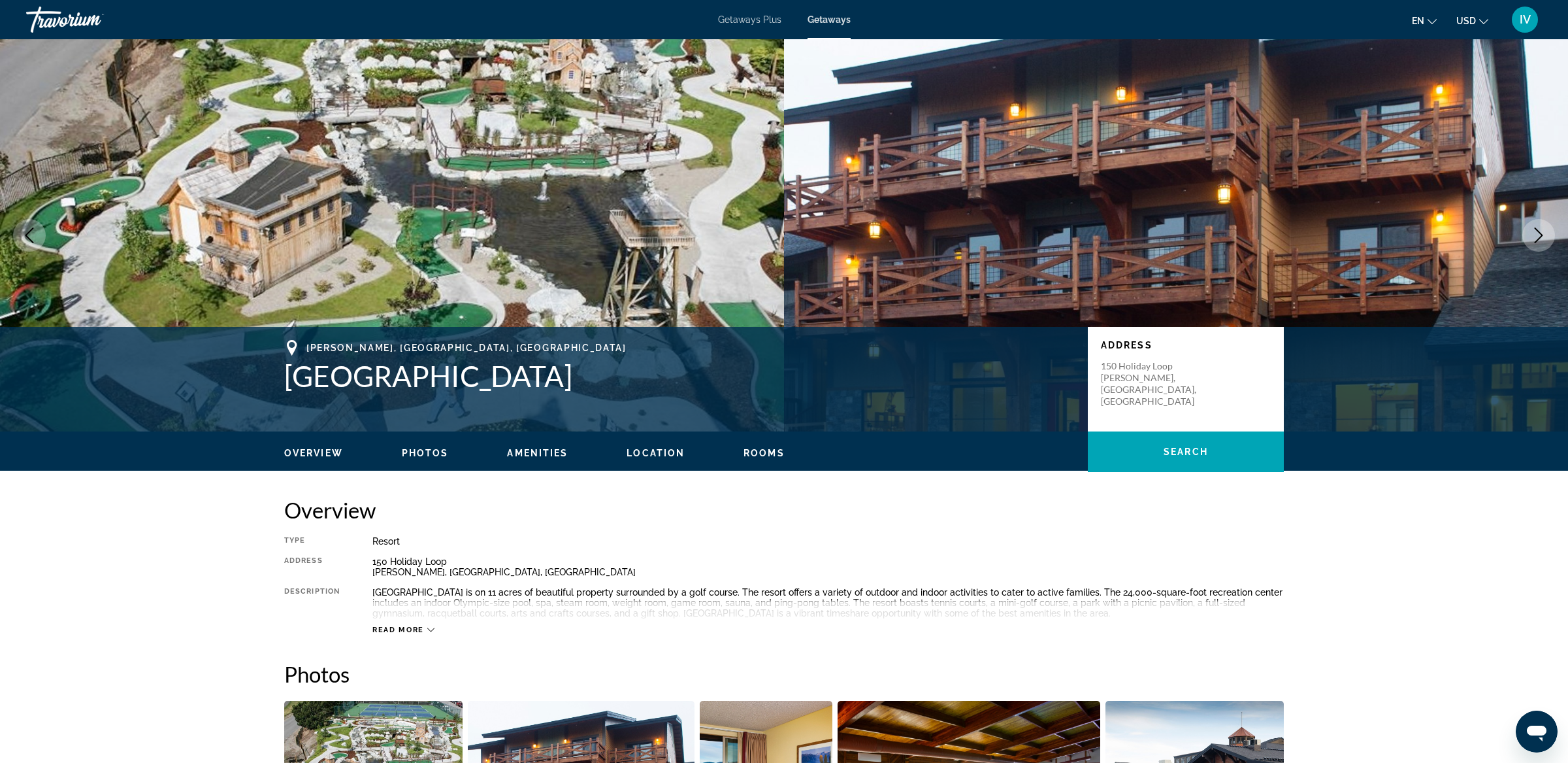
click at [1546, 236] on icon "Next image" at bounding box center [1539, 235] width 16 height 16
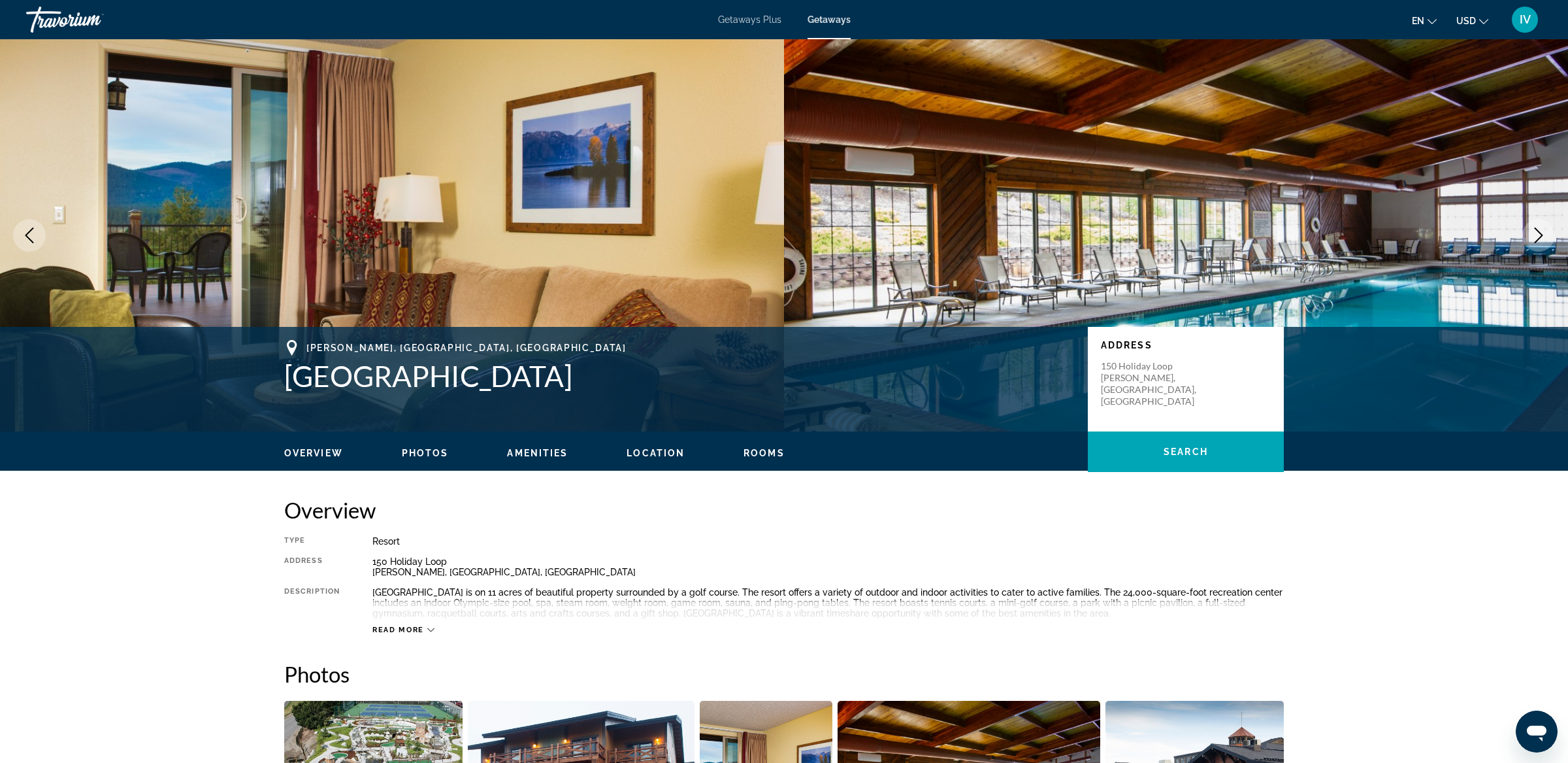
click at [1546, 236] on icon "Next image" at bounding box center [1539, 235] width 16 height 16
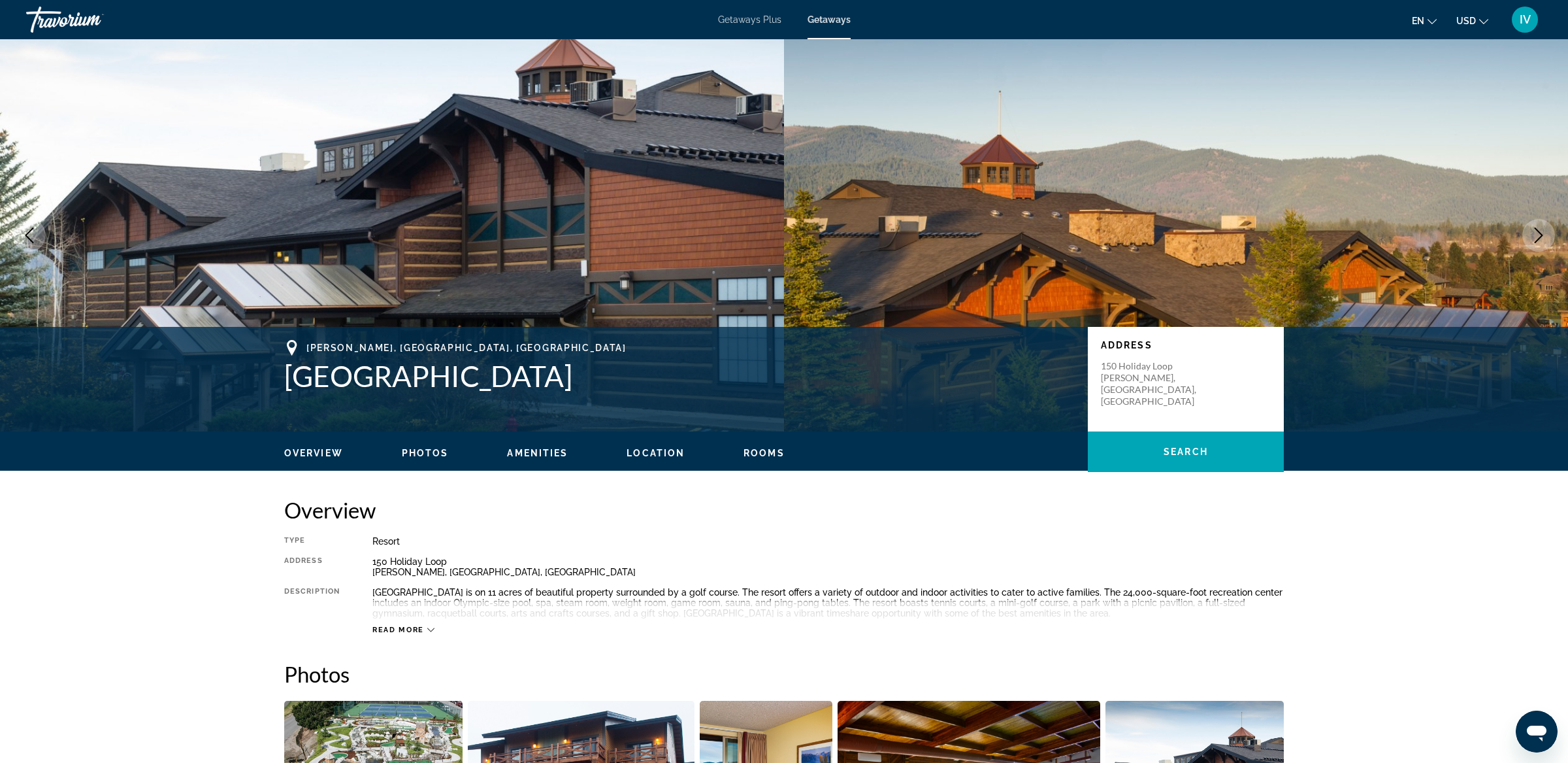
click at [1546, 236] on icon "Next image" at bounding box center [1539, 235] width 16 height 16
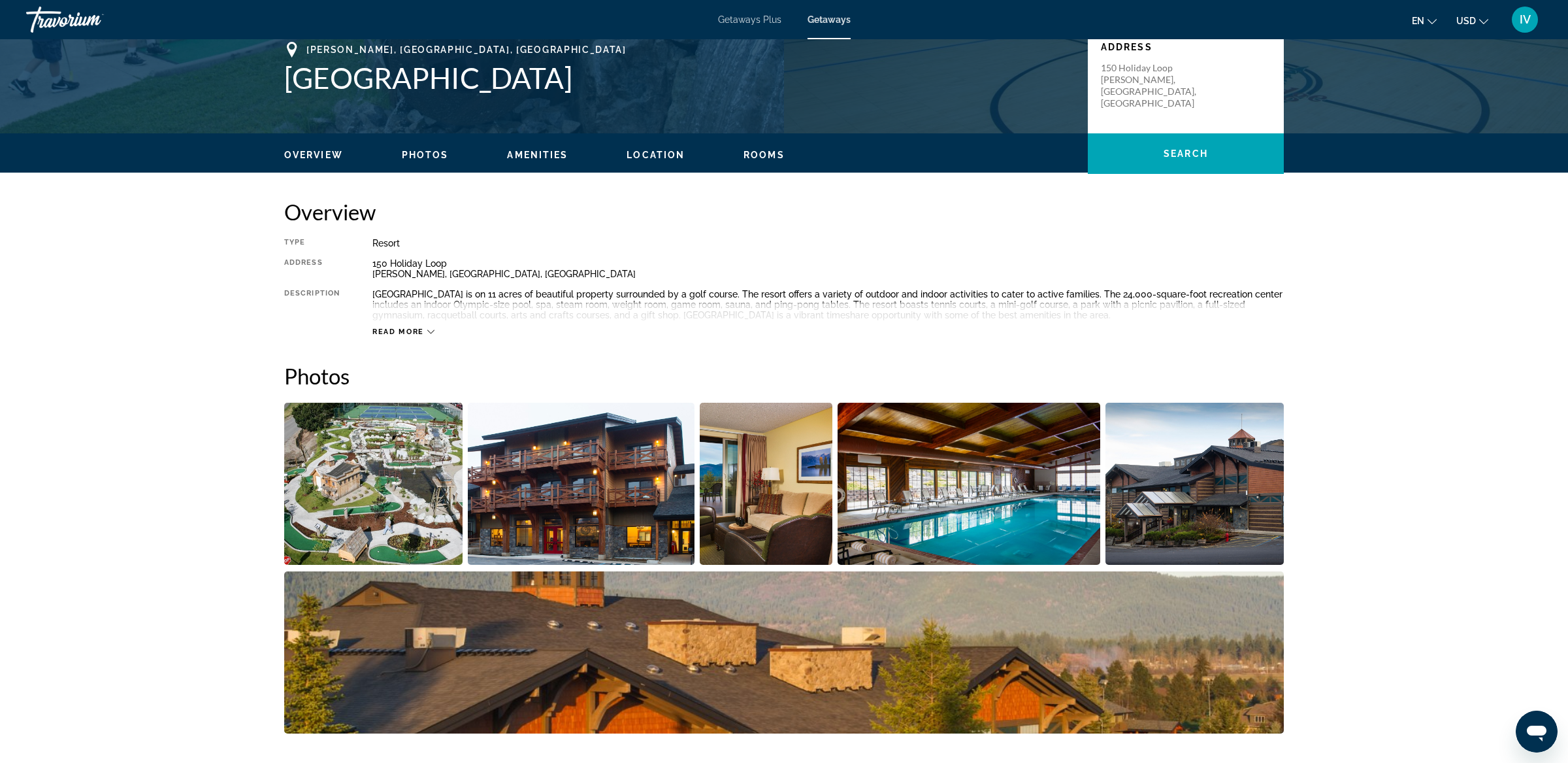
scroll to position [296, 0]
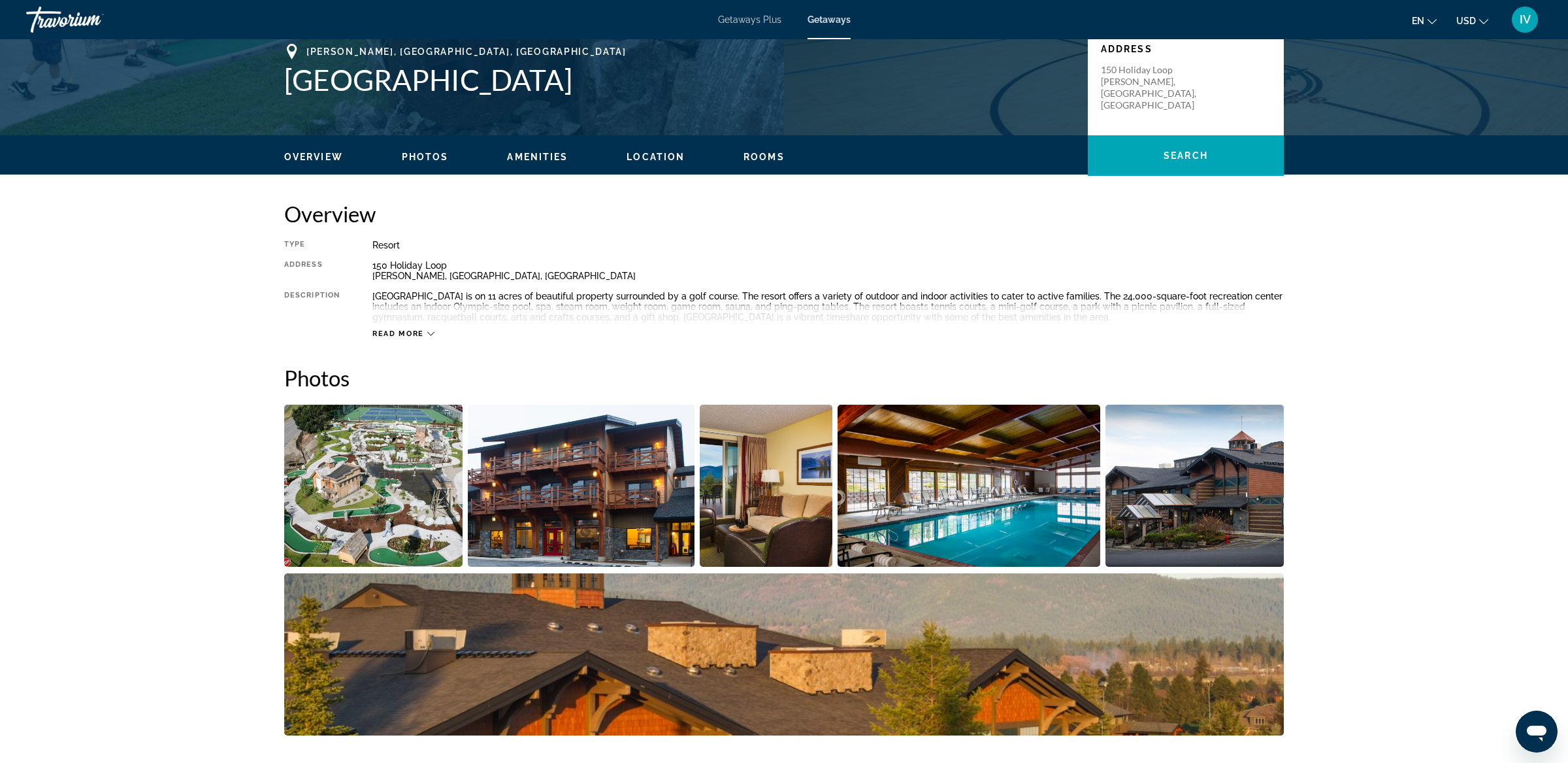
click at [756, 528] on img "Open full-screen image slider" at bounding box center [766, 486] width 133 height 162
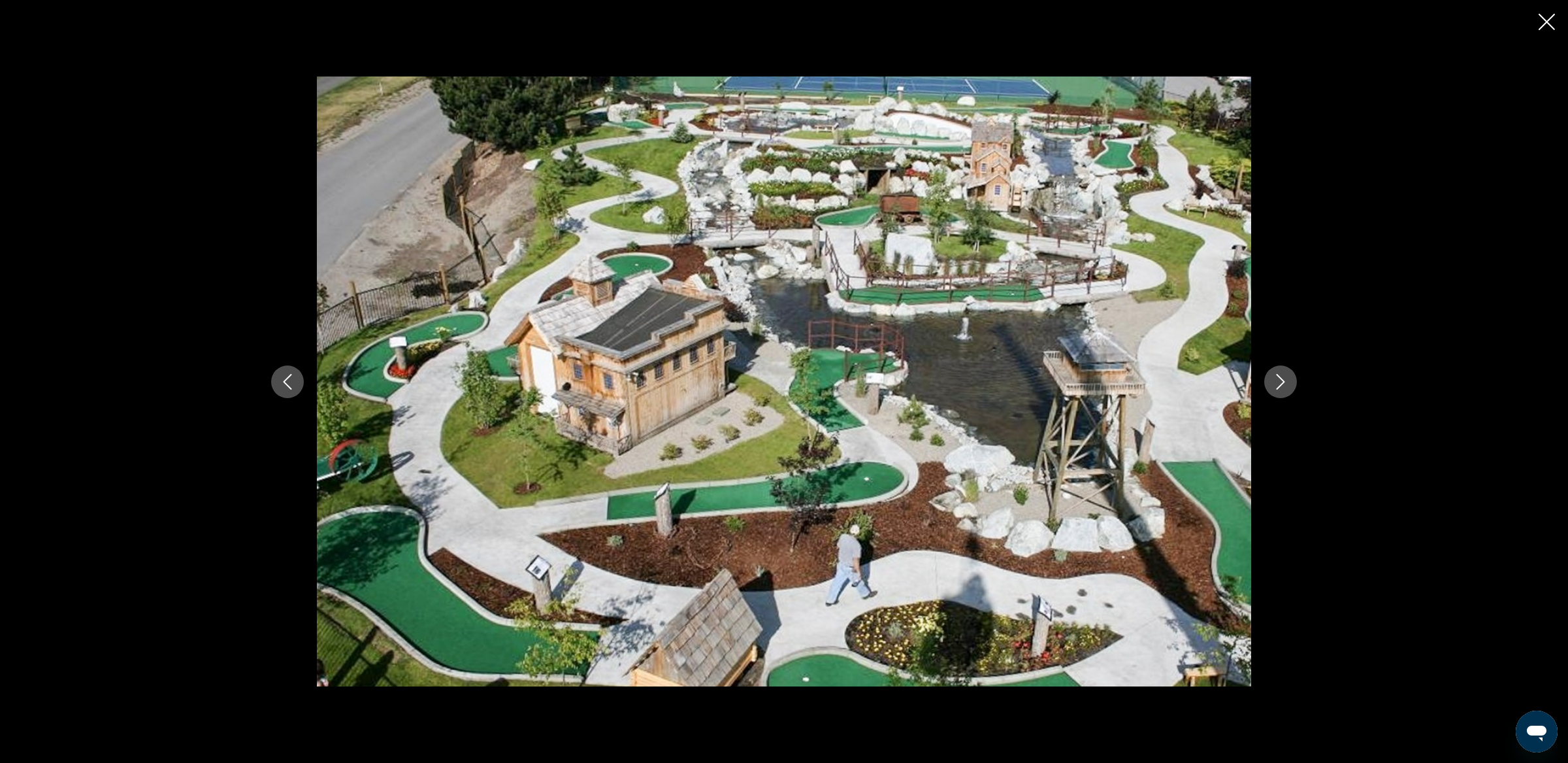
click at [1273, 386] on icon "Next image" at bounding box center [1281, 382] width 16 height 16
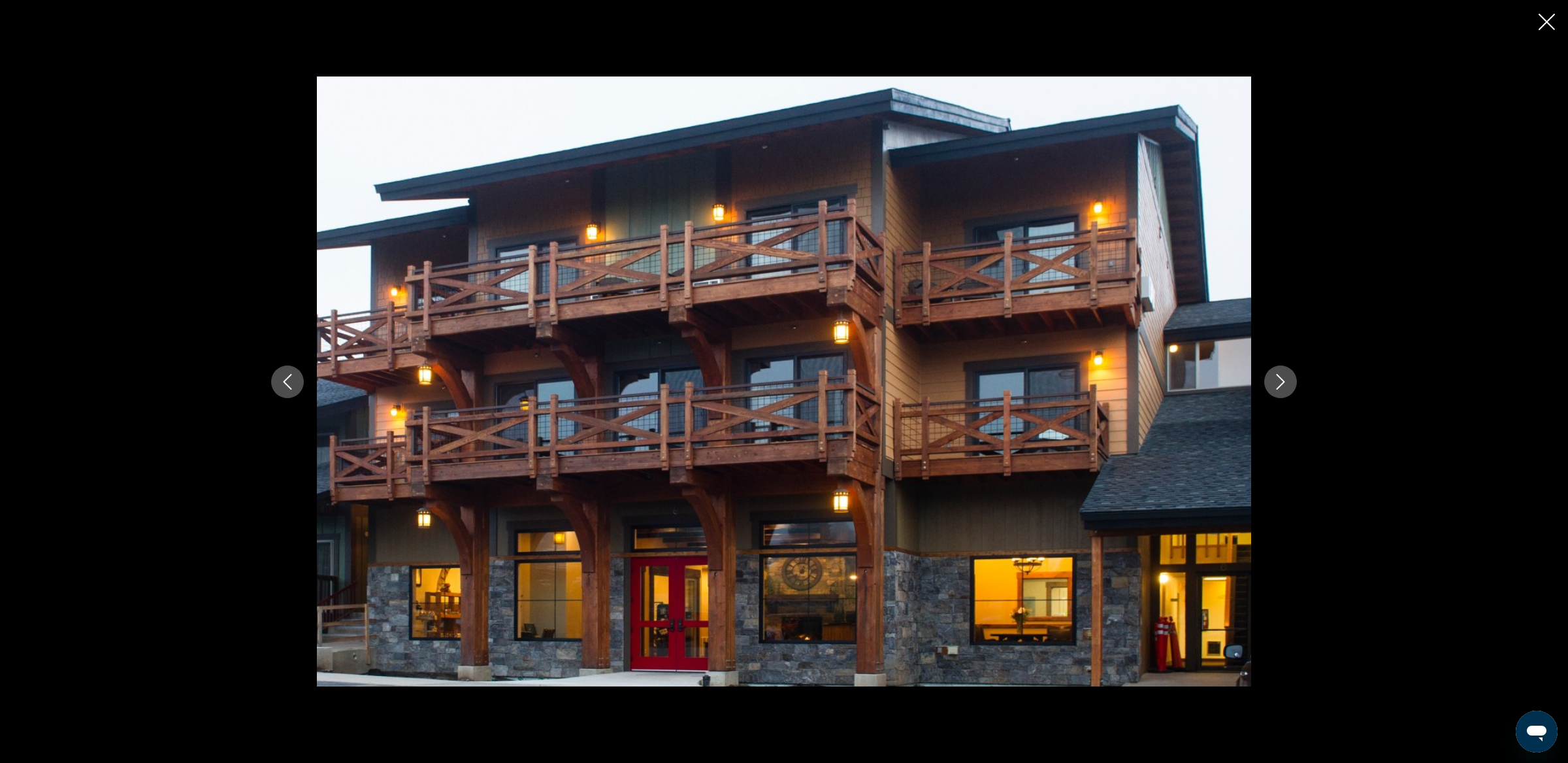
click at [1273, 386] on icon "Next image" at bounding box center [1281, 382] width 16 height 16
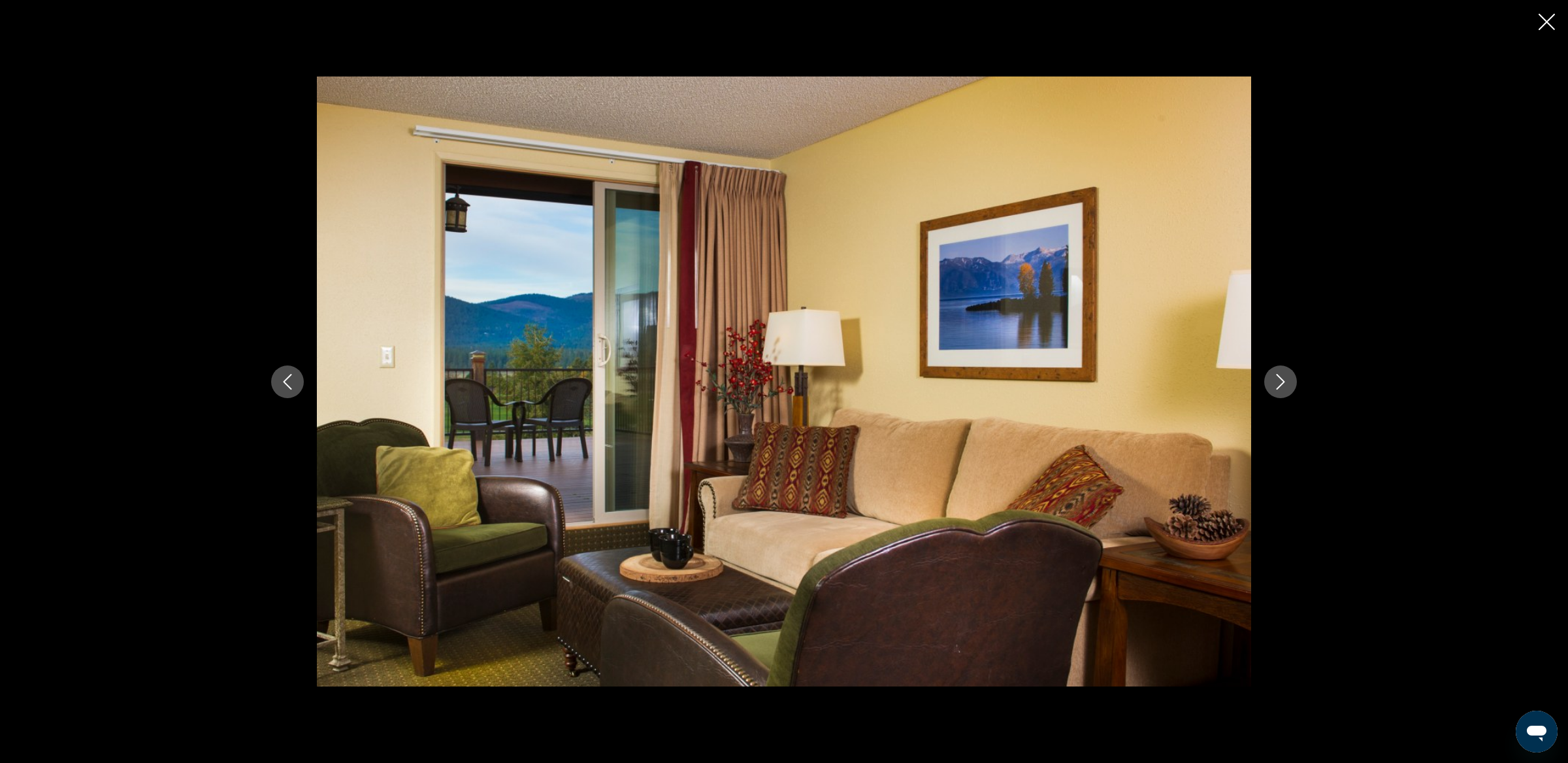
click at [1273, 386] on icon "Next image" at bounding box center [1281, 382] width 16 height 16
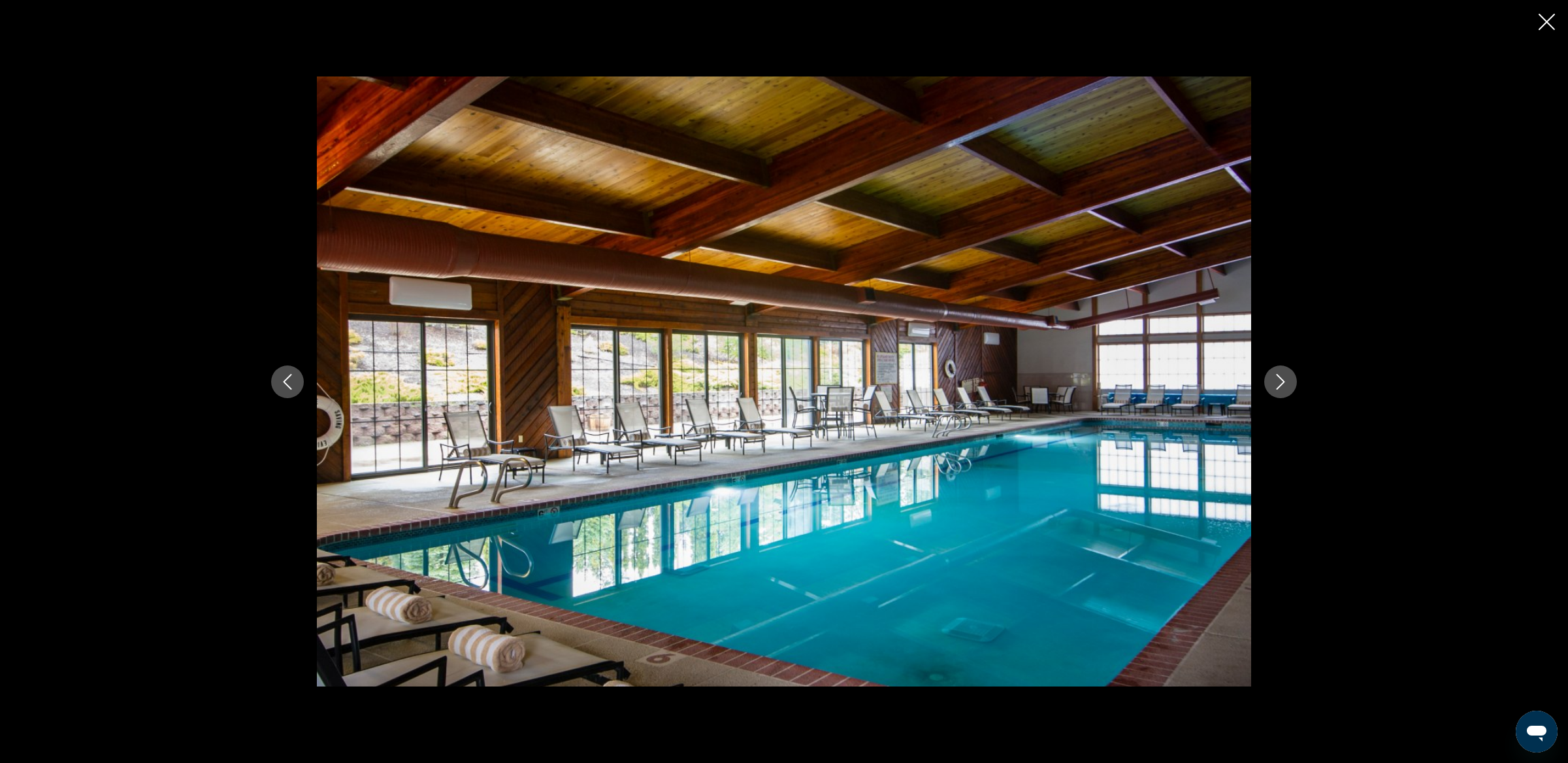
click at [1273, 386] on icon "Next image" at bounding box center [1281, 382] width 16 height 16
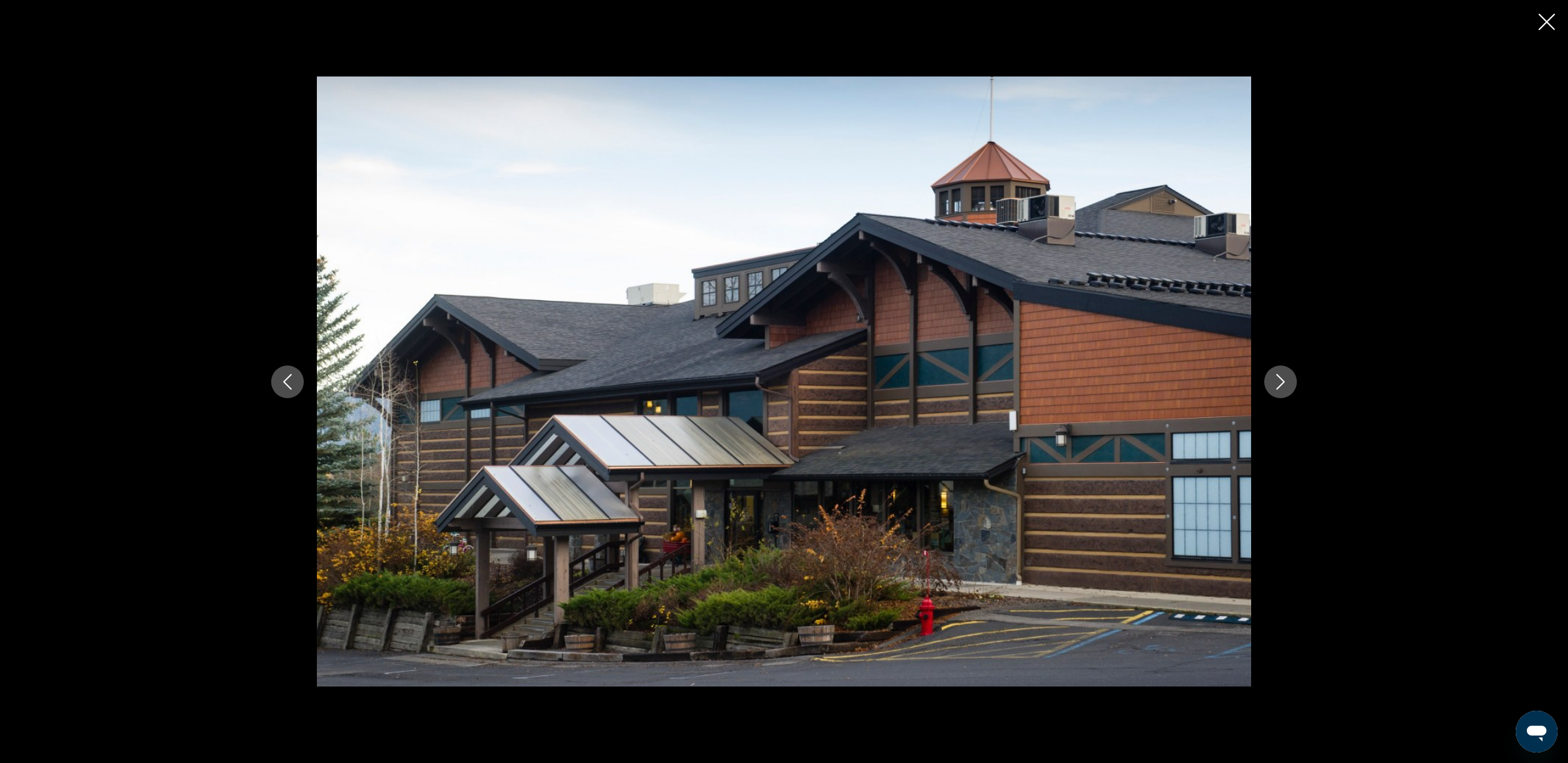
click at [1273, 386] on icon "Next image" at bounding box center [1281, 382] width 16 height 16
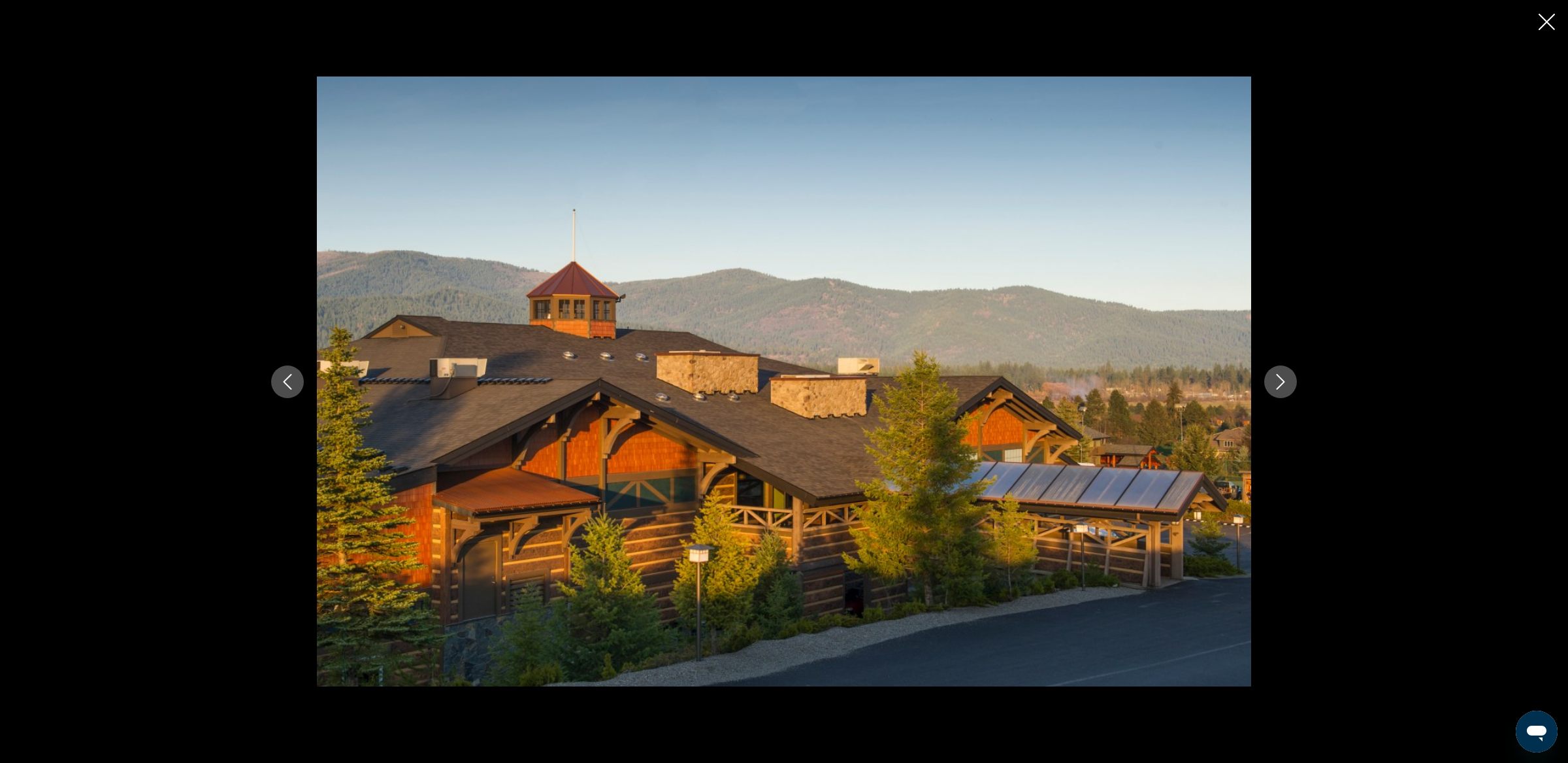
click at [1273, 386] on icon "Next image" at bounding box center [1281, 382] width 16 height 16
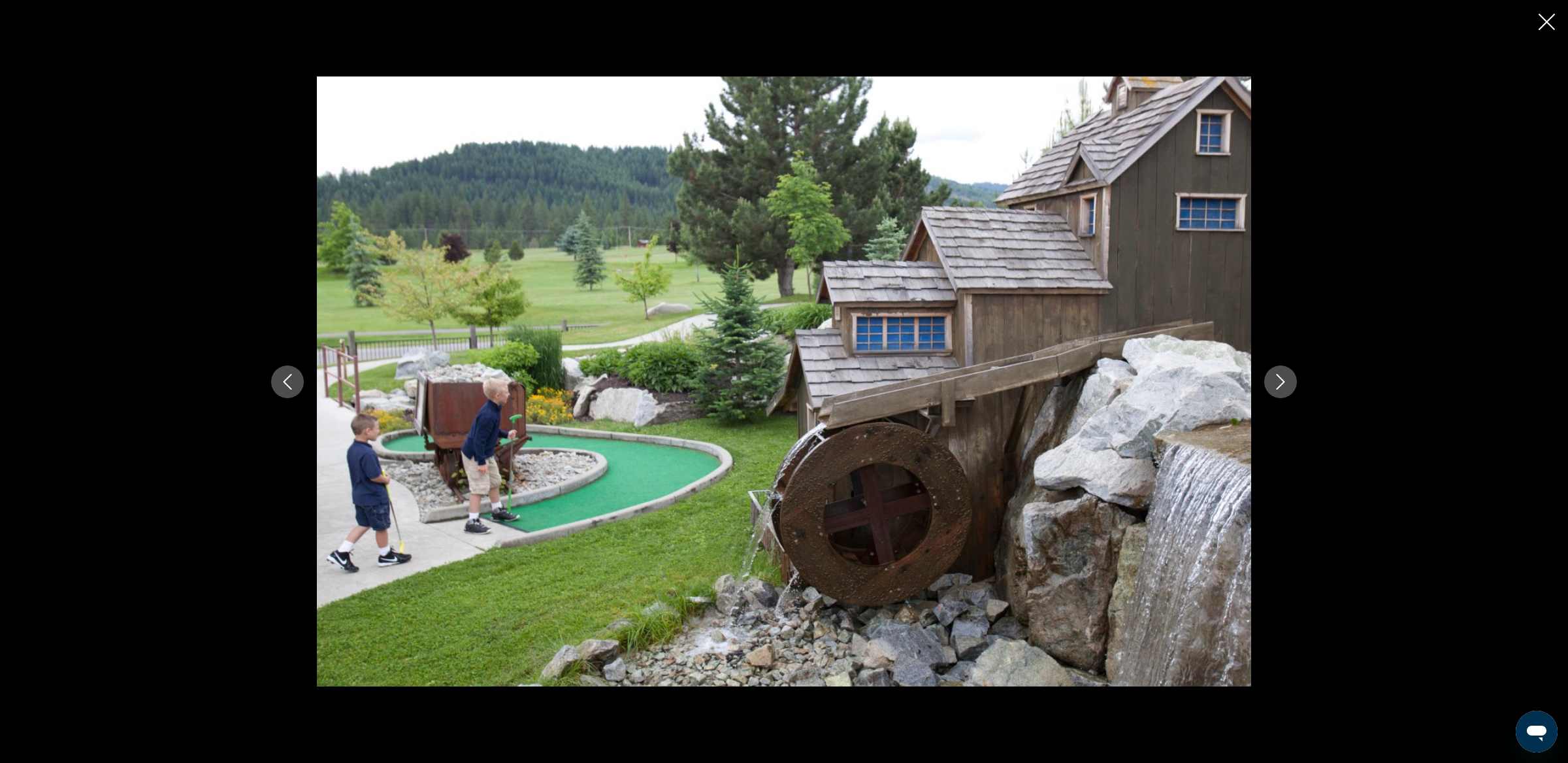
click at [1273, 386] on icon "Next image" at bounding box center [1281, 382] width 16 height 16
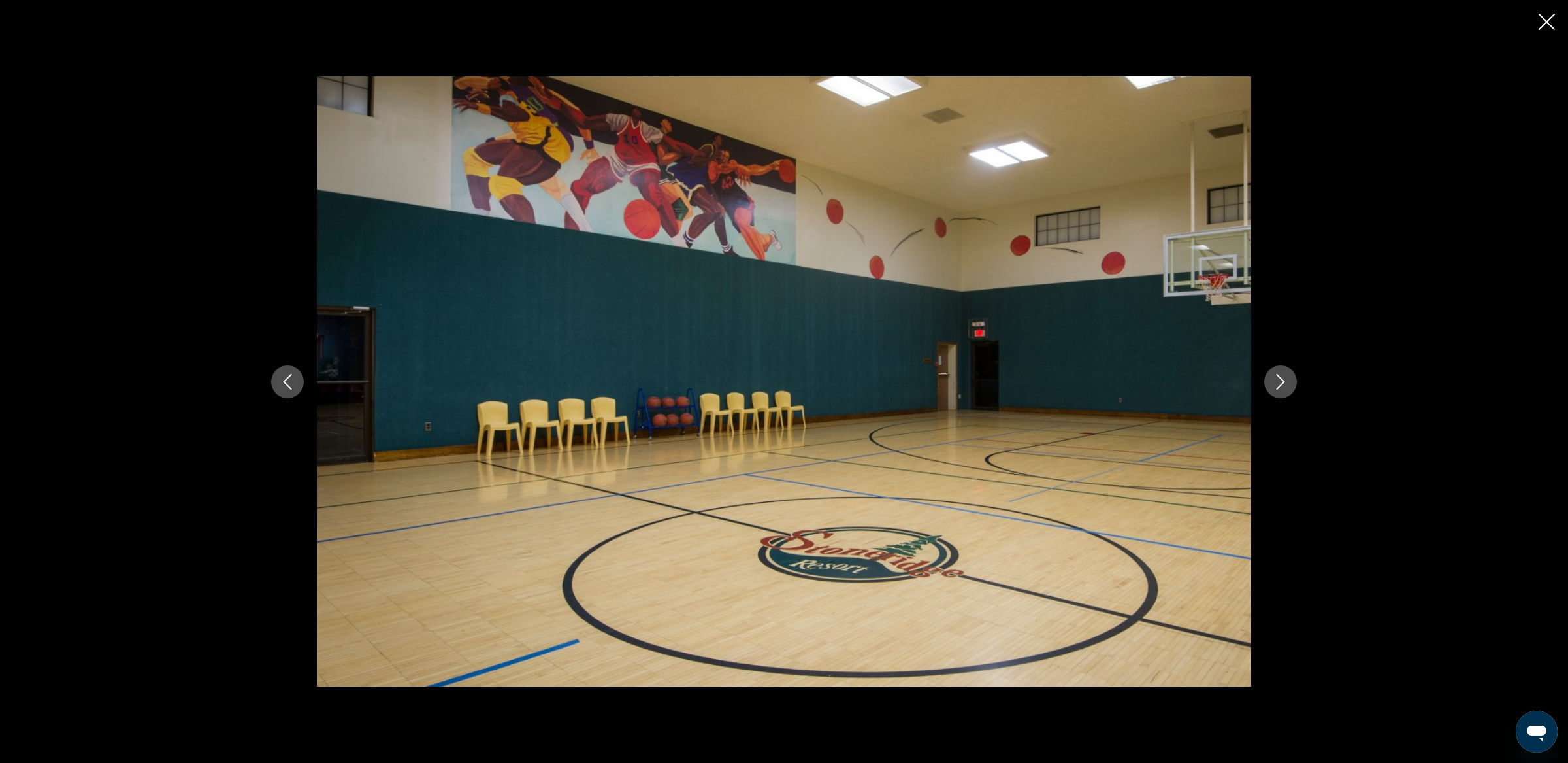
click at [1273, 386] on icon "Next image" at bounding box center [1281, 382] width 16 height 16
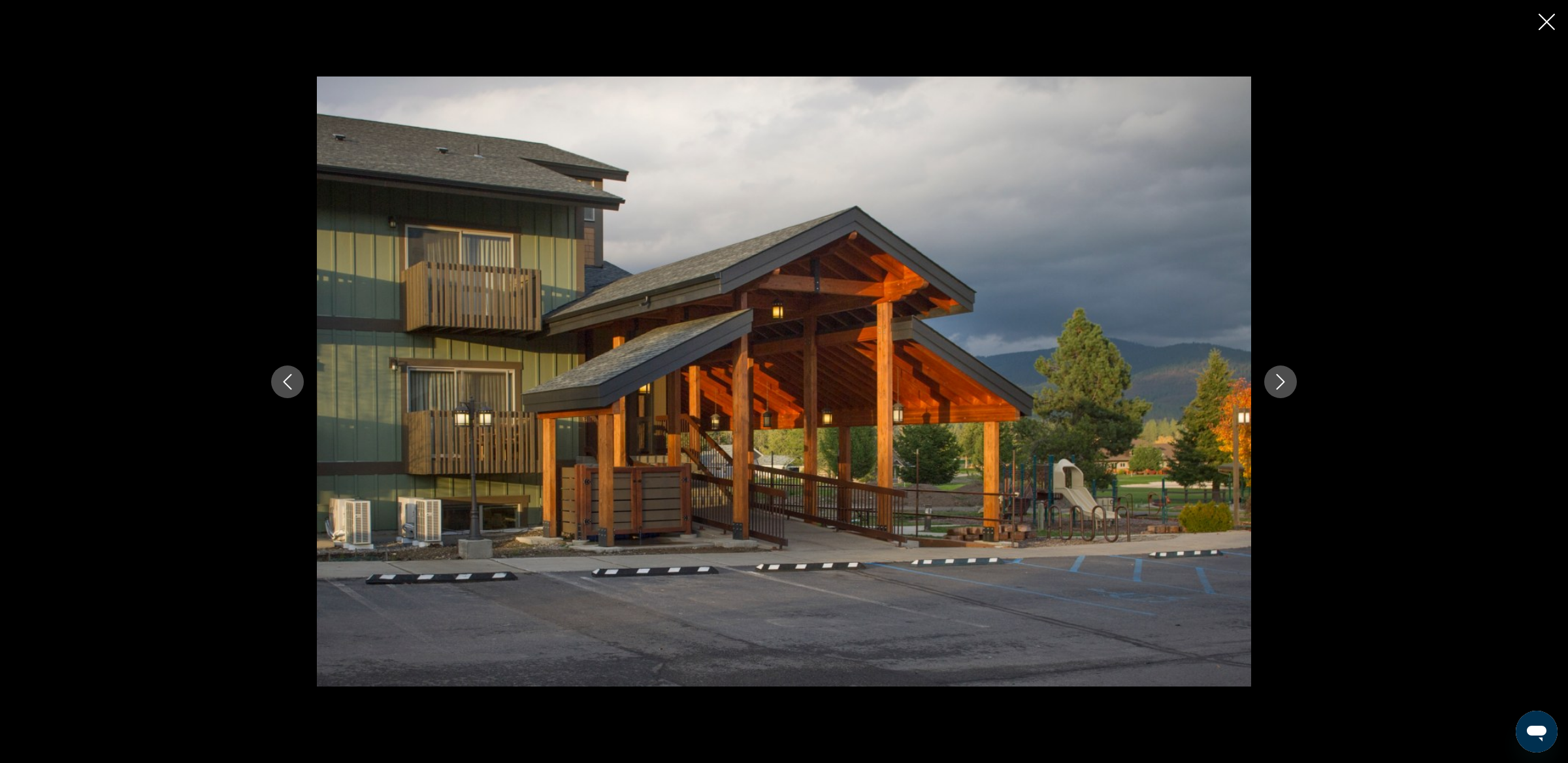
click at [1273, 386] on icon "Next image" at bounding box center [1281, 382] width 16 height 16
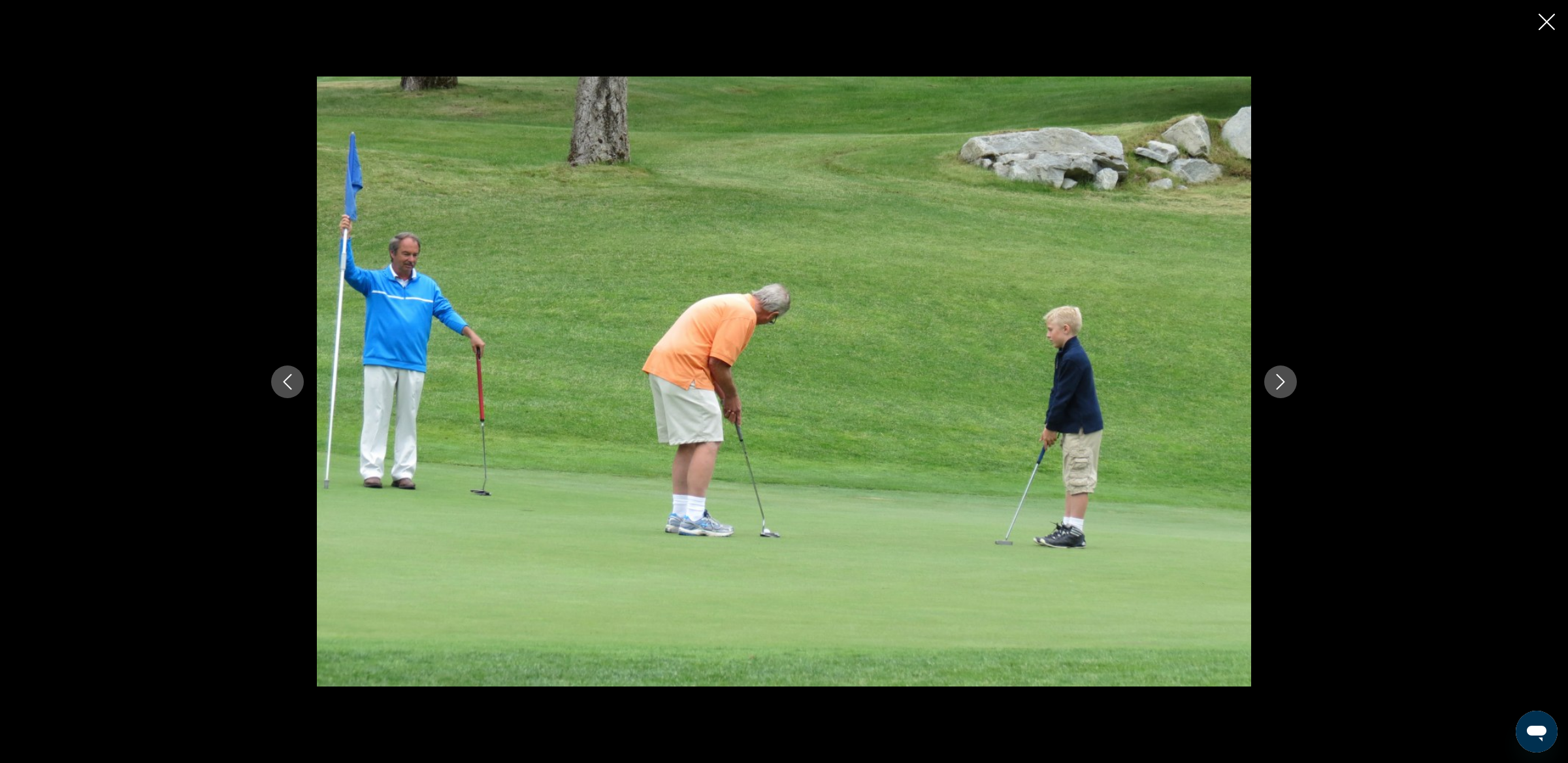
click at [1273, 386] on icon "Next image" at bounding box center [1281, 382] width 16 height 16
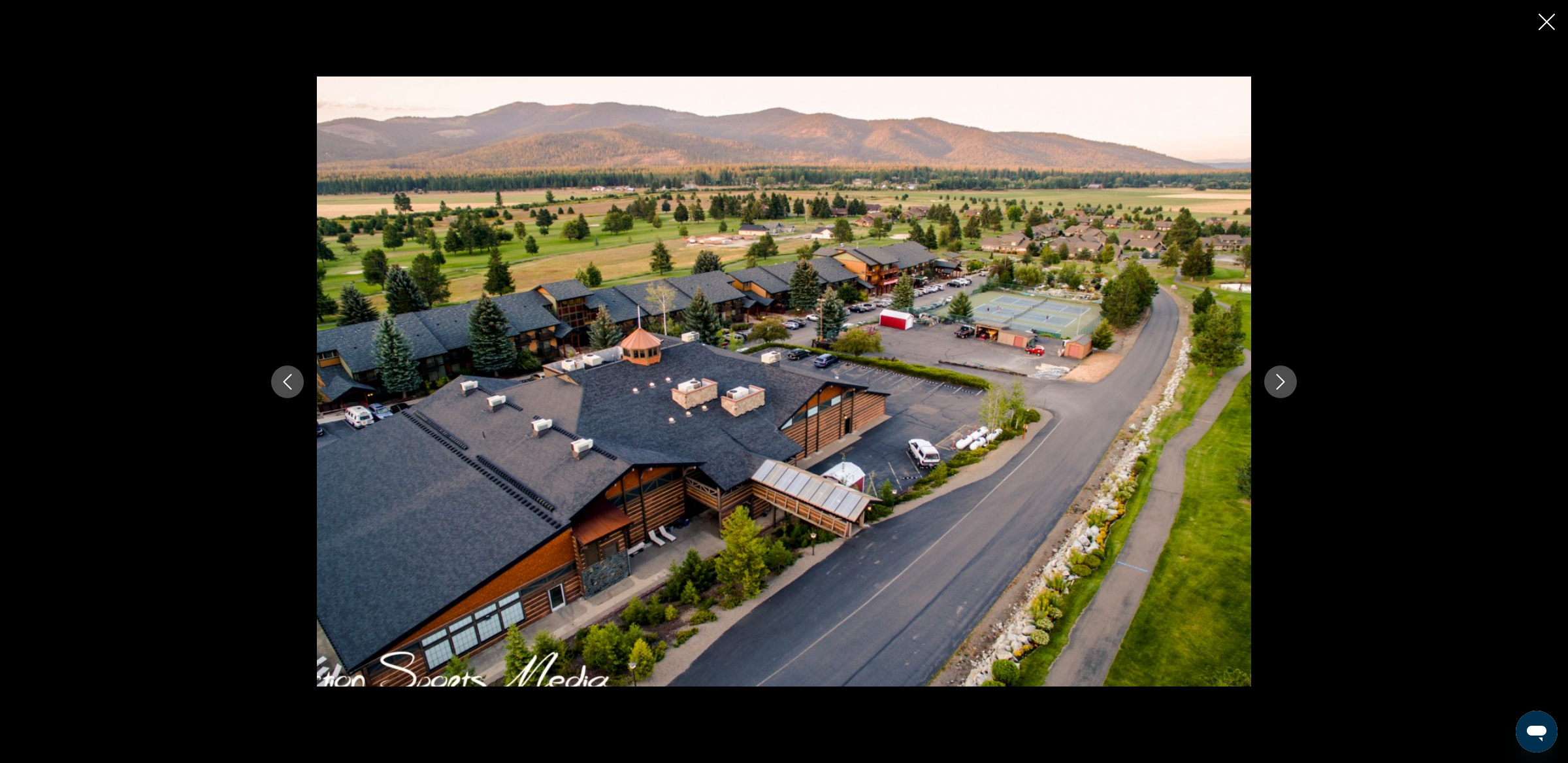
click at [1544, 18] on icon "Close slideshow" at bounding box center [1547, 21] width 17 height 17
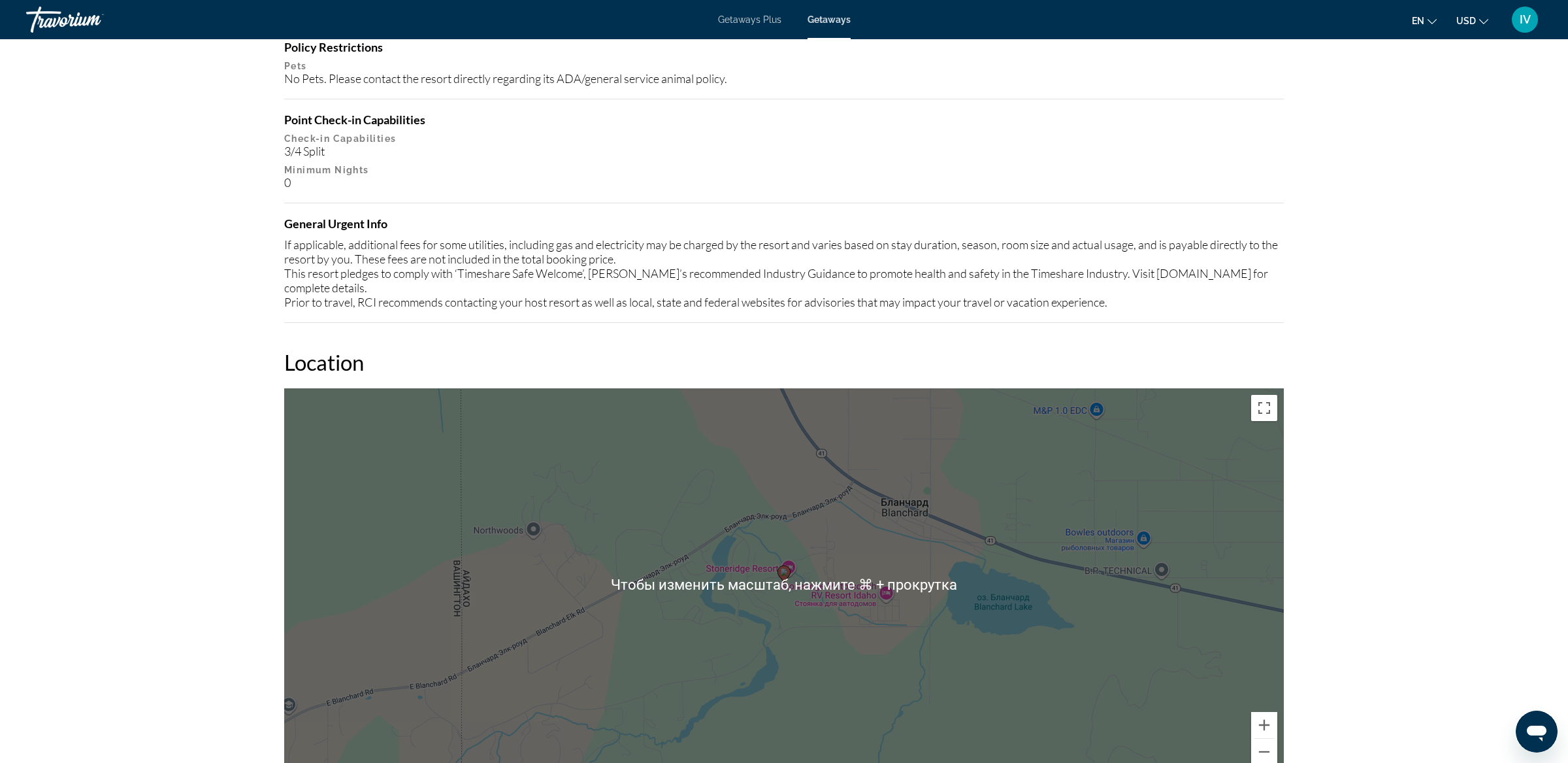
scroll to position [0, 0]
